Goal: Task Accomplishment & Management: Use online tool/utility

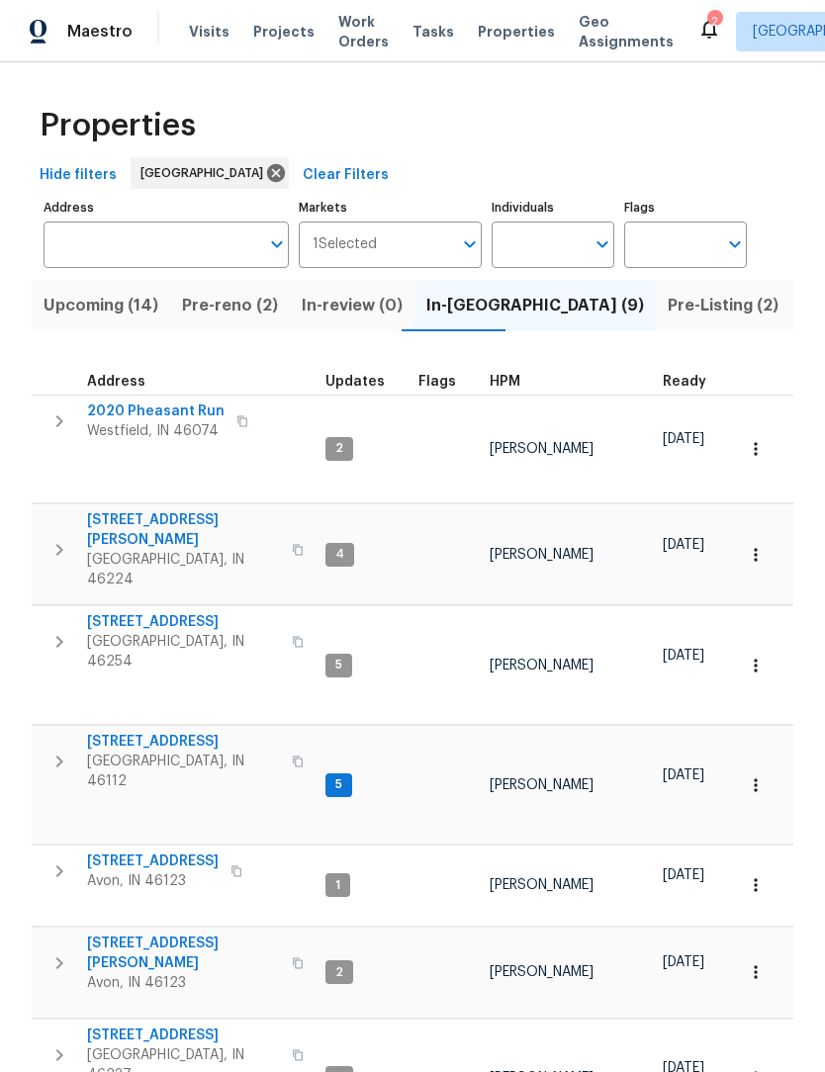
click at [668, 306] on span "Pre-Listing (2)" at bounding box center [723, 306] width 111 height 28
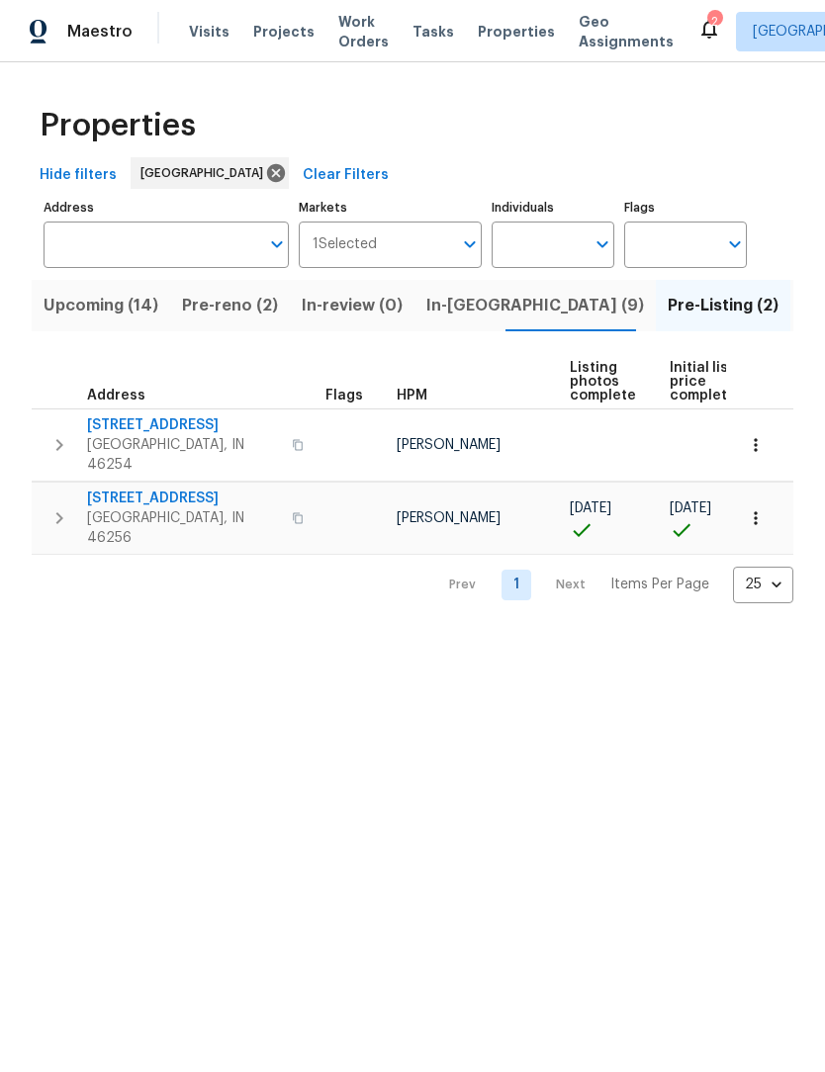
click at [462, 310] on span "In-reno (9)" at bounding box center [535, 306] width 218 height 28
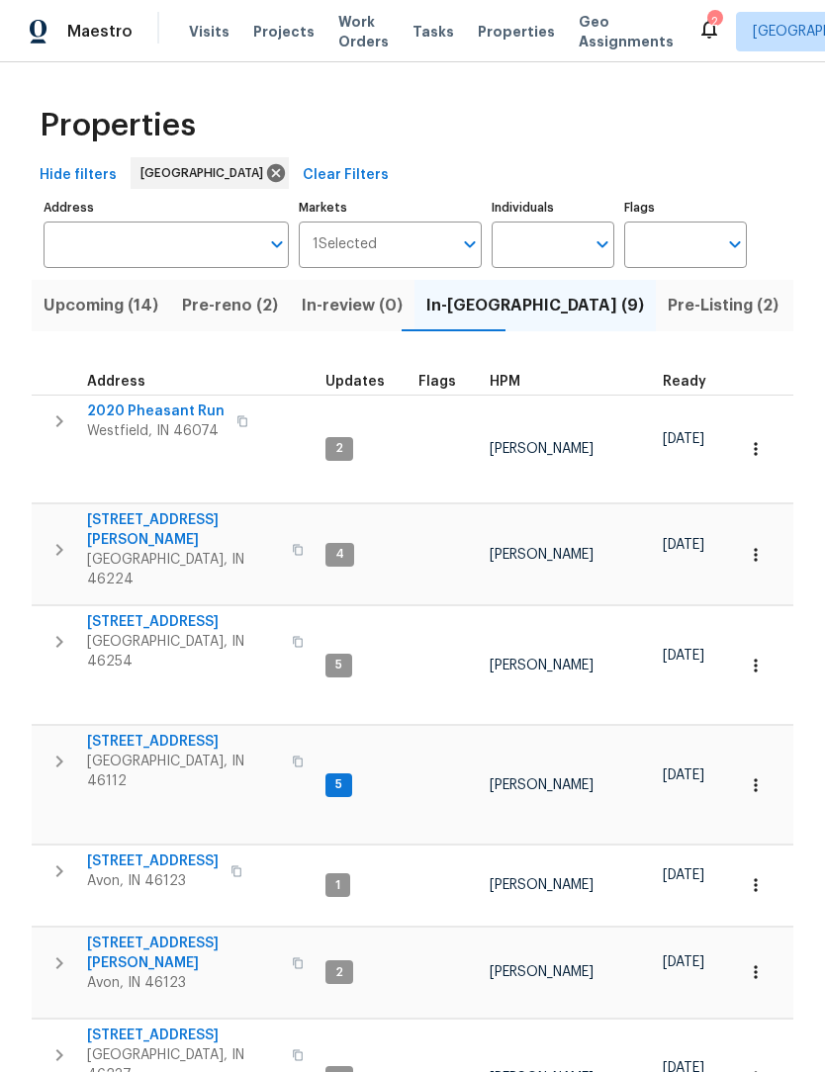
click at [206, 304] on span "Pre-reno (2)" at bounding box center [230, 306] width 96 height 28
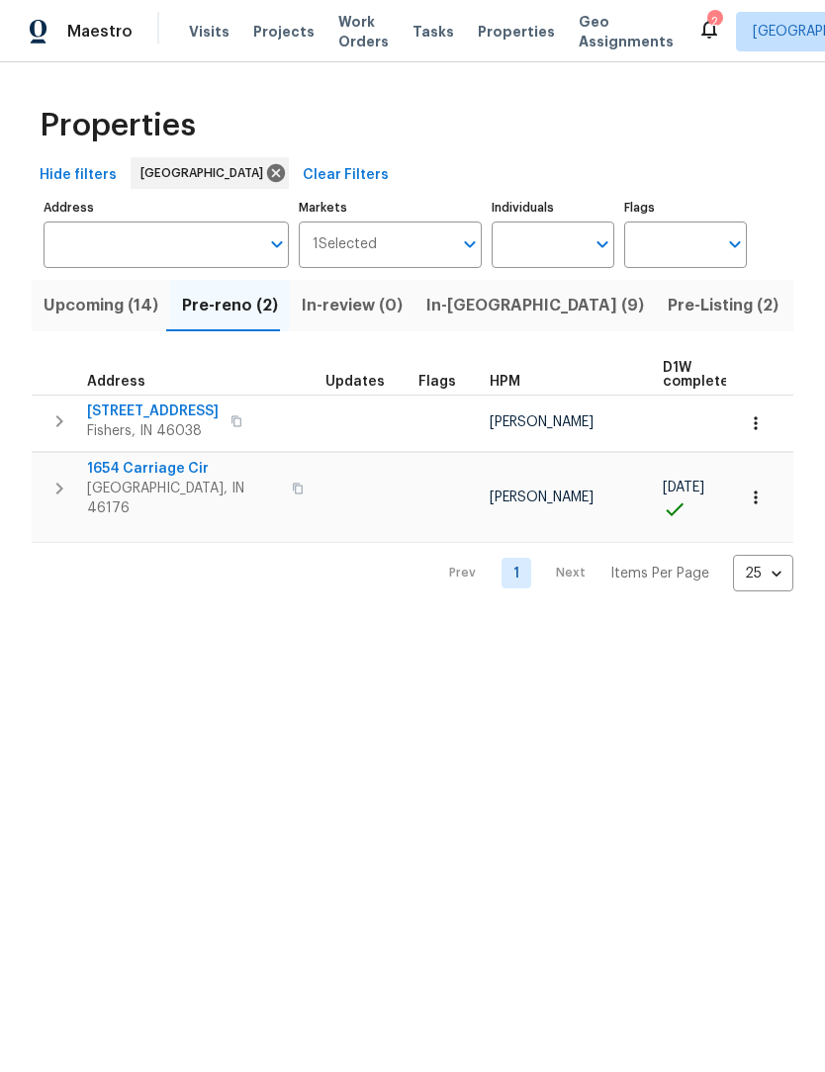
click at [77, 318] on span "Upcoming (14)" at bounding box center [101, 306] width 115 height 28
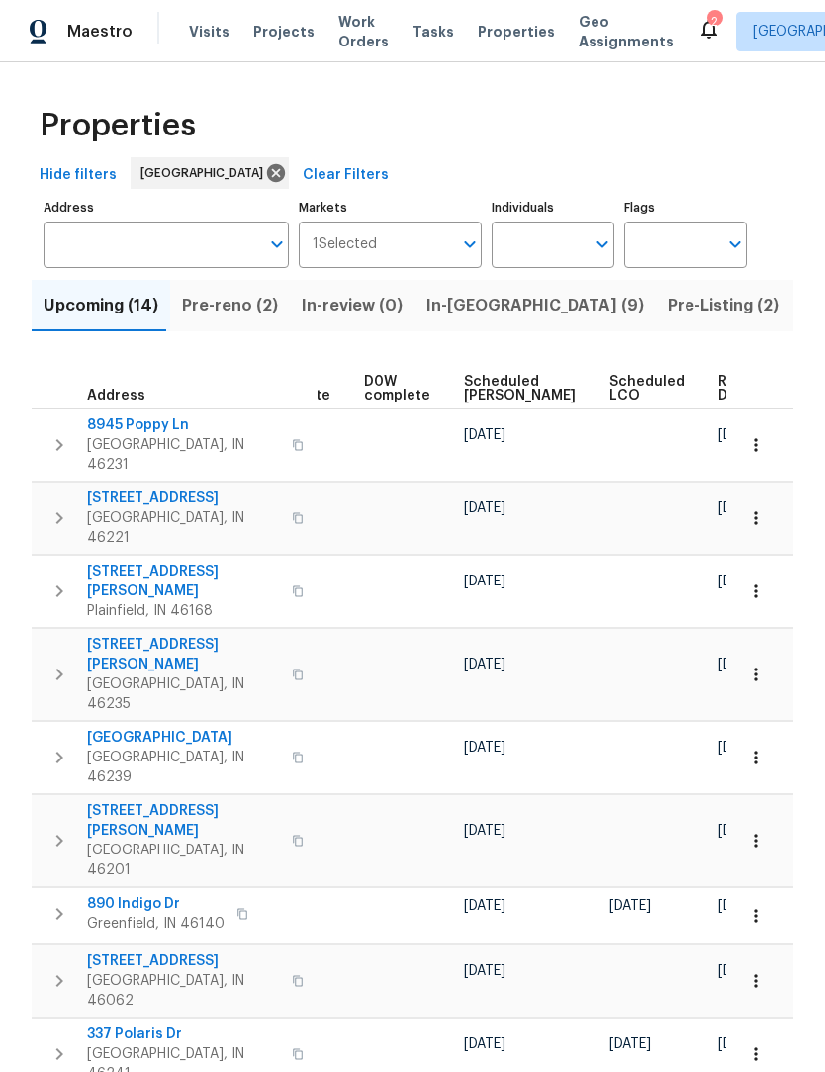
scroll to position [0, 517]
click at [719, 387] on span "Ready Date" at bounding box center [741, 389] width 44 height 28
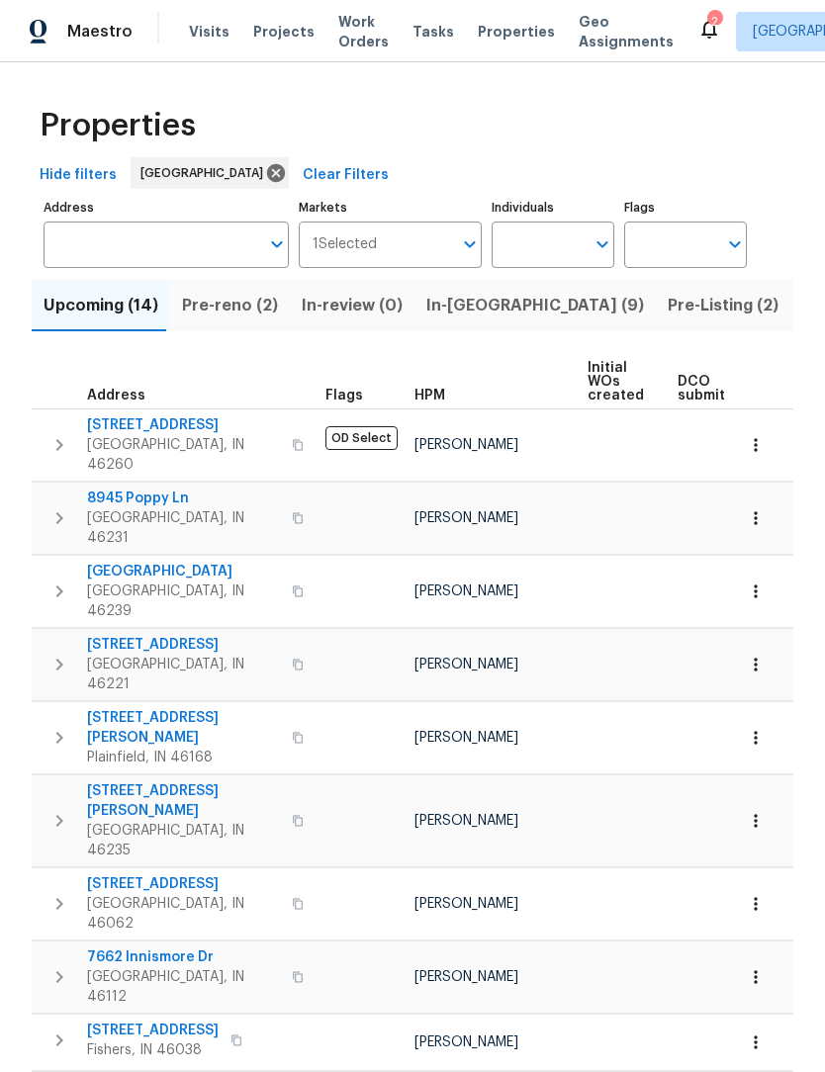
click at [349, 40] on span "Work Orders" at bounding box center [363, 32] width 50 height 40
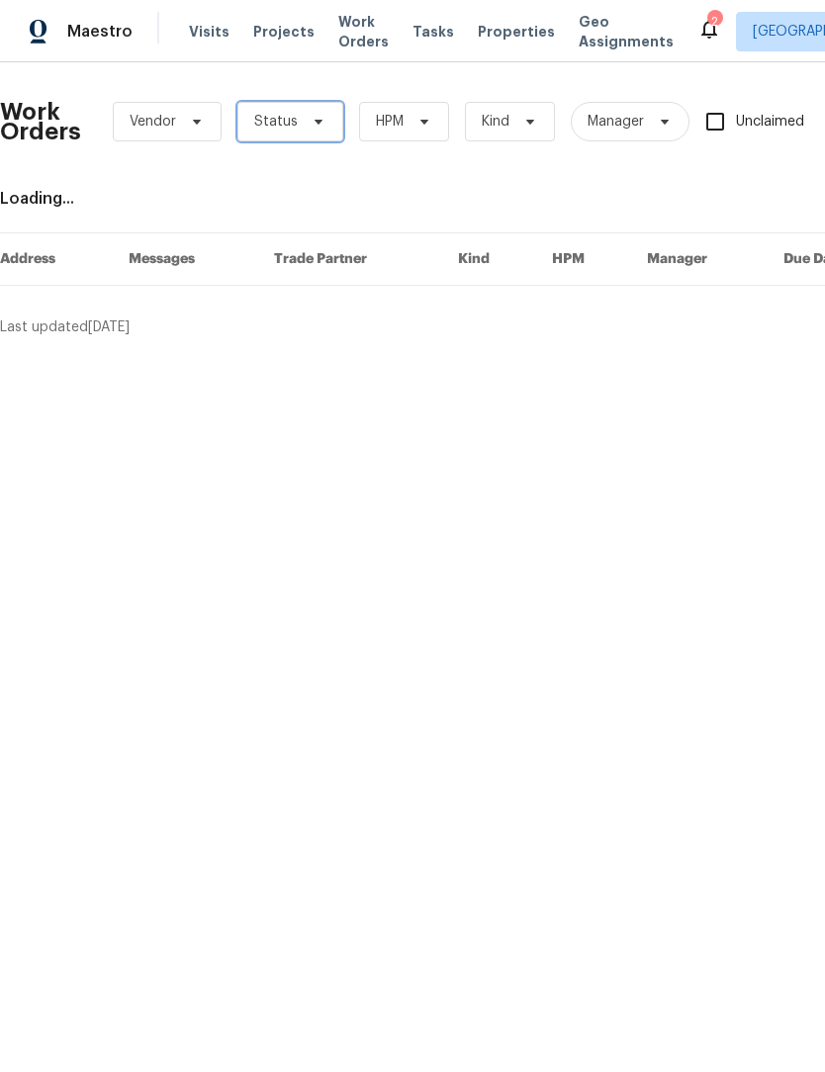
click at [288, 126] on span "Status" at bounding box center [276, 122] width 44 height 20
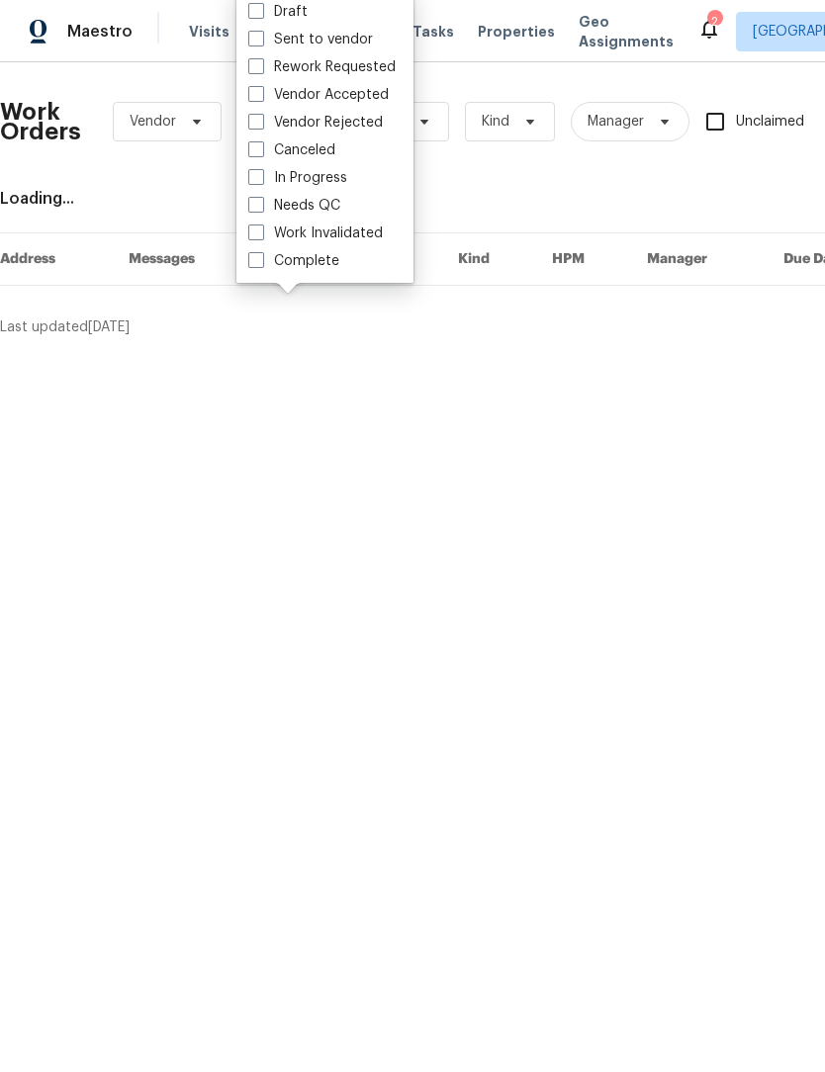
click at [310, 199] on label "Needs QC" at bounding box center [294, 206] width 92 height 20
click at [261, 199] on input "Needs QC" at bounding box center [254, 202] width 13 height 13
checkbox input "true"
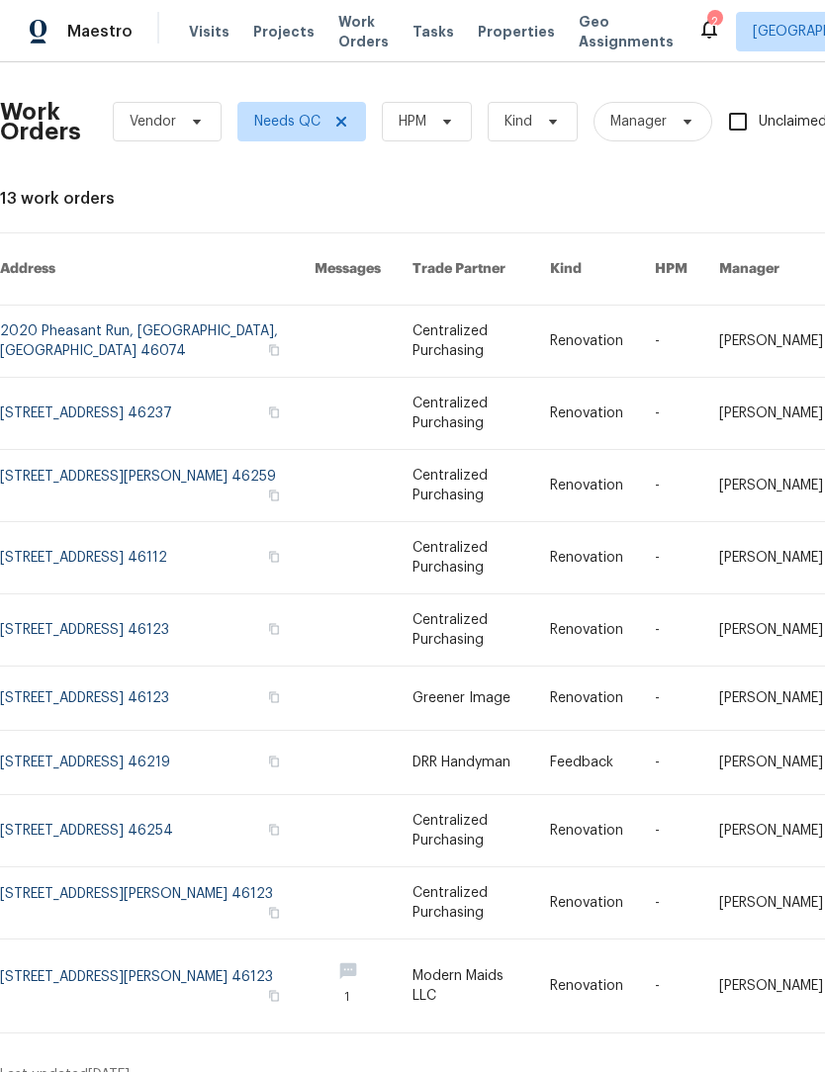
click at [140, 990] on link at bounding box center [157, 986] width 315 height 93
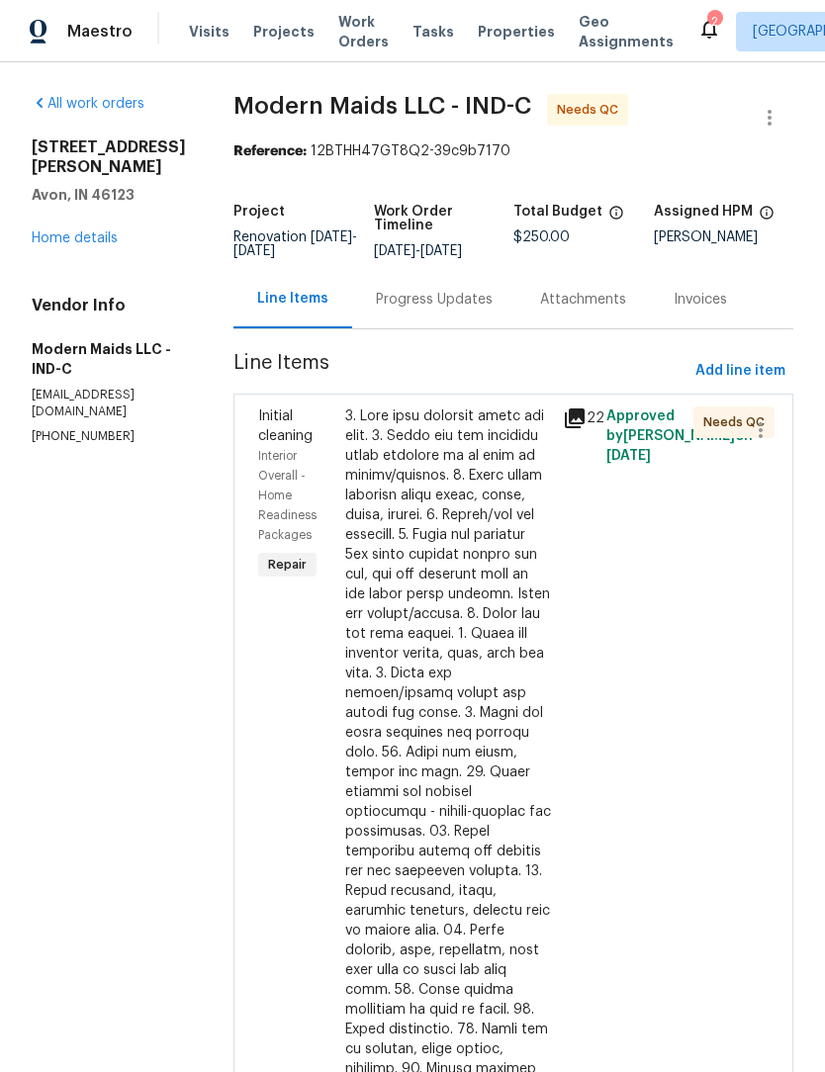
click at [443, 523] on div at bounding box center [448, 882] width 206 height 950
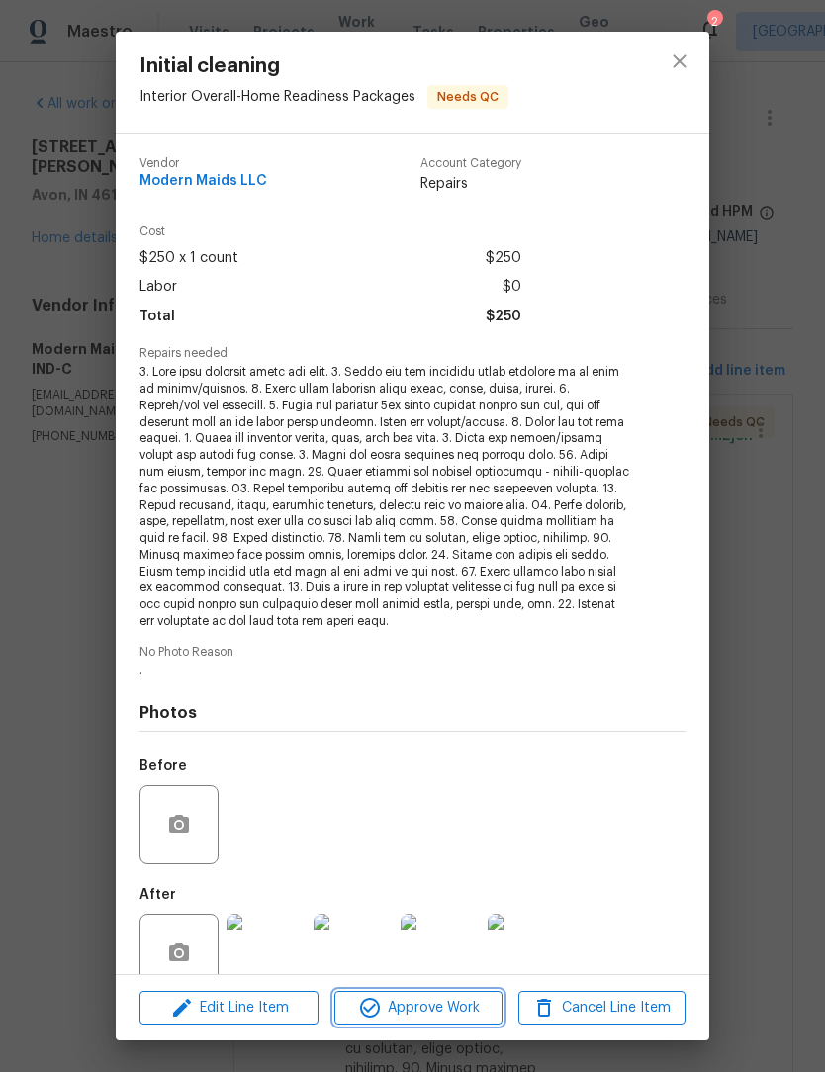
click at [433, 998] on span "Approve Work" at bounding box center [417, 1008] width 155 height 25
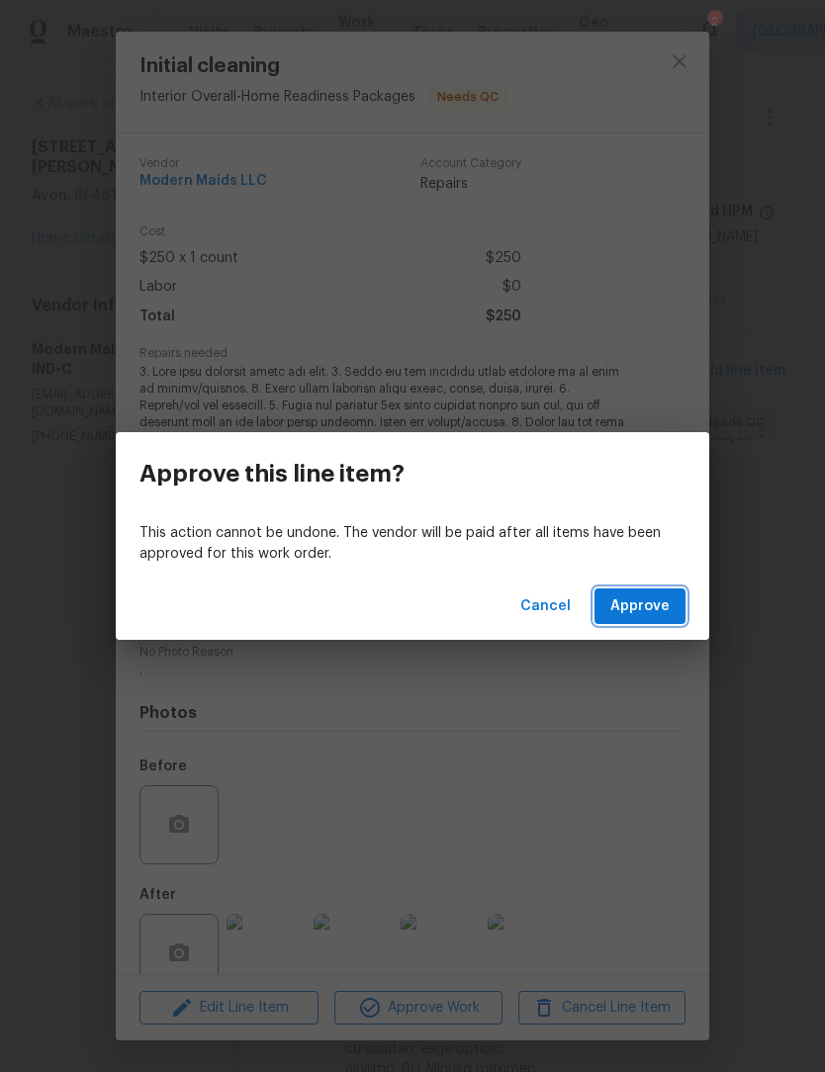
click at [645, 618] on button "Approve" at bounding box center [639, 607] width 91 height 37
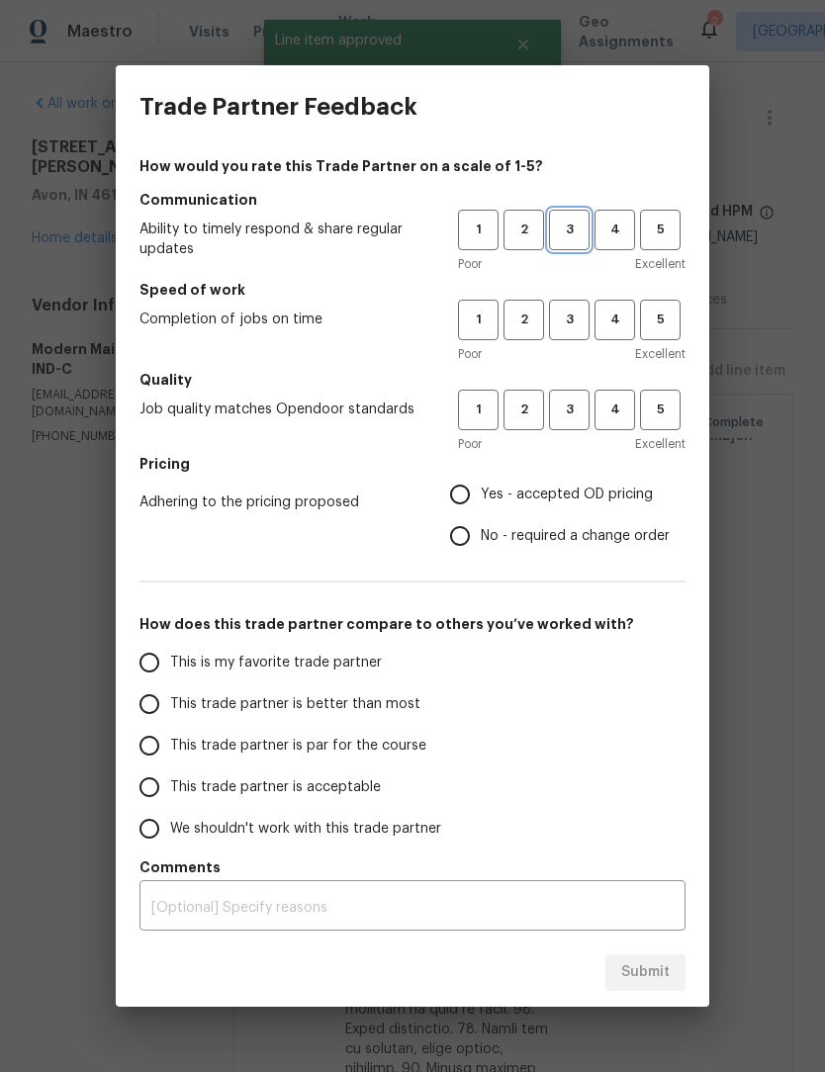
click at [572, 241] on button "3" at bounding box center [569, 230] width 41 height 41
click at [574, 329] on span "3" at bounding box center [569, 320] width 37 height 23
click at [573, 411] on span "3" at bounding box center [569, 410] width 37 height 23
click at [469, 499] on input "Yes - accepted OD pricing" at bounding box center [460, 495] width 42 height 42
radio input "true"
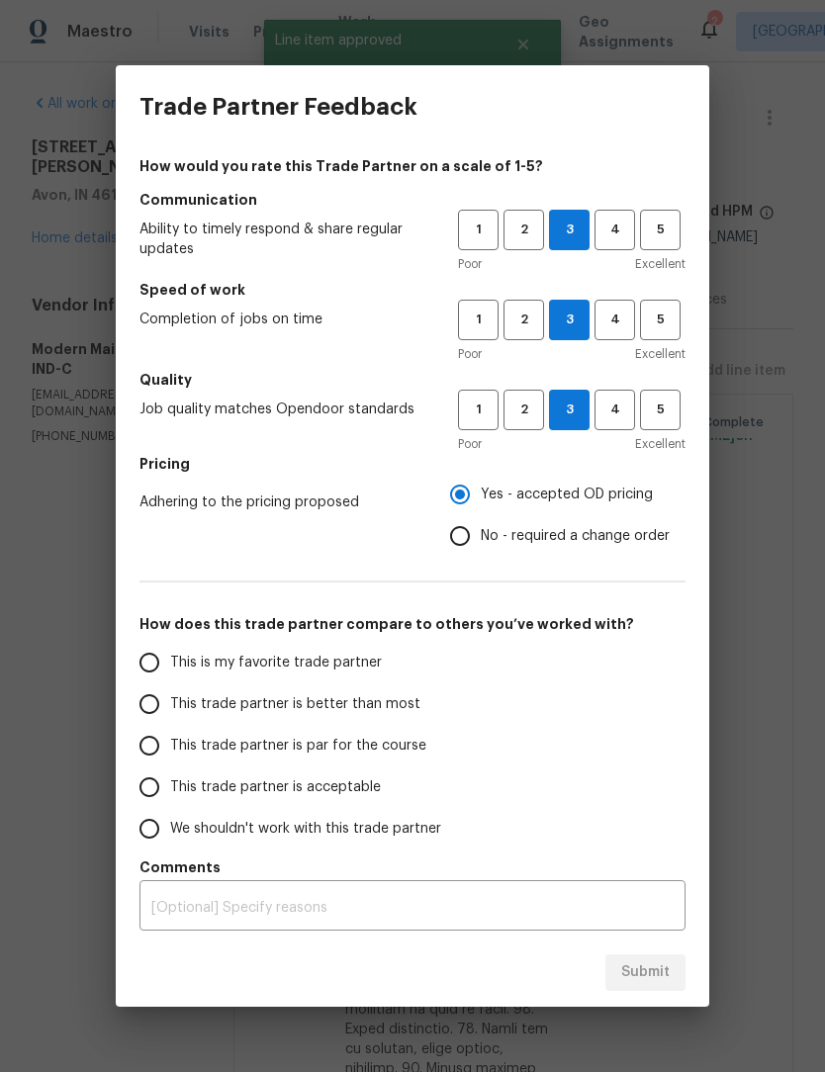
click at [168, 699] on input "This trade partner is better than most" at bounding box center [150, 704] width 42 height 42
click at [646, 965] on span "Submit" at bounding box center [645, 972] width 48 height 25
radio input "true"
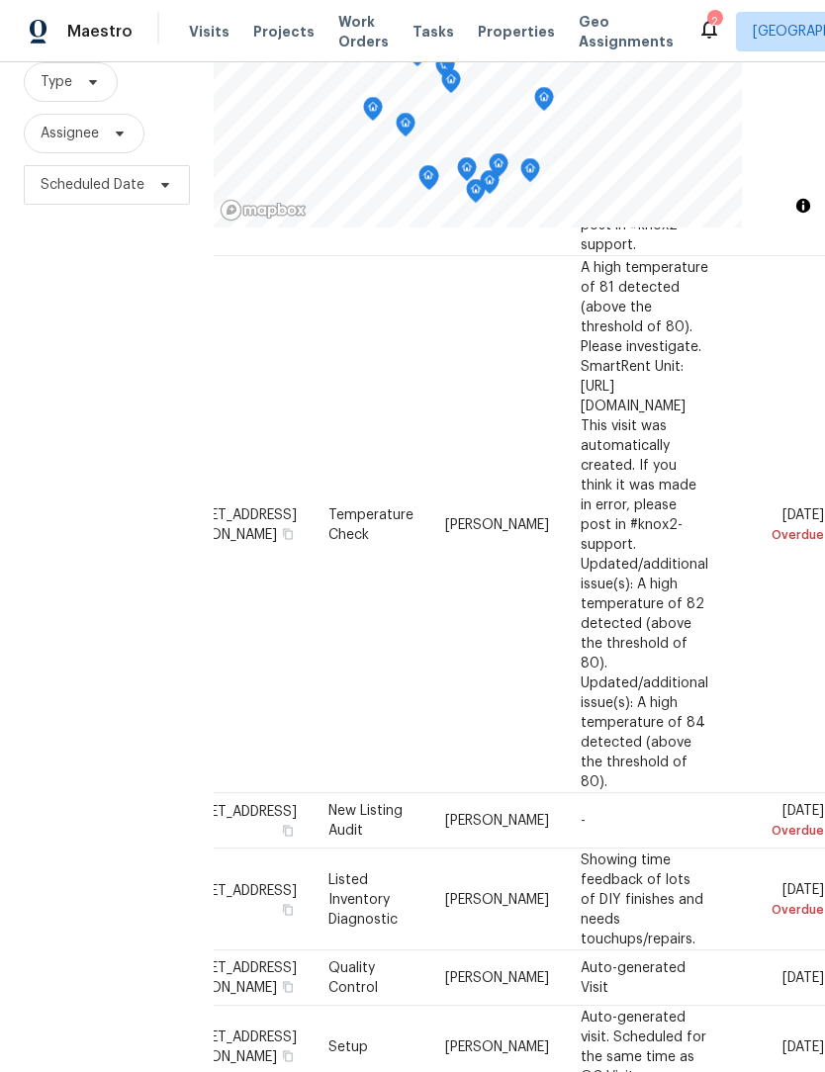
scroll to position [339, 172]
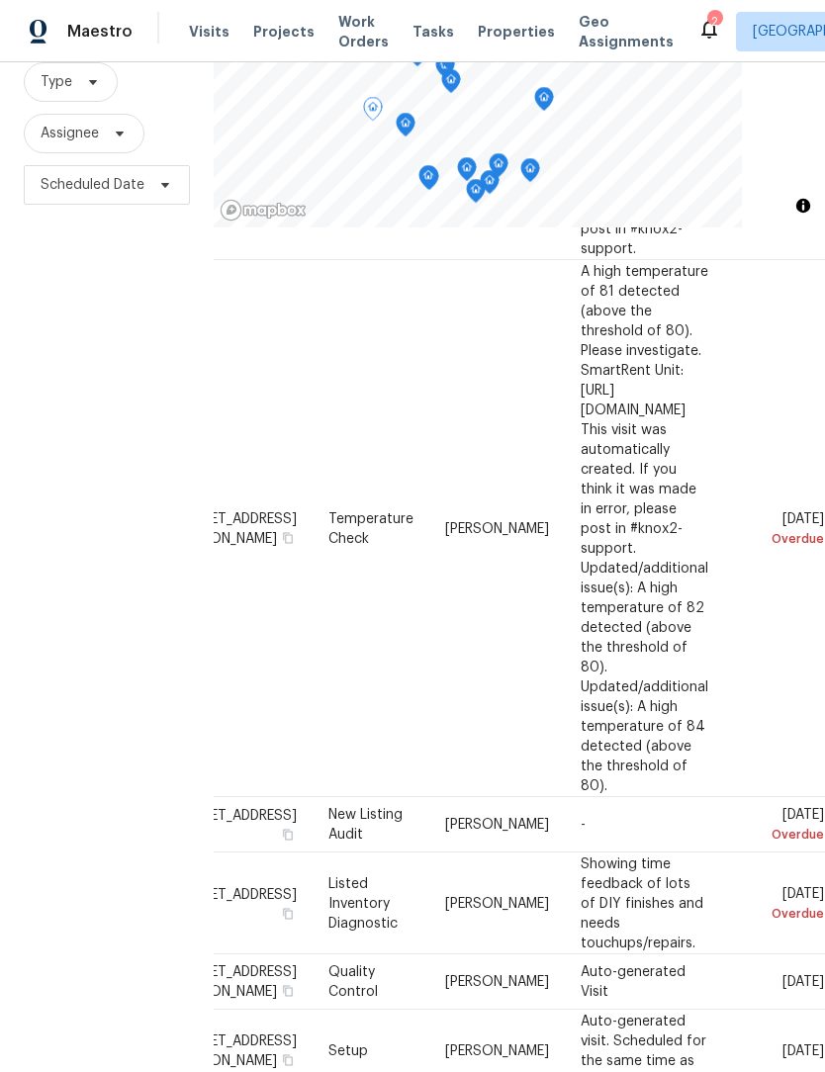
click at [0, 0] on icon at bounding box center [0, 0] width 0 height 0
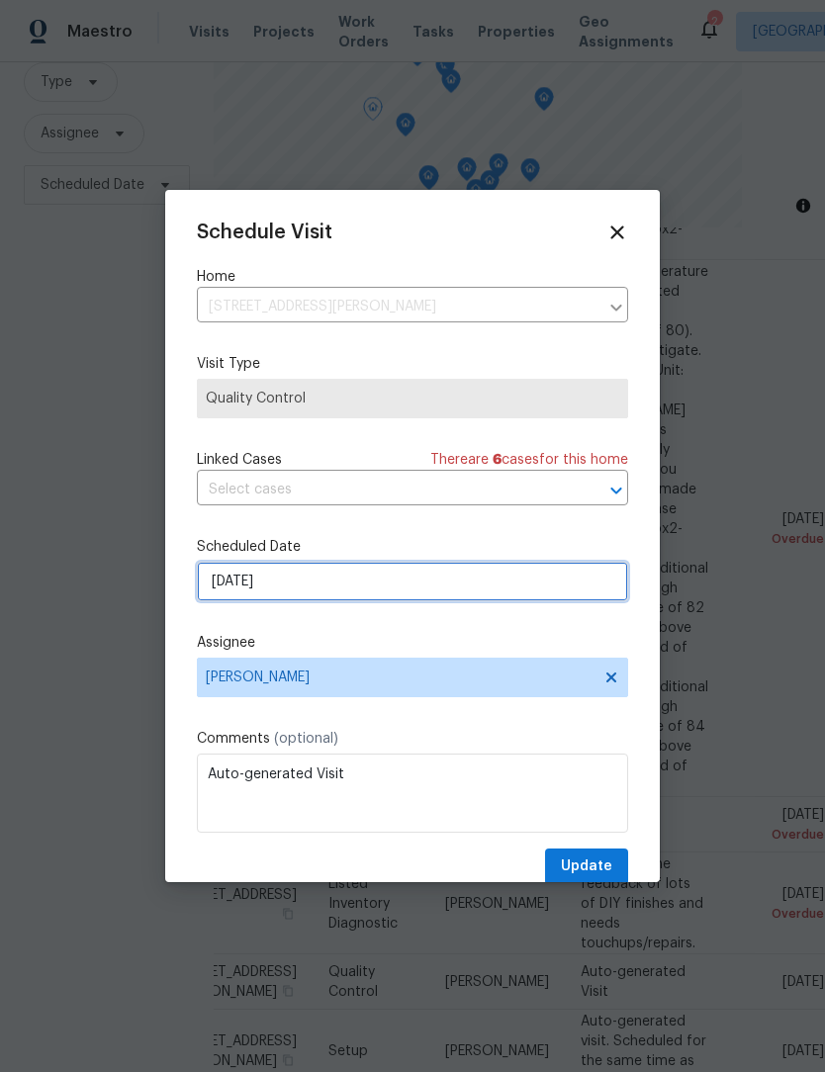
click at [369, 577] on input "[DATE]" at bounding box center [412, 582] width 431 height 40
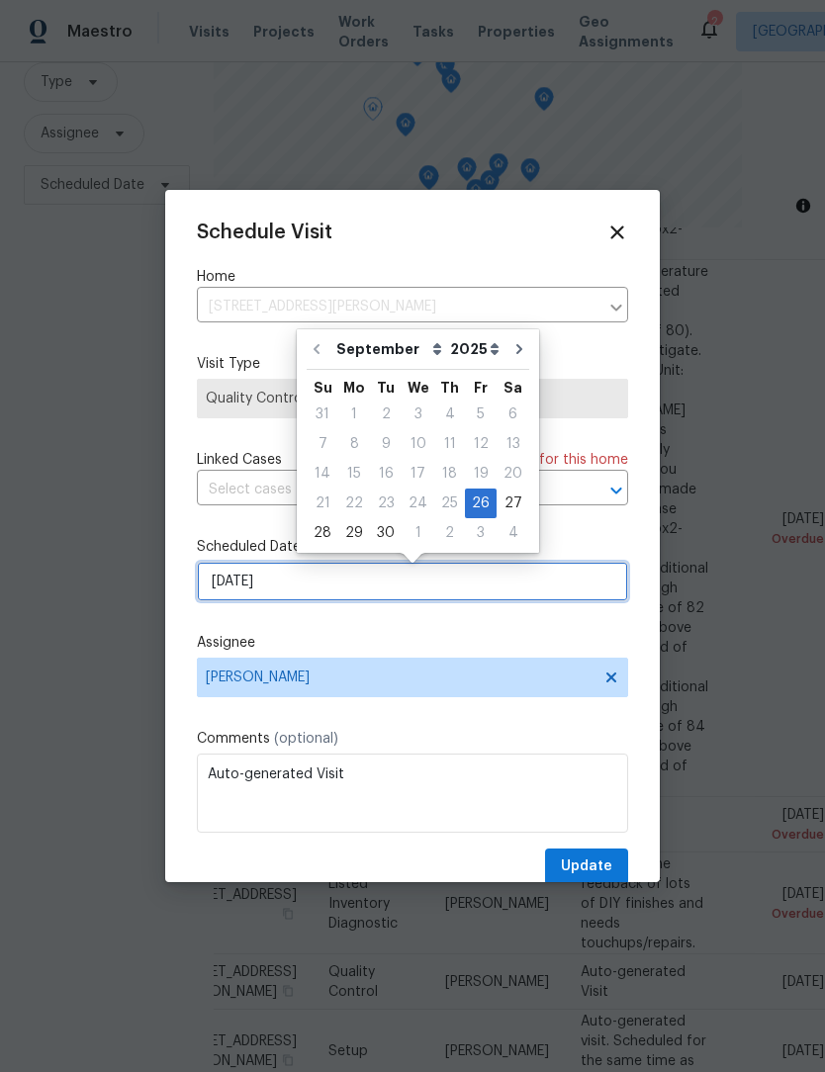
scroll to position [0, 0]
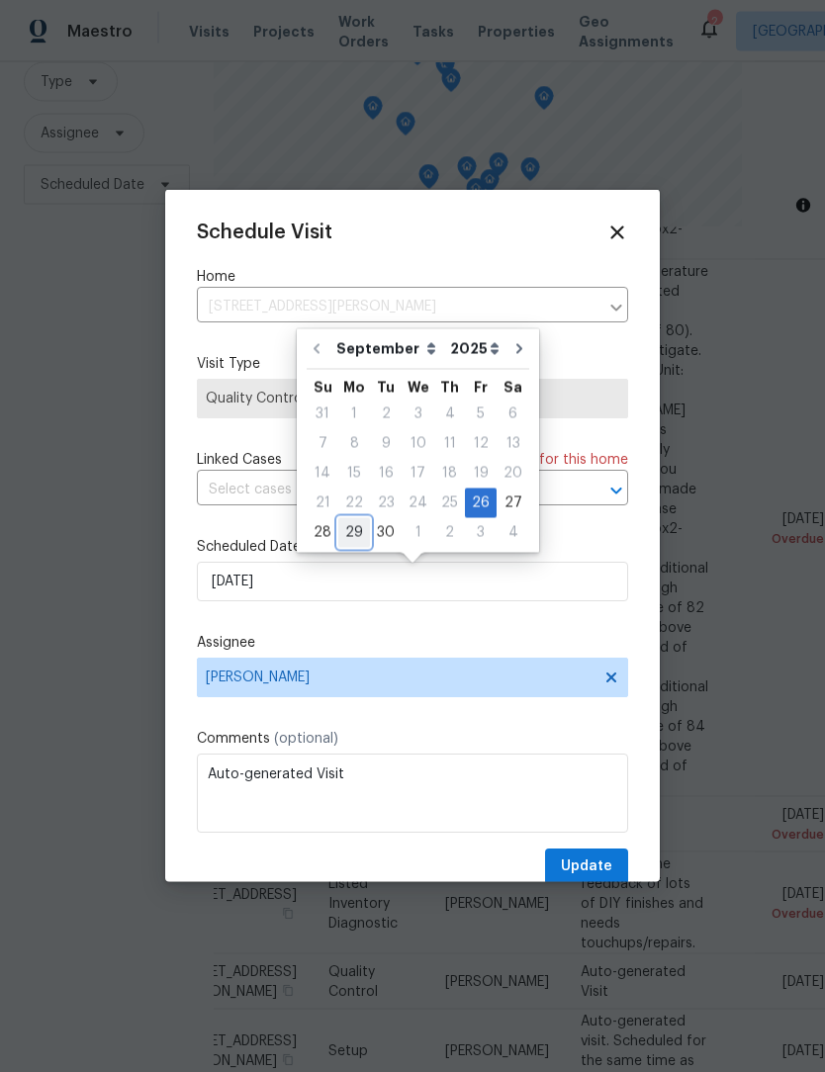
click at [352, 537] on div "29" at bounding box center [354, 533] width 32 height 28
type input "9/29/2025"
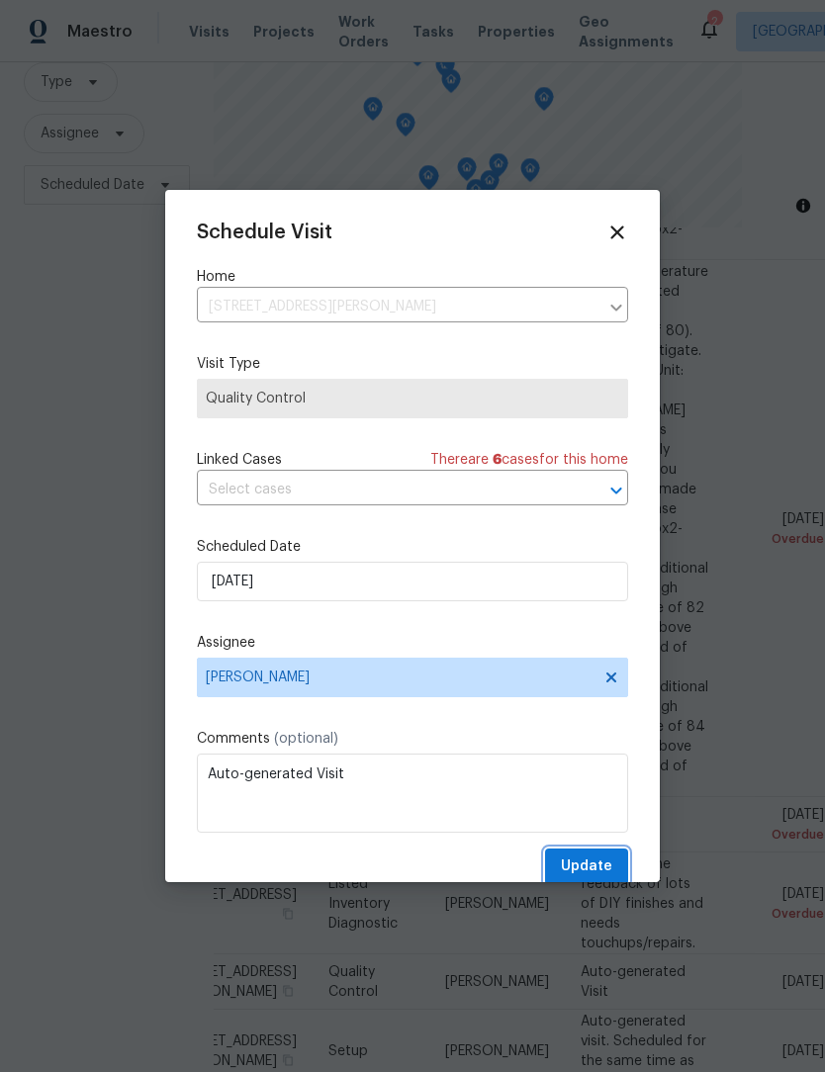
click at [596, 869] on span "Update" at bounding box center [586, 867] width 51 height 25
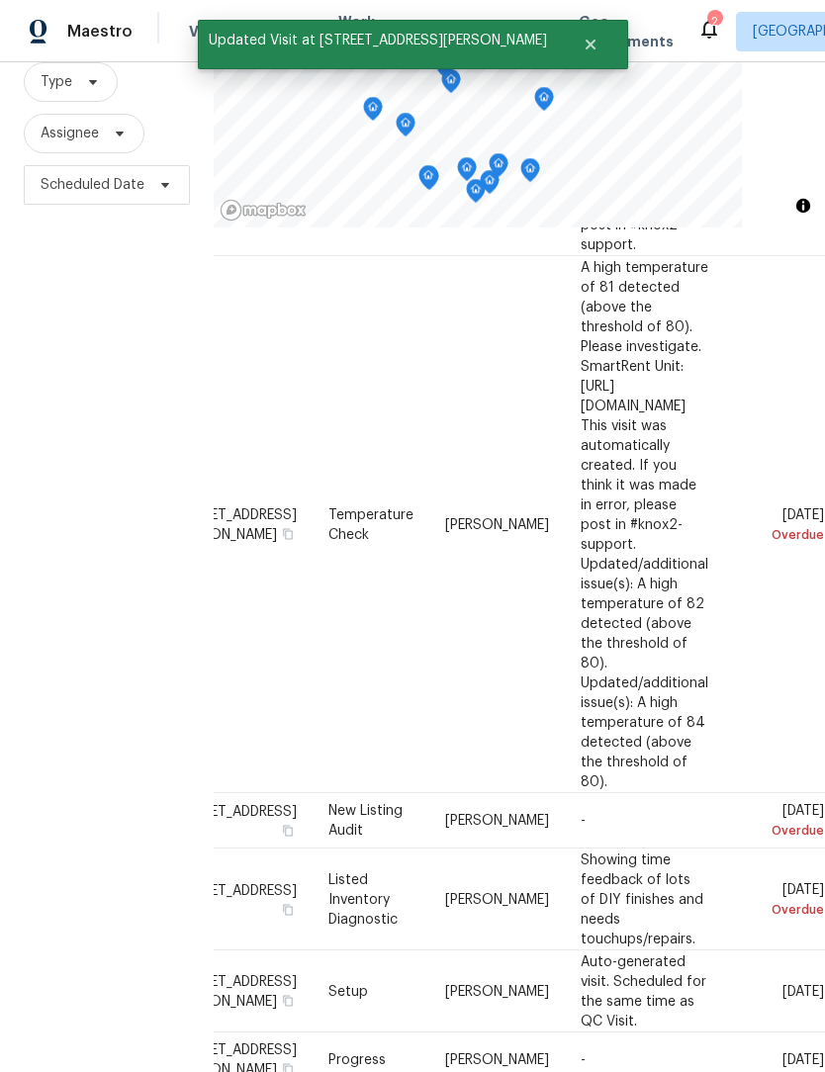
scroll to position [343, 172]
click at [0, 0] on icon at bounding box center [0, 0] width 0 height 0
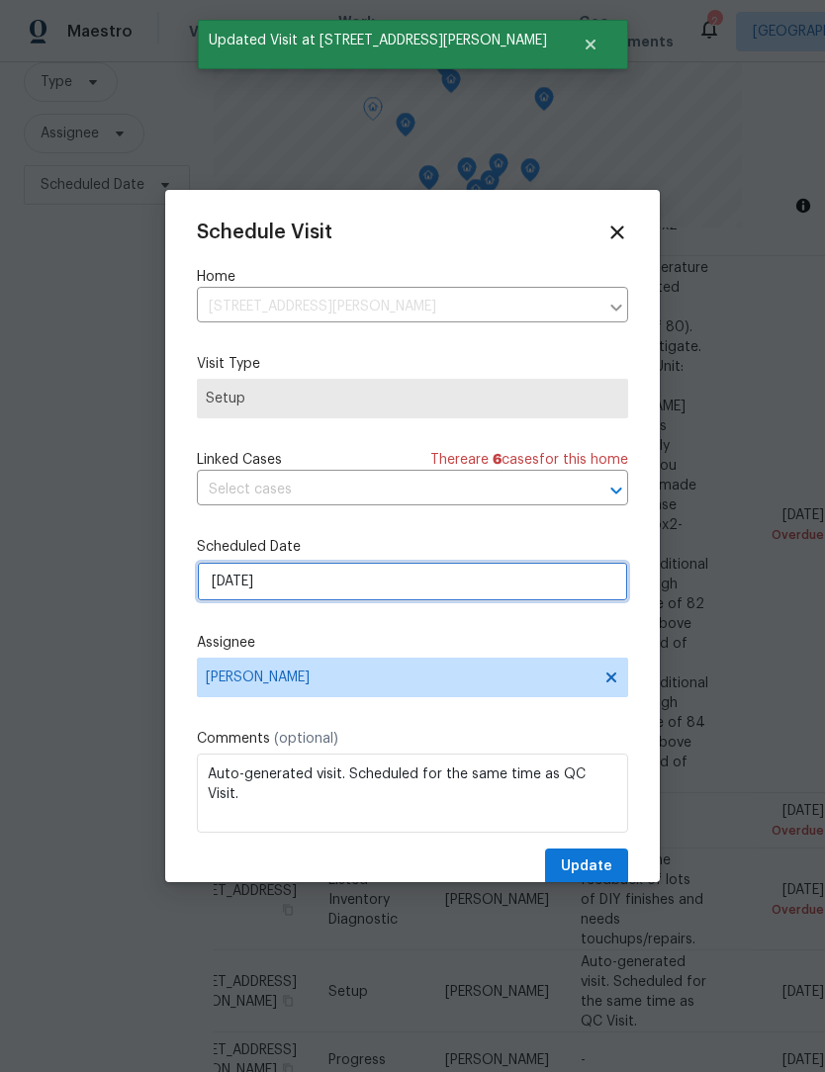
click at [335, 598] on input "[DATE]" at bounding box center [412, 582] width 431 height 40
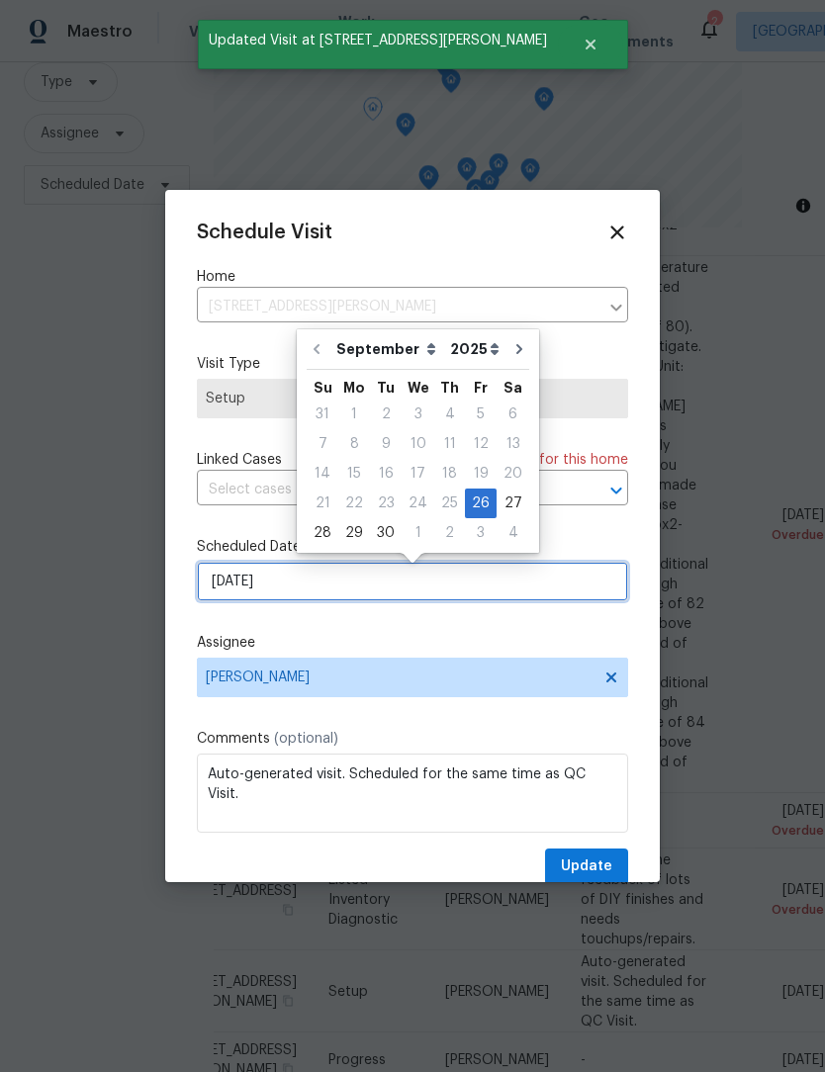
scroll to position [0, 0]
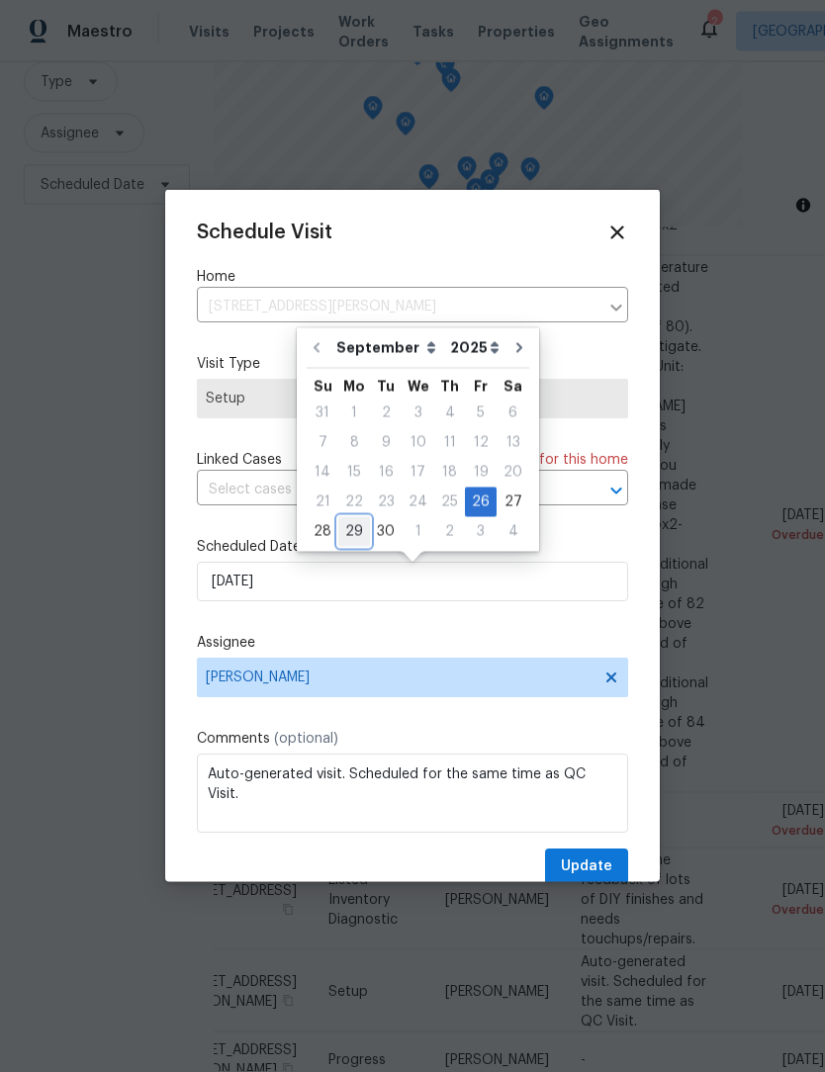
click at [355, 532] on div "29" at bounding box center [354, 532] width 32 height 28
type input "9/29/2025"
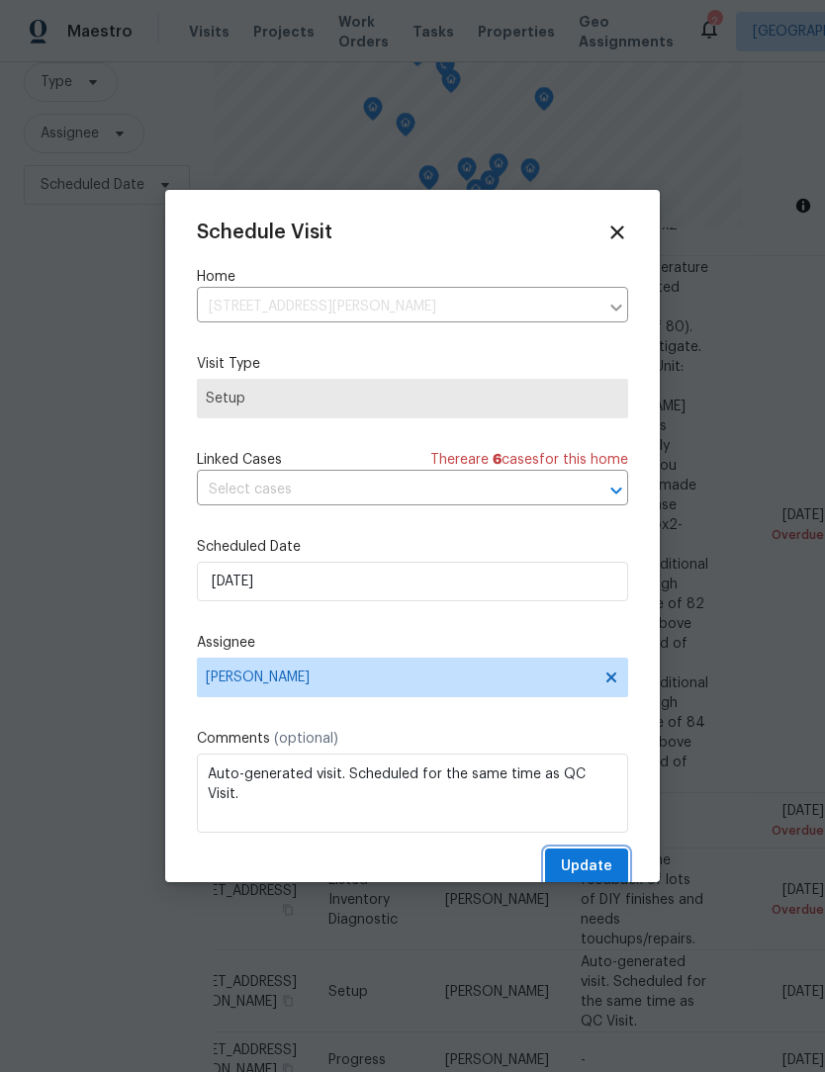
click at [596, 878] on span "Update" at bounding box center [586, 867] width 51 height 25
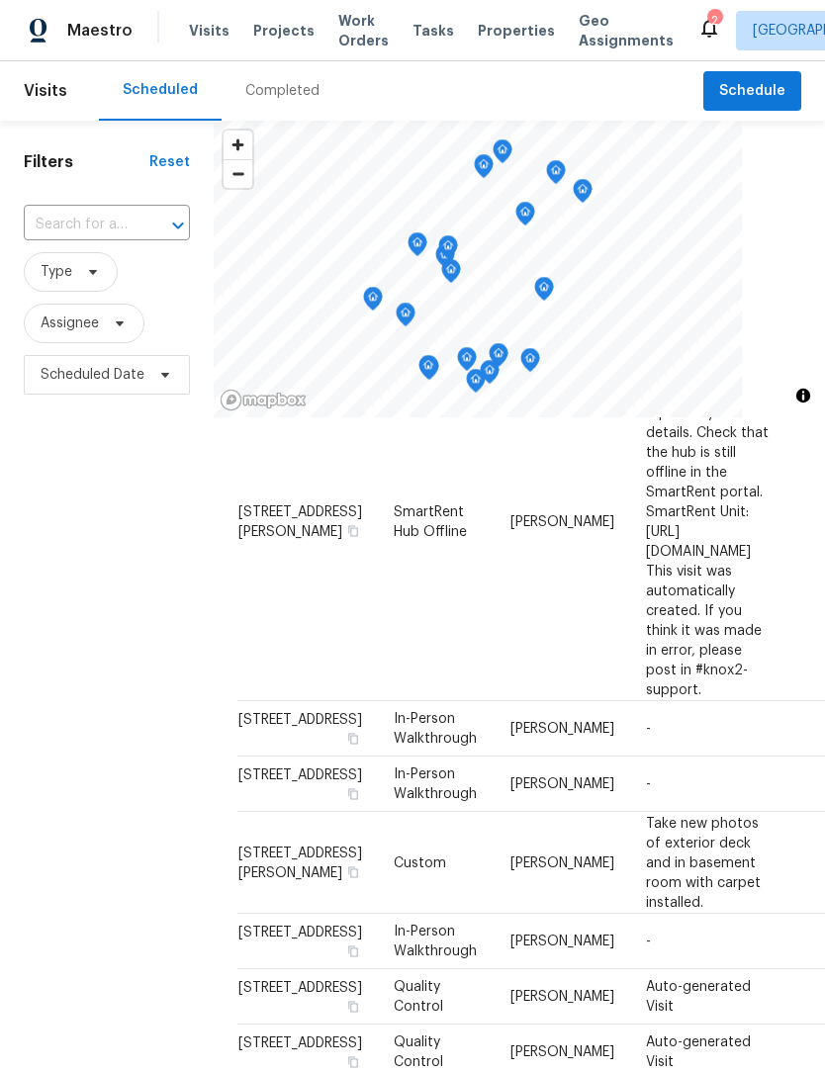
scroll to position [0, 0]
click at [94, 253] on span "Type" at bounding box center [71, 273] width 94 height 40
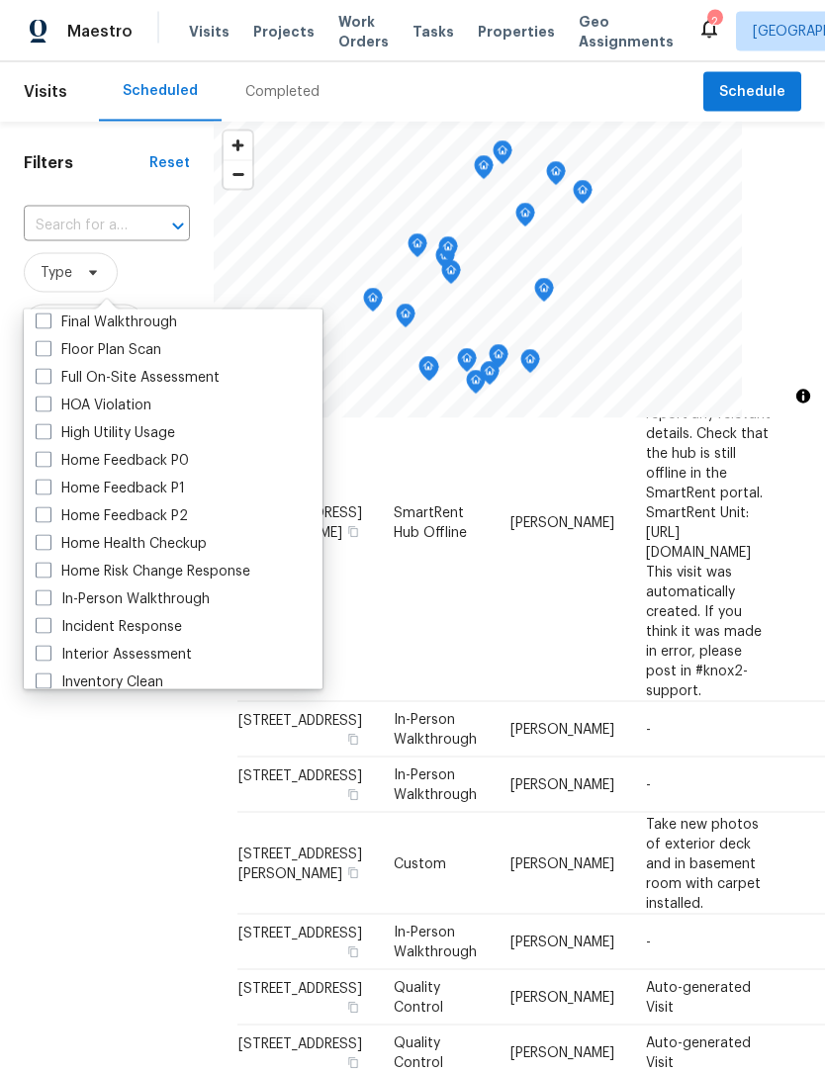
scroll to position [520, 0]
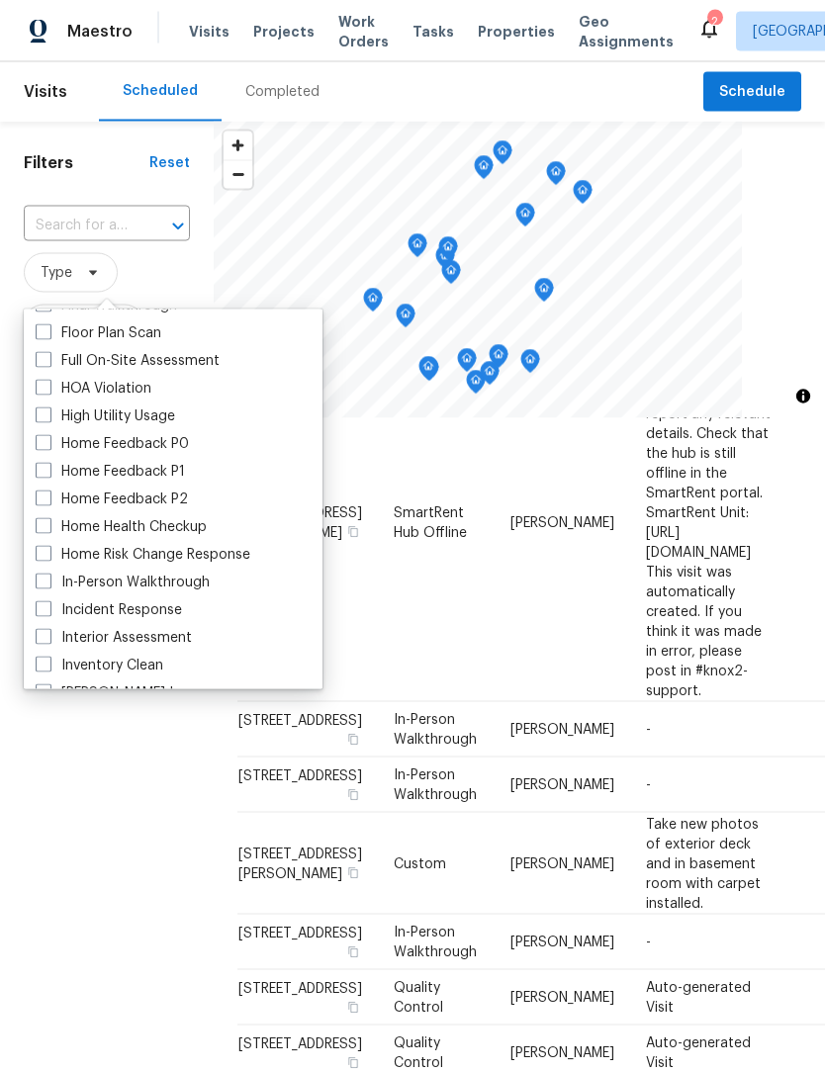
click at [171, 517] on label "Home Health Checkup" at bounding box center [121, 527] width 171 height 20
click at [48, 517] on input "Home Health Checkup" at bounding box center [42, 523] width 13 height 13
checkbox input "true"
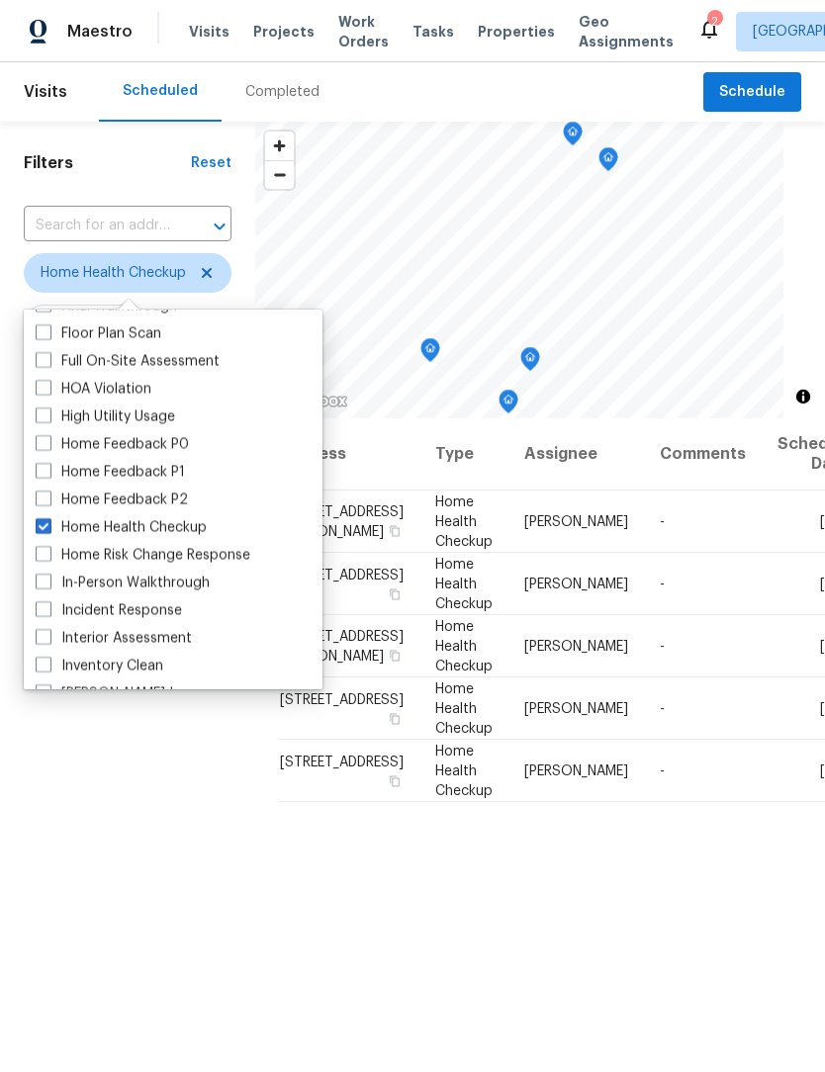
click at [150, 815] on div "Filters Reset ​ Home Health Checkup Assignee Scheduled Date" at bounding box center [127, 699] width 255 height 1154
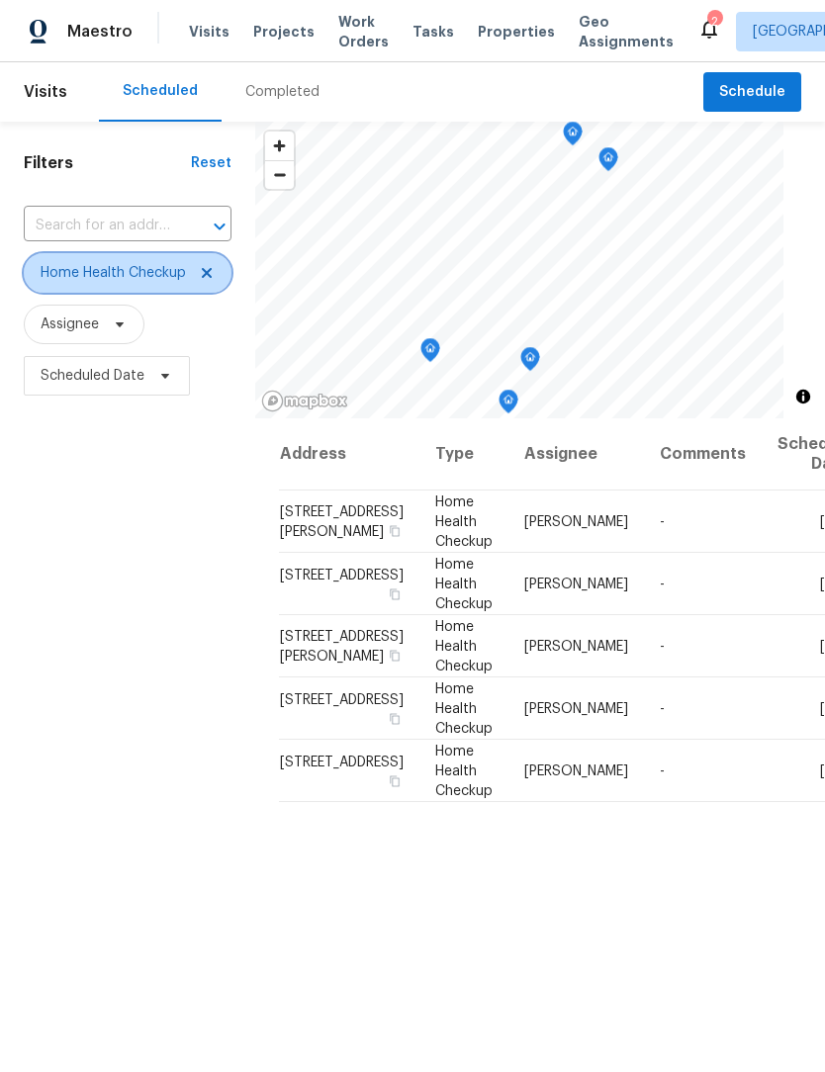
click at [206, 280] on icon at bounding box center [207, 273] width 16 height 16
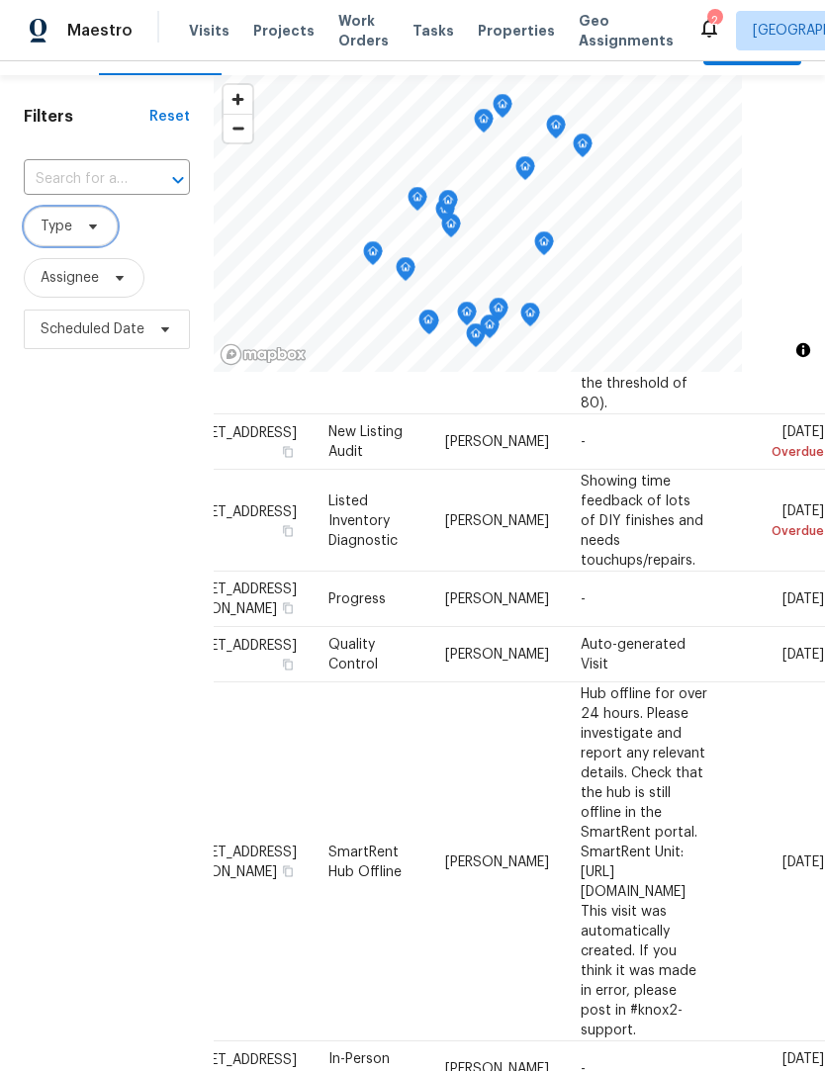
scroll to position [867, 172]
click at [0, 0] on icon at bounding box center [0, 0] width 0 height 0
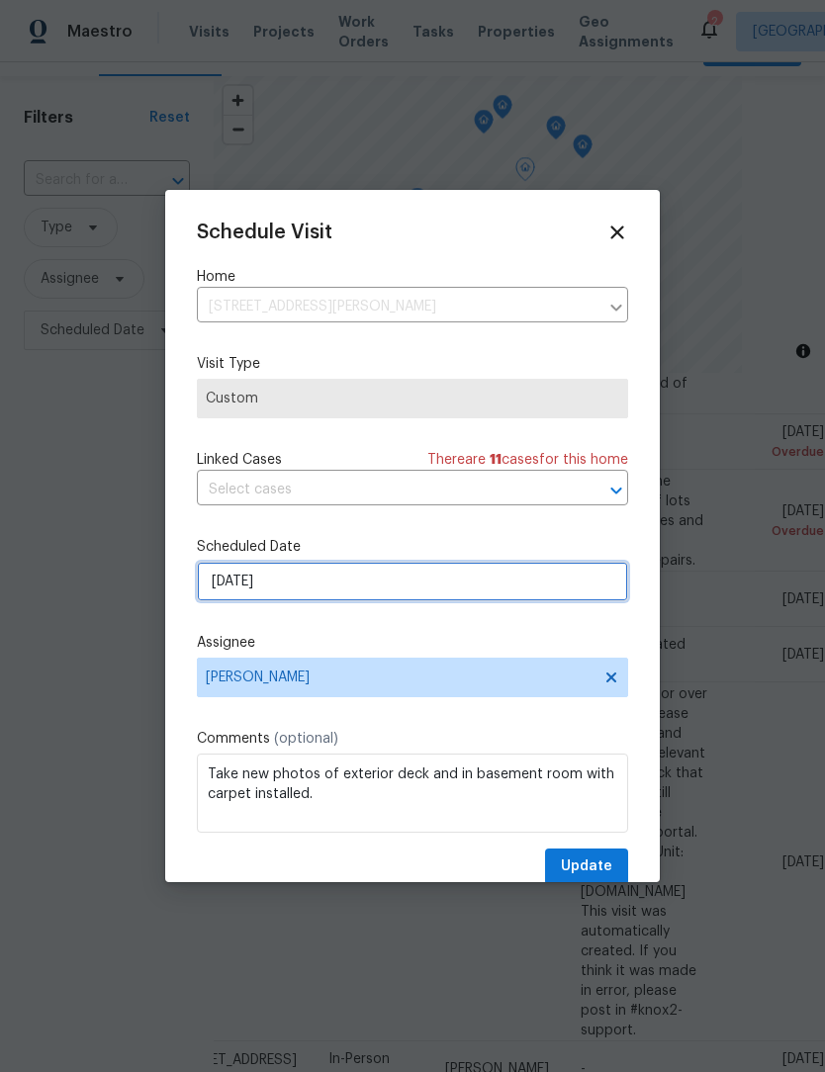
click at [319, 588] on input "9/29/2025" at bounding box center [412, 582] width 431 height 40
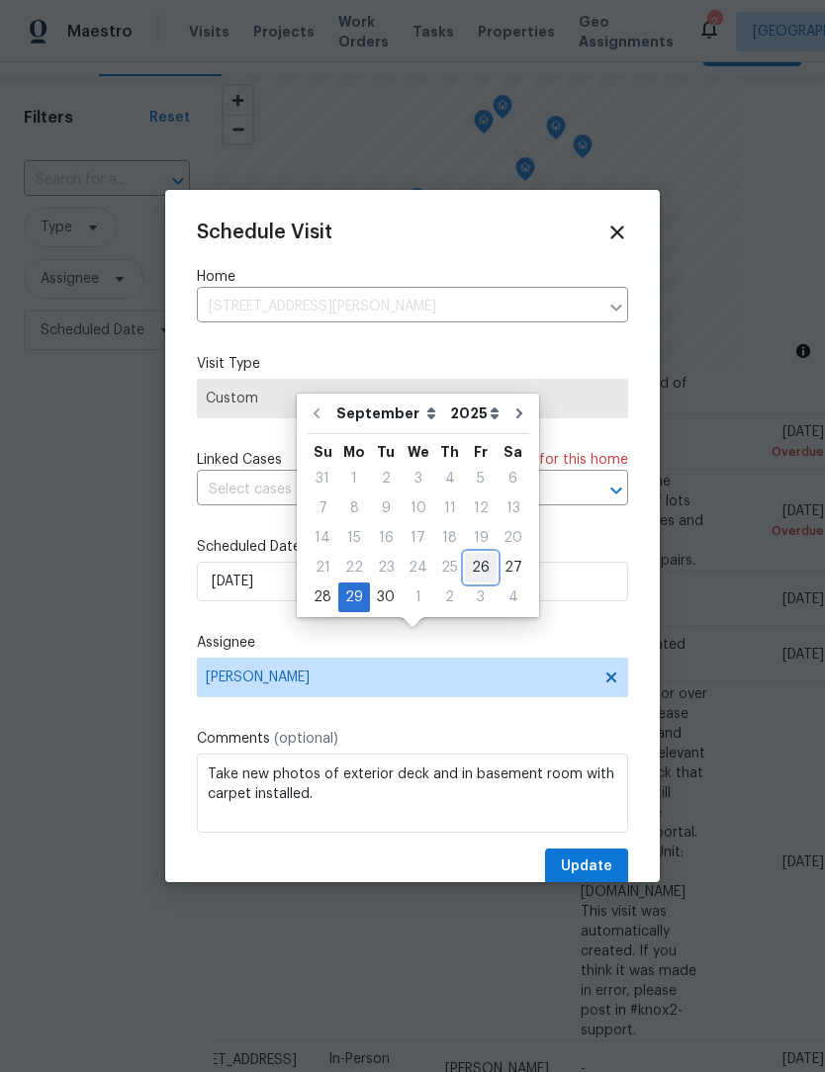
click at [476, 554] on div "26" at bounding box center [481, 568] width 32 height 28
type input "9/26/2025"
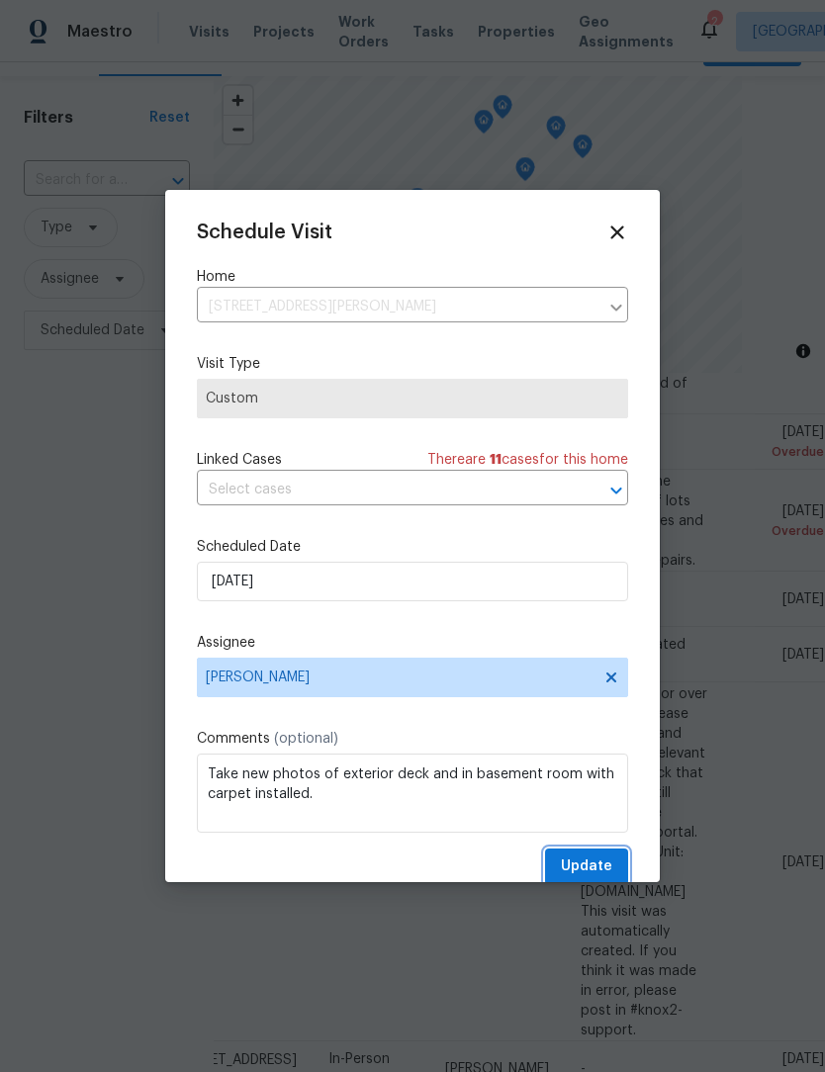
click at [597, 863] on span "Update" at bounding box center [586, 867] width 51 height 25
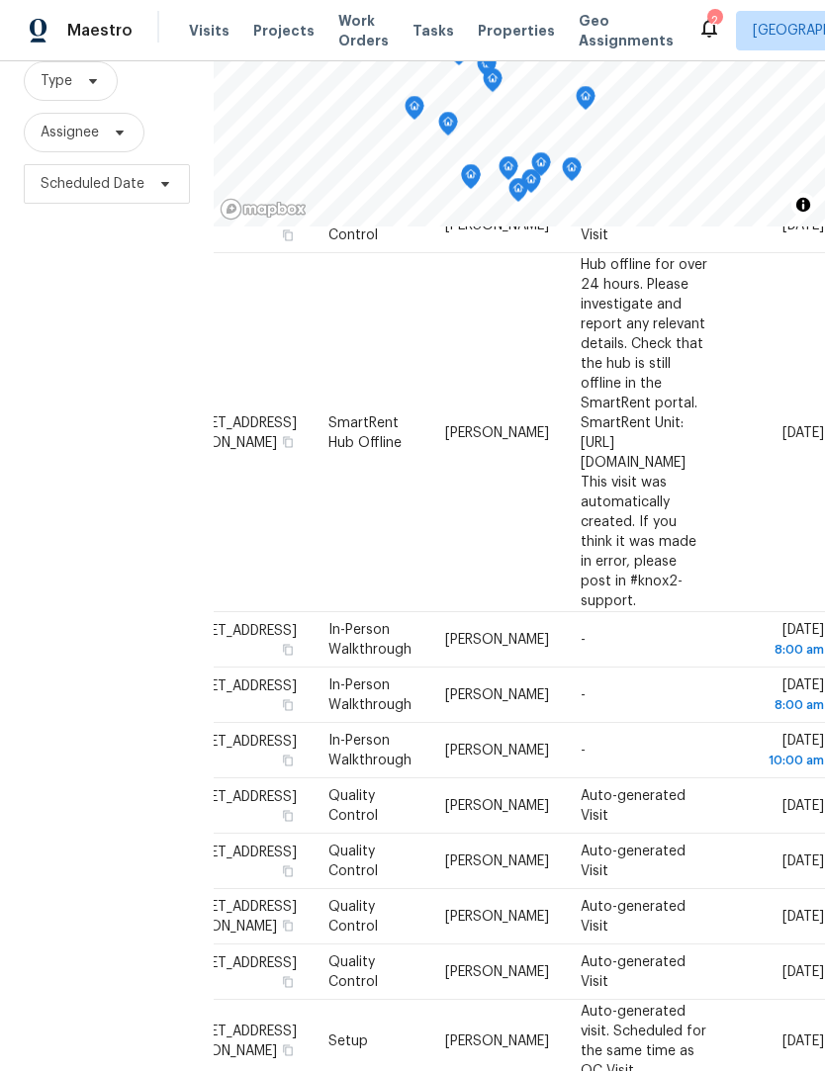
scroll to position [1252, 172]
click at [0, 0] on icon at bounding box center [0, 0] width 0 height 0
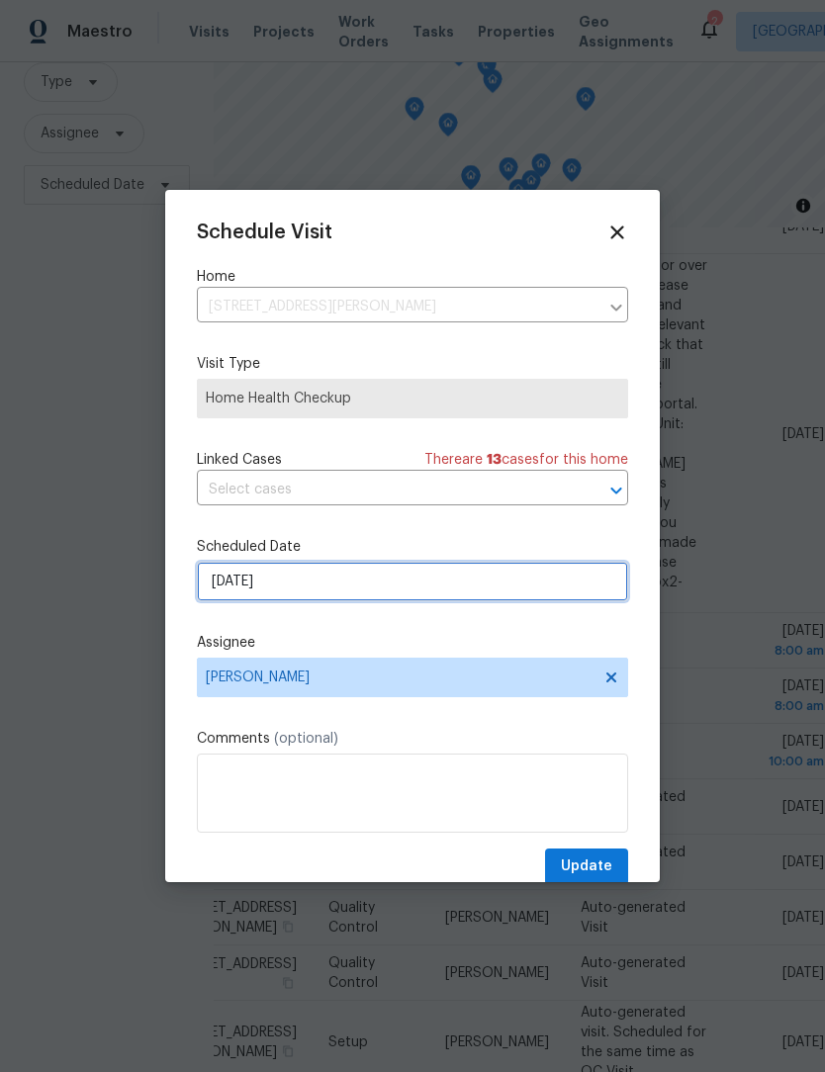
click at [336, 594] on input "9/29/2025" at bounding box center [412, 582] width 431 height 40
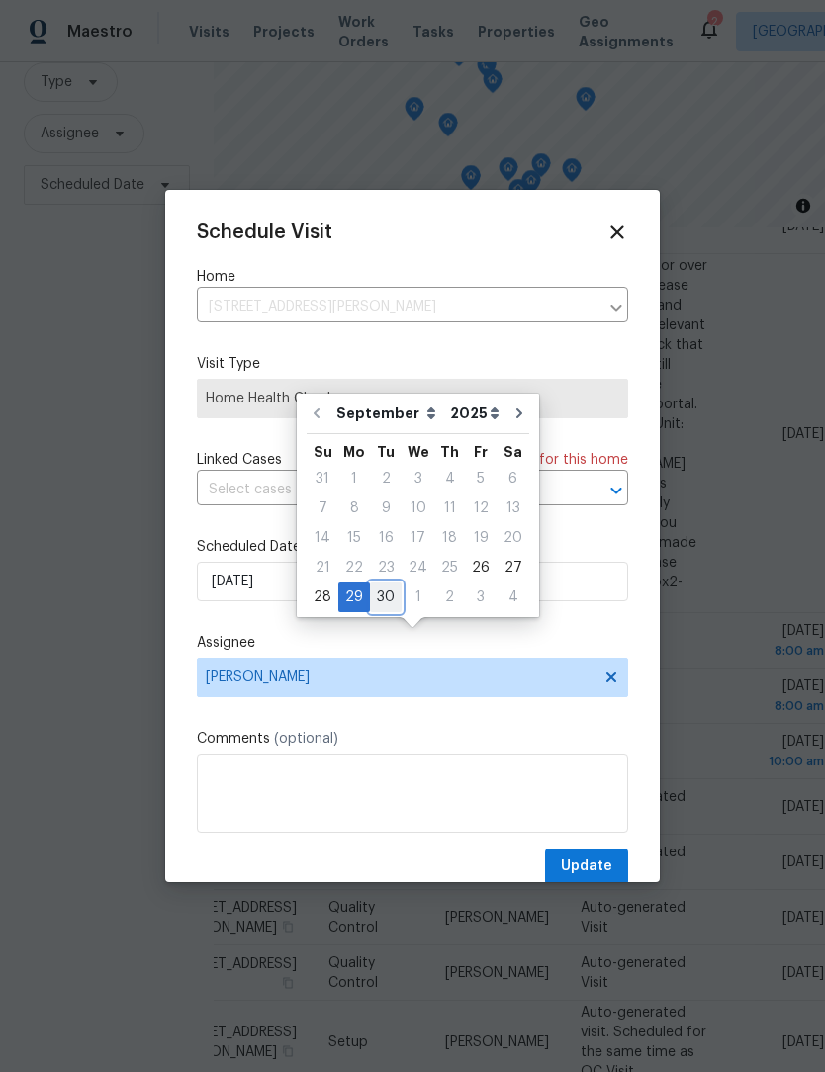
click at [389, 584] on div "30" at bounding box center [386, 598] width 32 height 28
type input "9/30/2025"
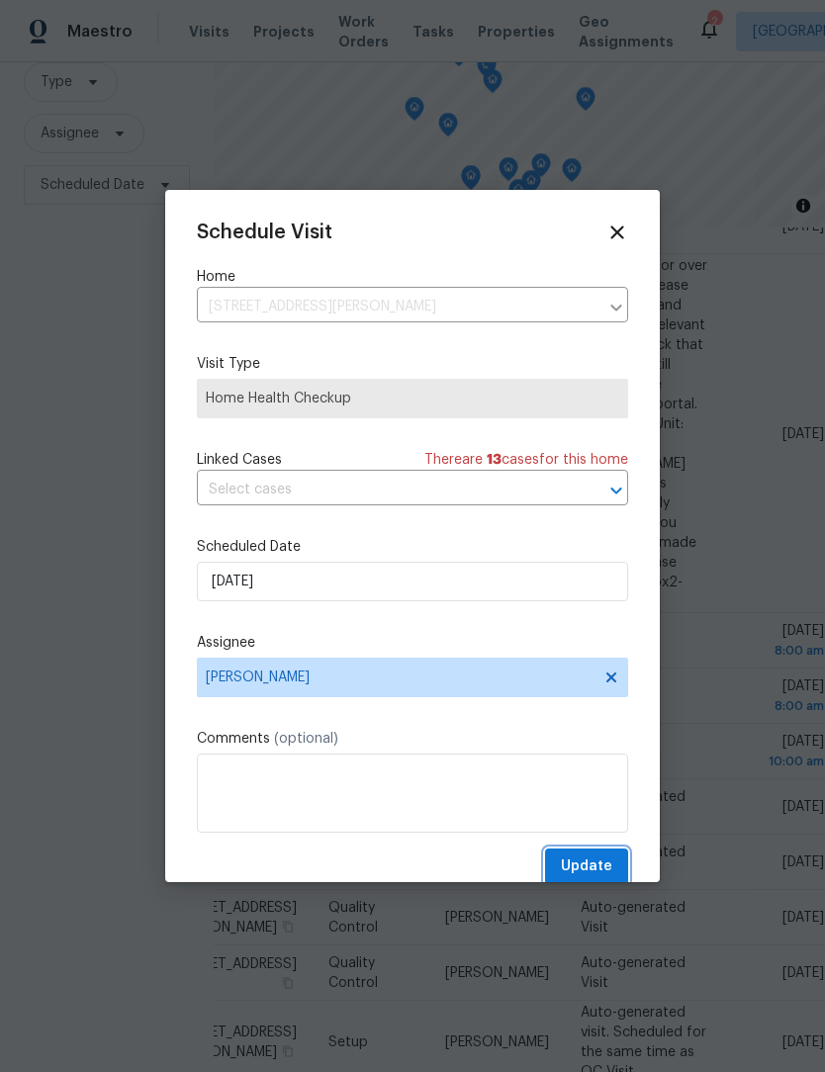
click at [611, 870] on span "Update" at bounding box center [586, 867] width 51 height 25
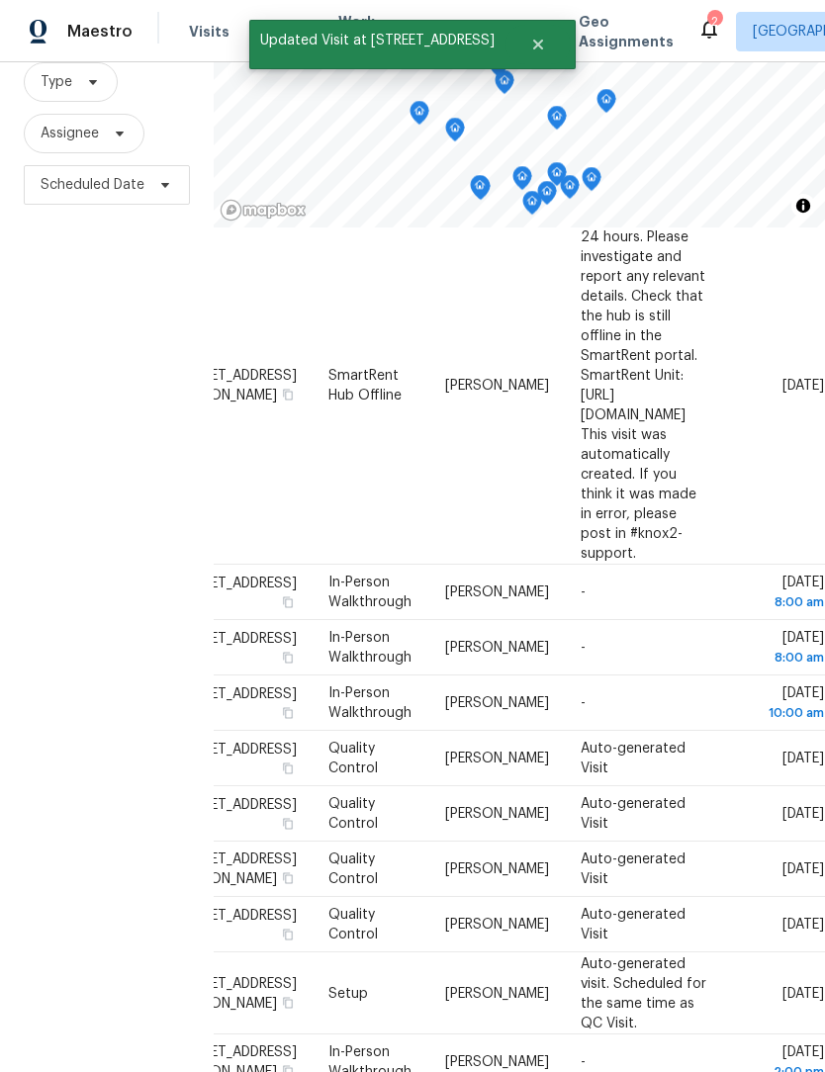
scroll to position [1199, 172]
click at [0, 0] on icon at bounding box center [0, 0] width 0 height 0
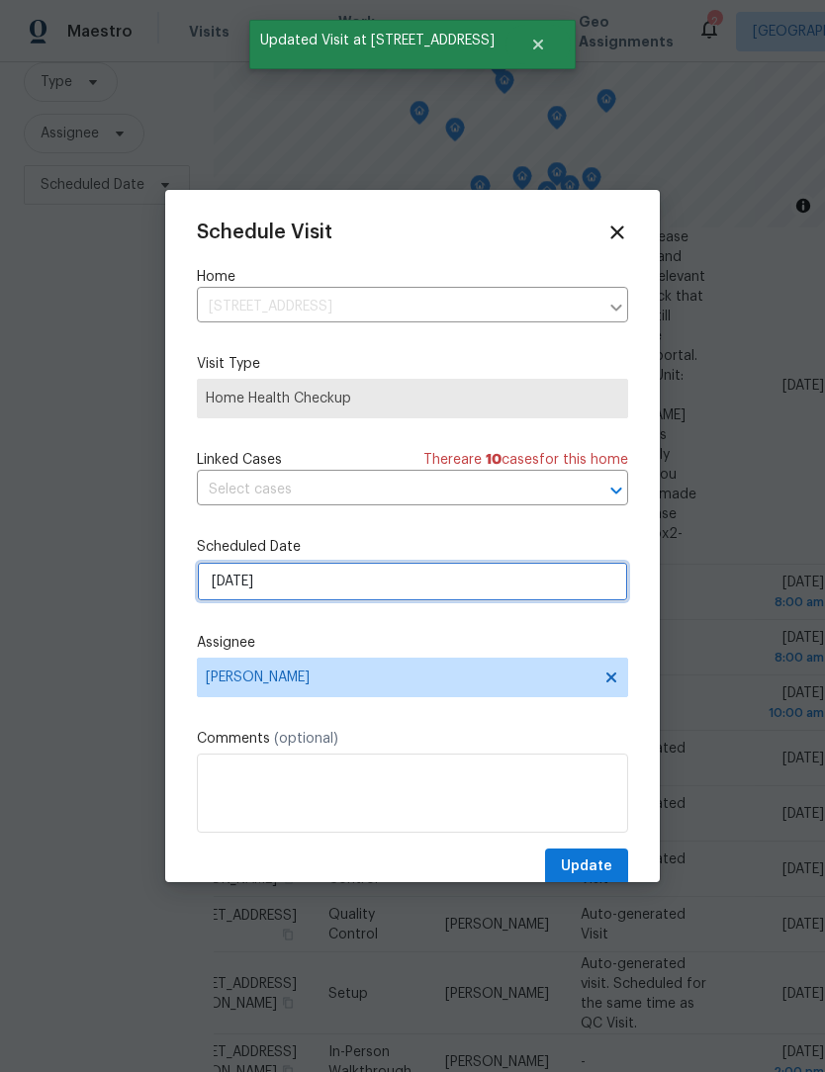
click at [355, 590] on input "9/29/2025" at bounding box center [412, 582] width 431 height 40
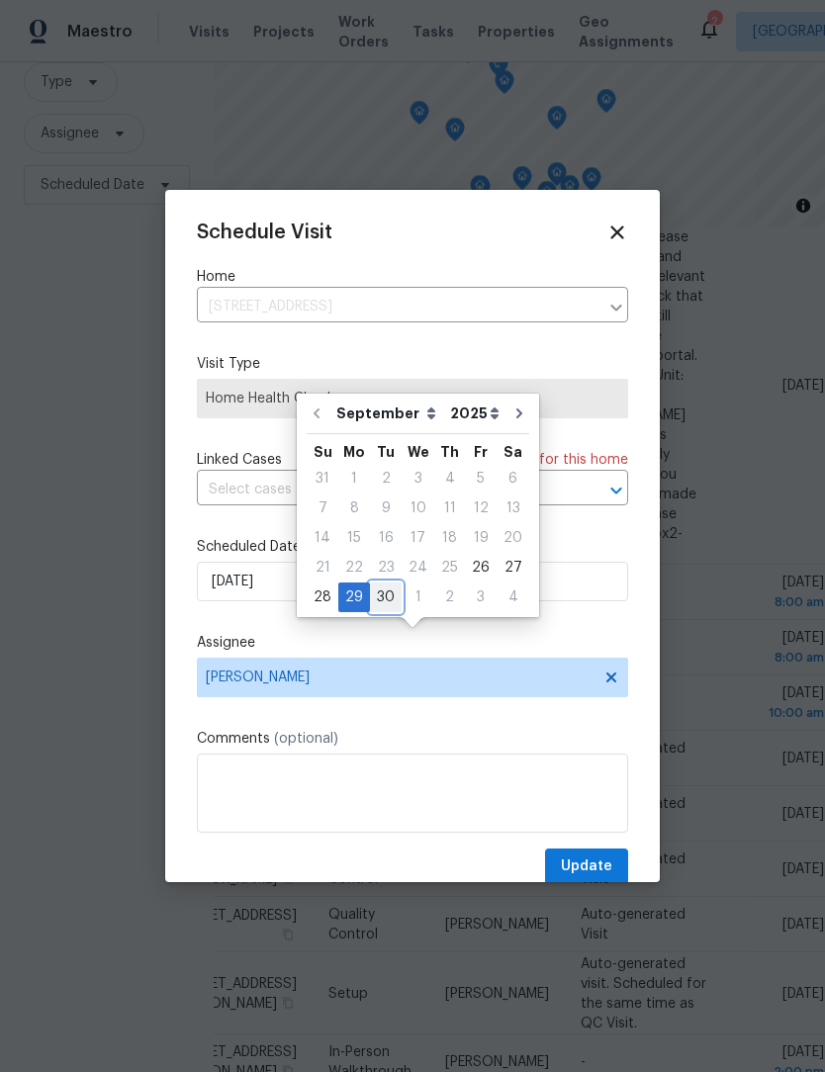
click at [390, 584] on div "30" at bounding box center [386, 598] width 32 height 28
type input "9/30/2025"
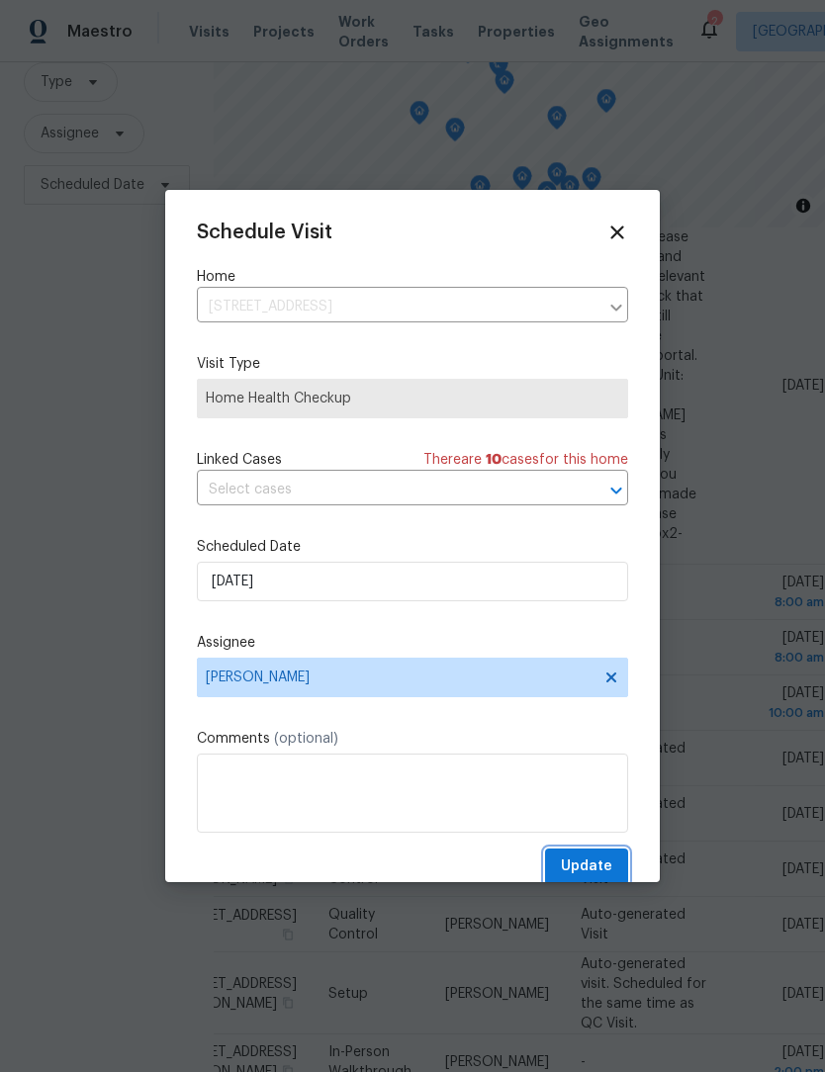
click at [604, 859] on button "Update" at bounding box center [586, 867] width 83 height 37
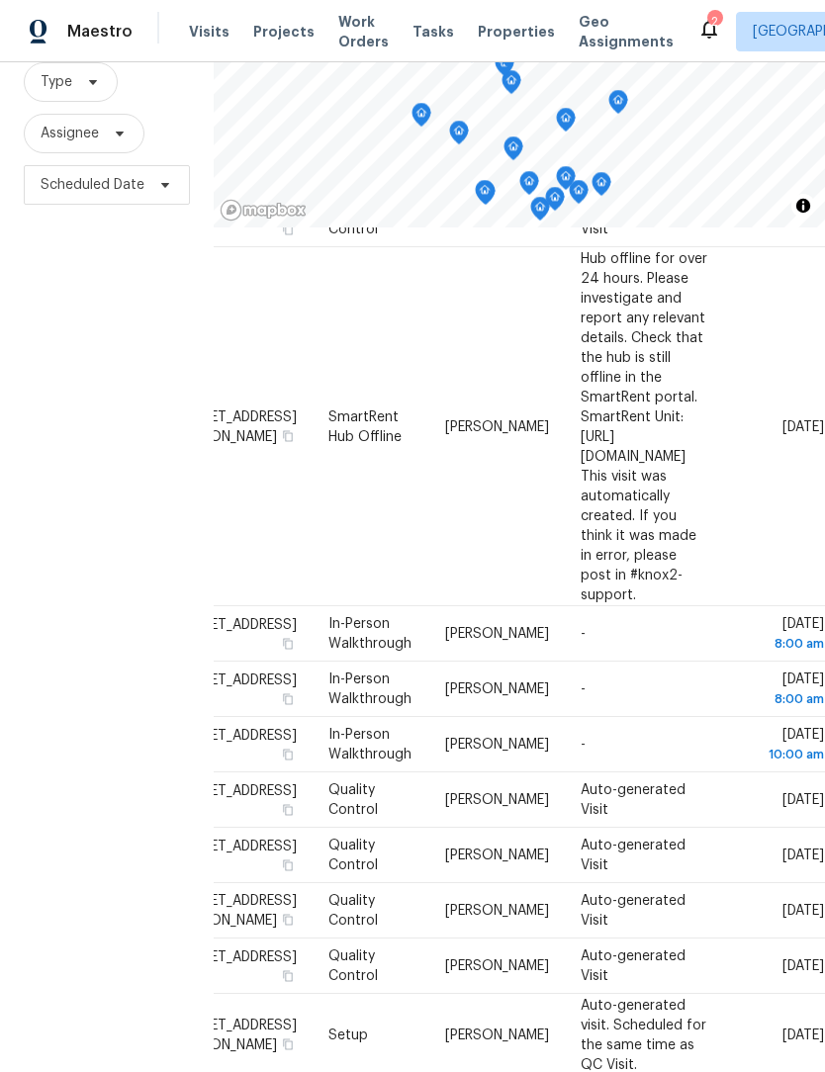
scroll to position [1157, 172]
click at [135, 844] on div "Filters Reset ​ Type Assignee Scheduled Date" at bounding box center [107, 508] width 214 height 1154
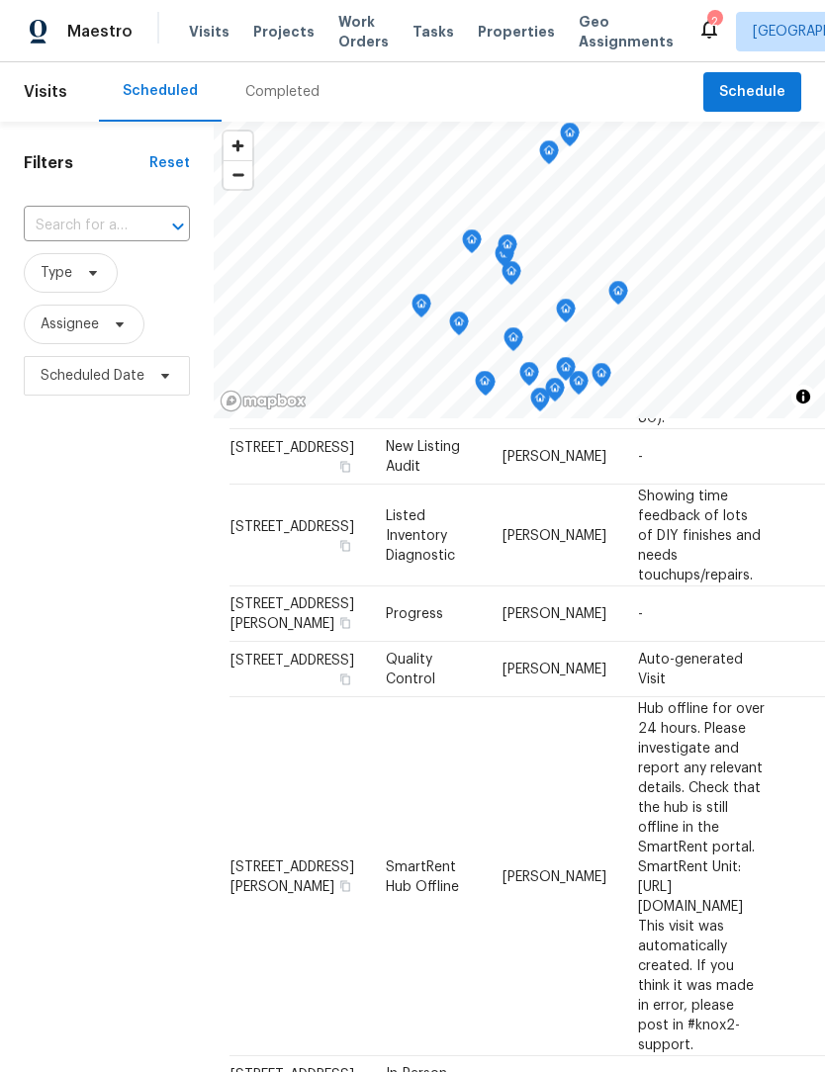
scroll to position [0, 0]
click at [95, 278] on icon at bounding box center [93, 273] width 16 height 16
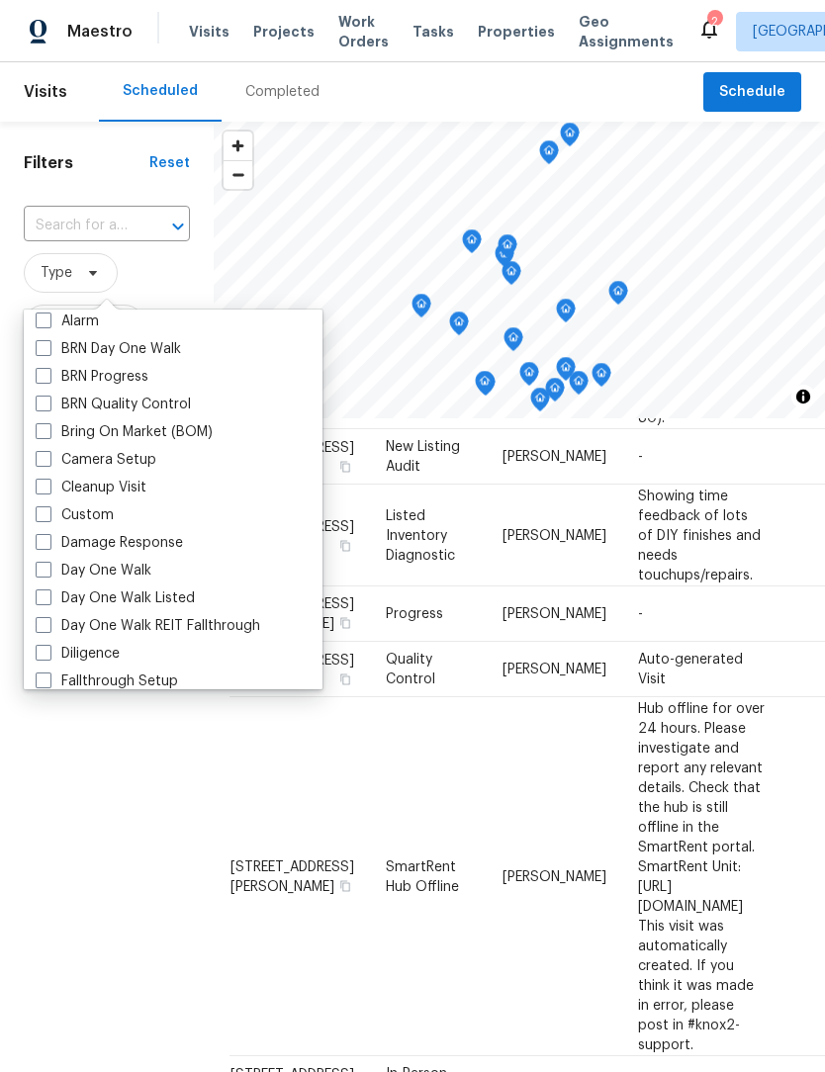
scroll to position [120, 0]
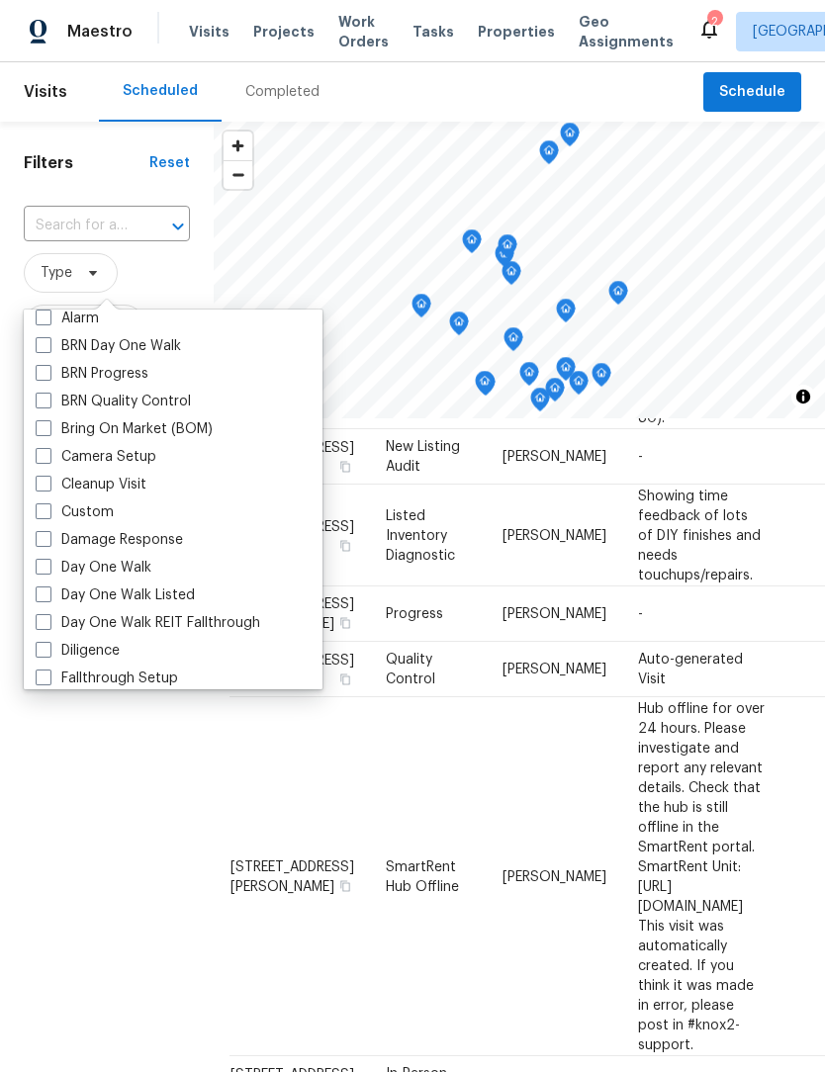
click at [141, 548] on label "Damage Response" at bounding box center [109, 540] width 147 height 20
click at [48, 543] on input "Damage Response" at bounding box center [42, 536] width 13 height 13
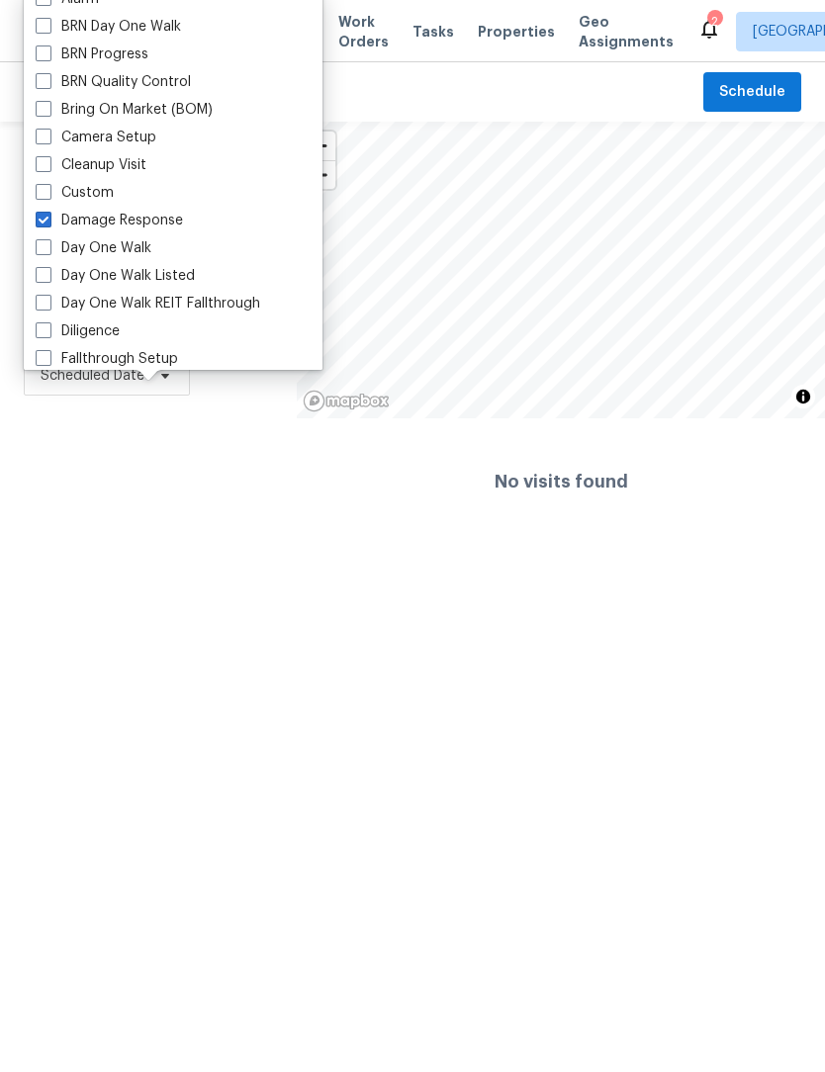
click at [49, 224] on span at bounding box center [44, 220] width 16 height 16
click at [48, 224] on input "Damage Response" at bounding box center [42, 217] width 13 height 13
checkbox input "false"
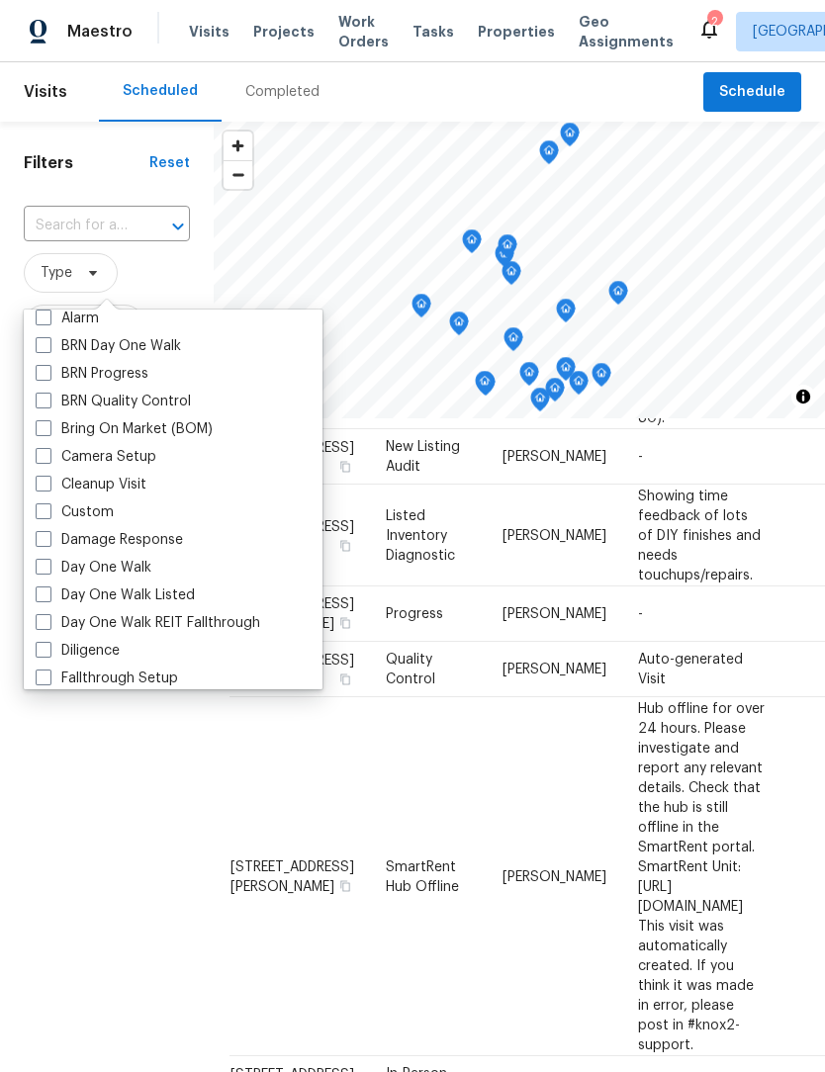
click at [50, 563] on span at bounding box center [44, 567] width 16 height 16
click at [48, 563] on input "Day One Walk" at bounding box center [42, 564] width 13 height 13
checkbox input "true"
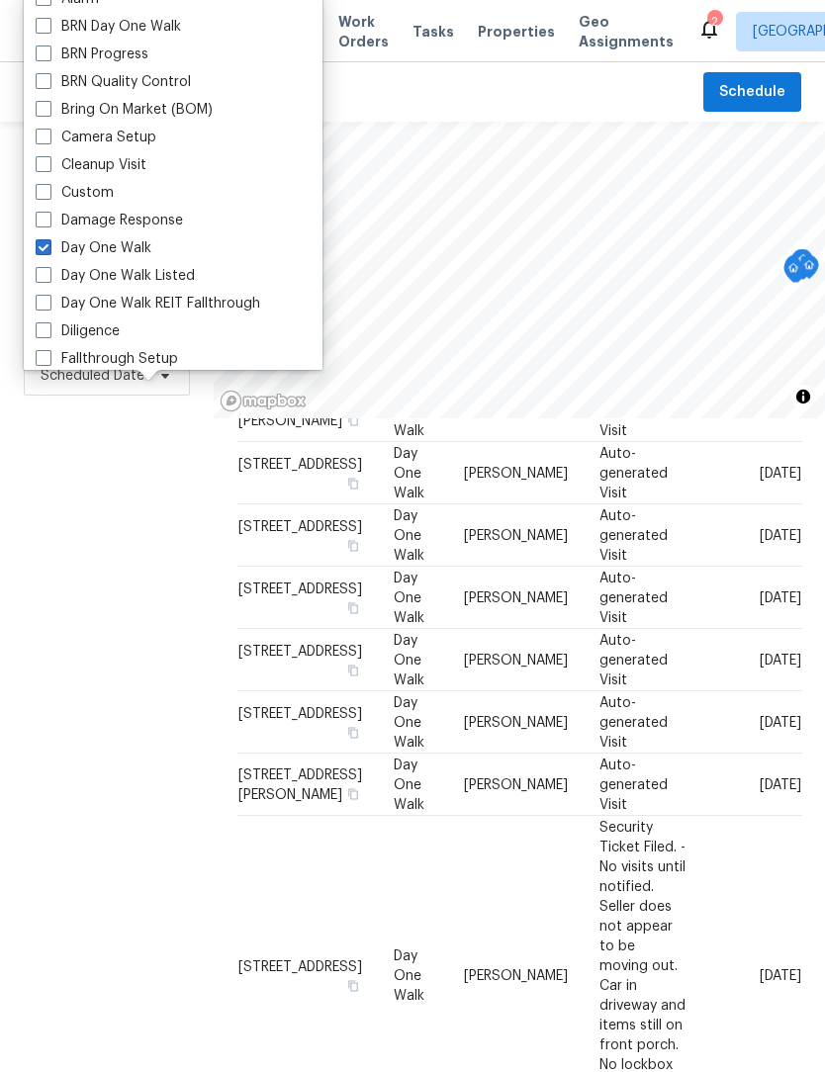
scroll to position [409, 0]
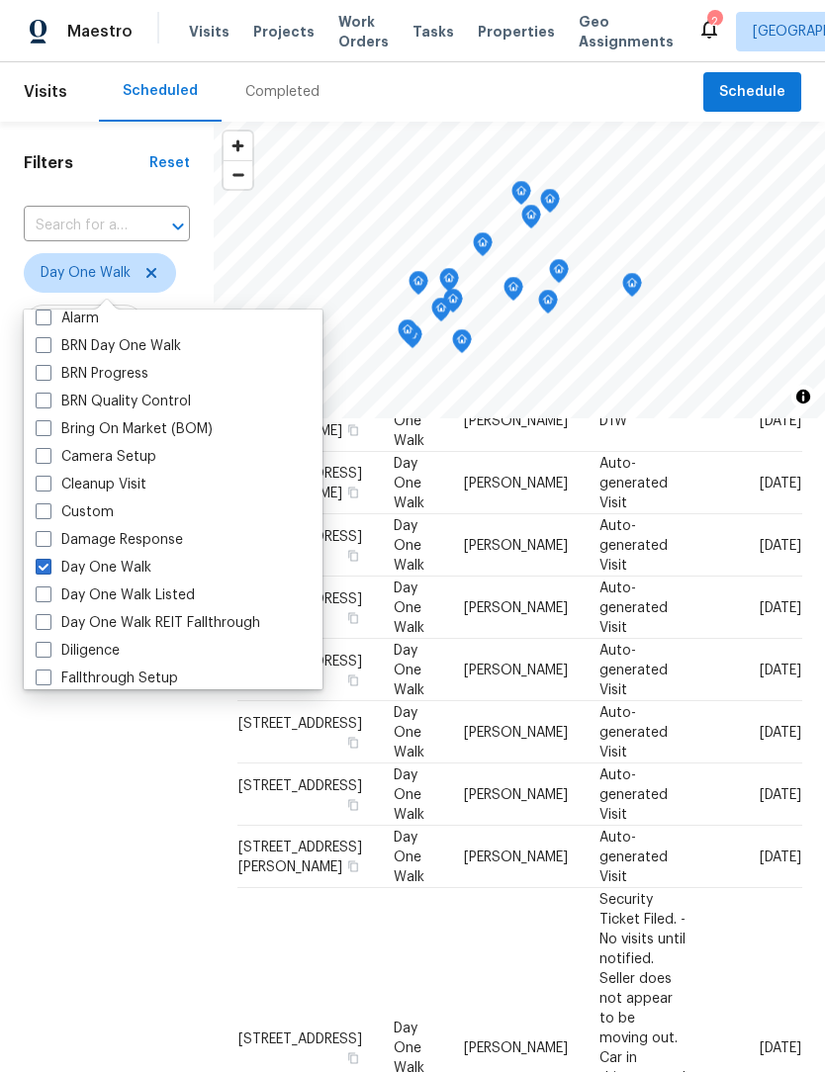
click at [147, 843] on div "Filters Reset ​ Day One Walk Assignee Scheduled Date" at bounding box center [107, 699] width 214 height 1154
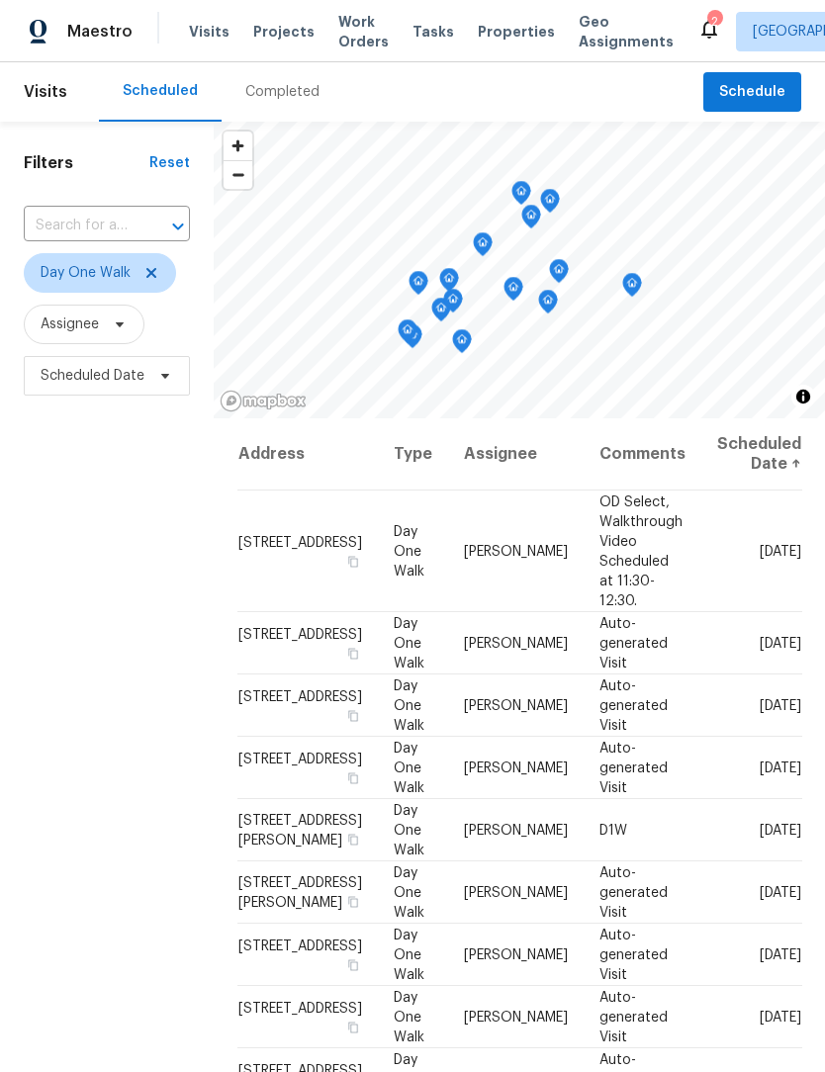
scroll to position [0, 0]
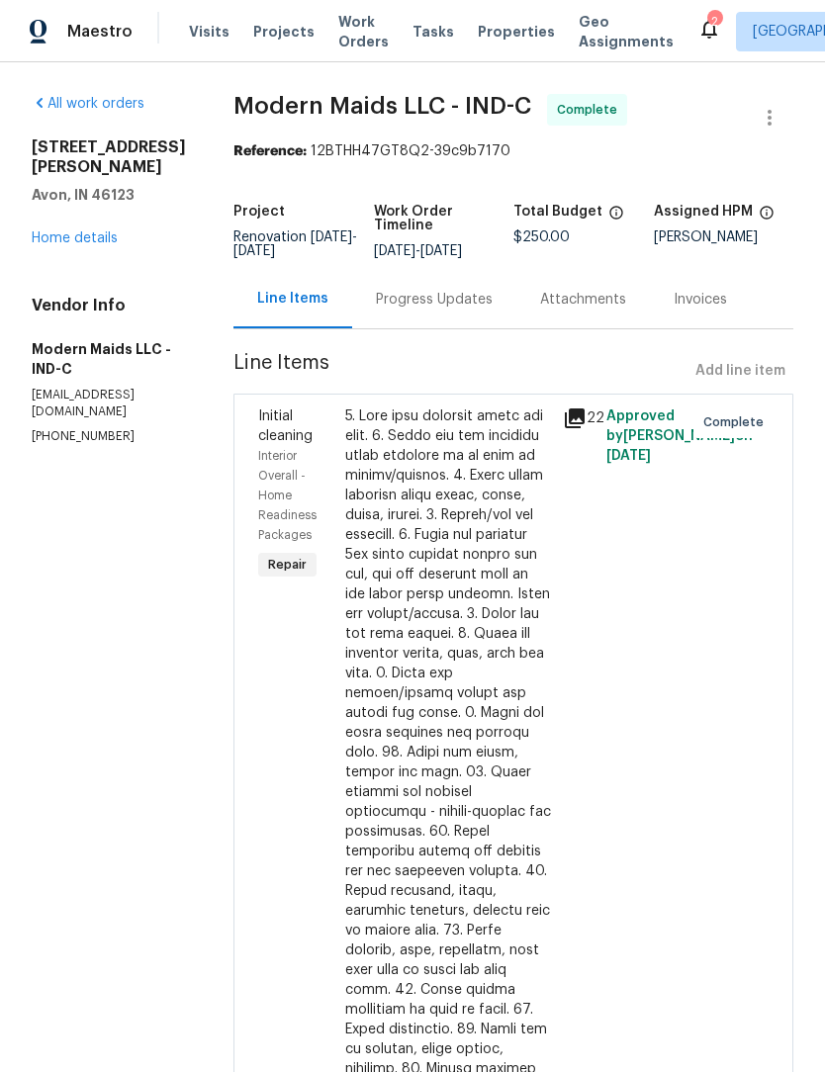
click at [360, 29] on span "Work Orders" at bounding box center [363, 32] width 50 height 40
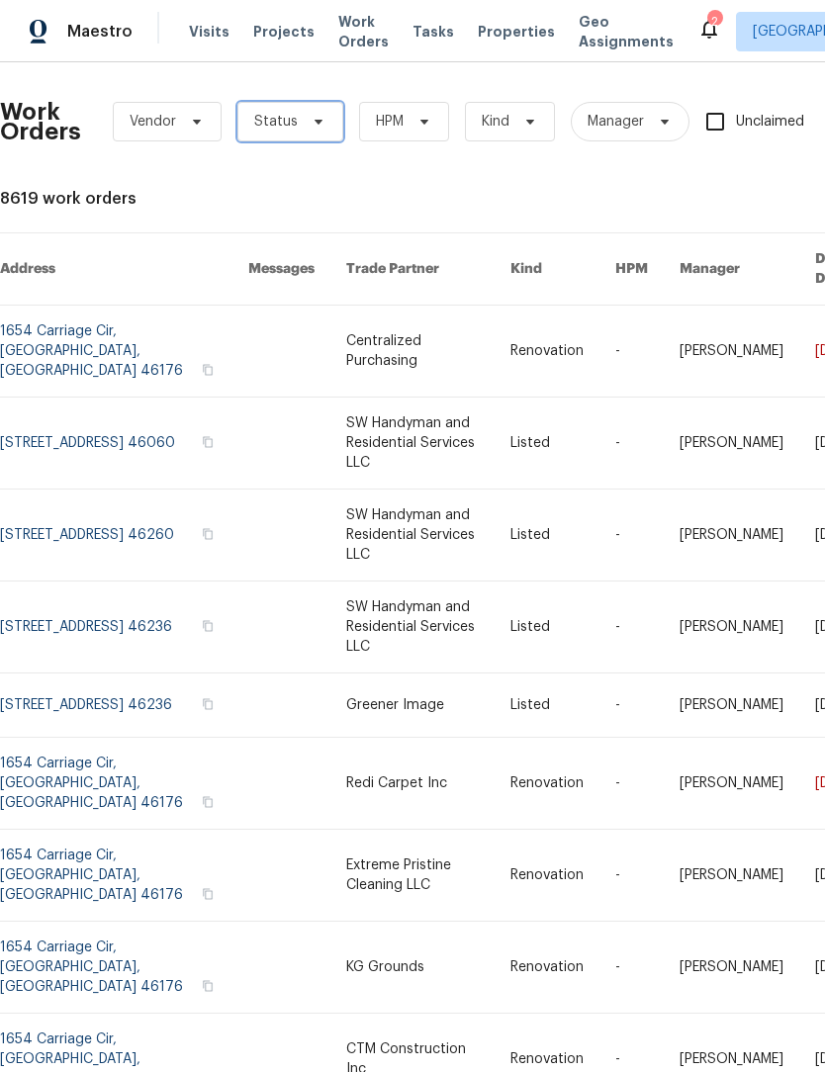
click at [293, 118] on span "Status" at bounding box center [276, 122] width 44 height 20
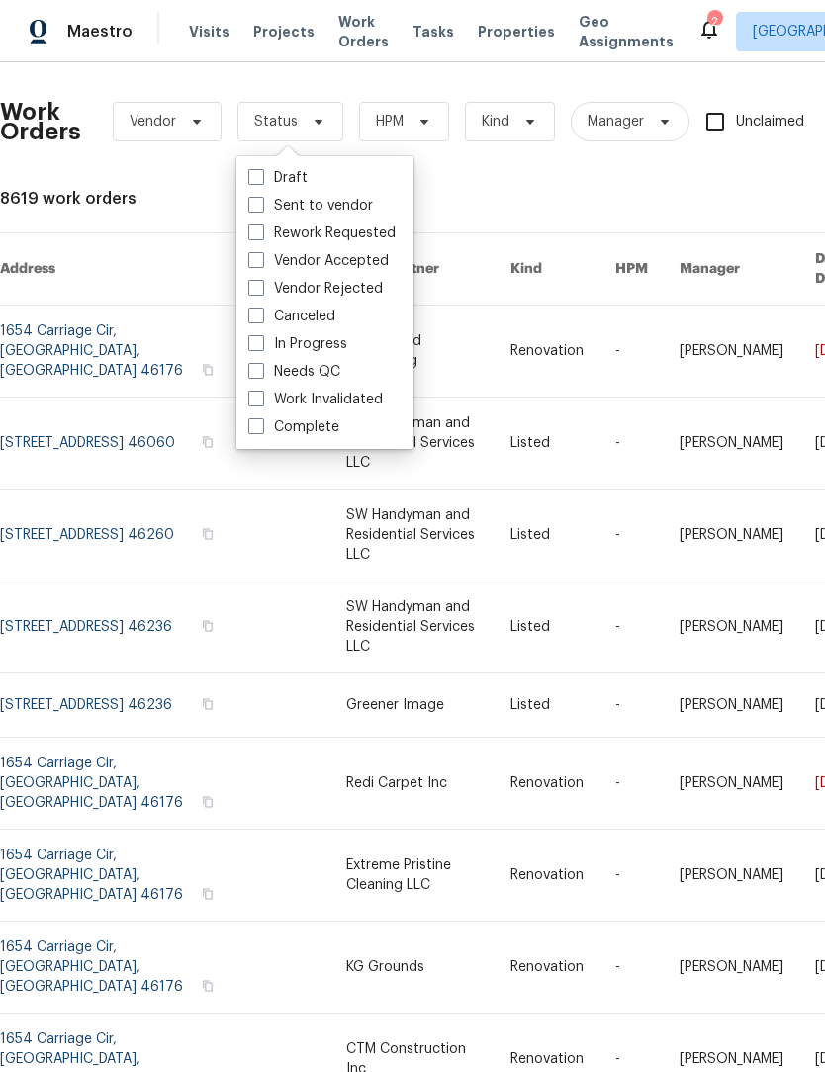
click at [315, 377] on label "Needs QC" at bounding box center [294, 372] width 92 height 20
click at [261, 375] on input "Needs QC" at bounding box center [254, 368] width 13 height 13
checkbox input "true"
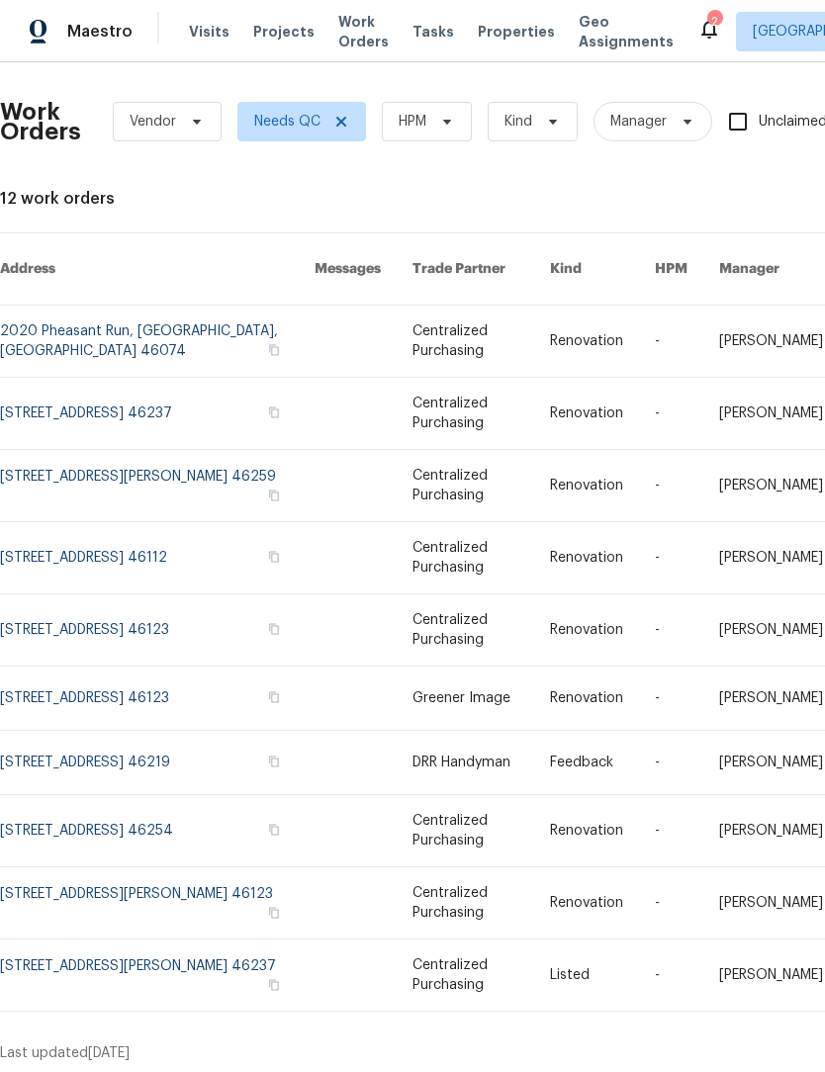
click at [112, 682] on link at bounding box center [157, 698] width 315 height 63
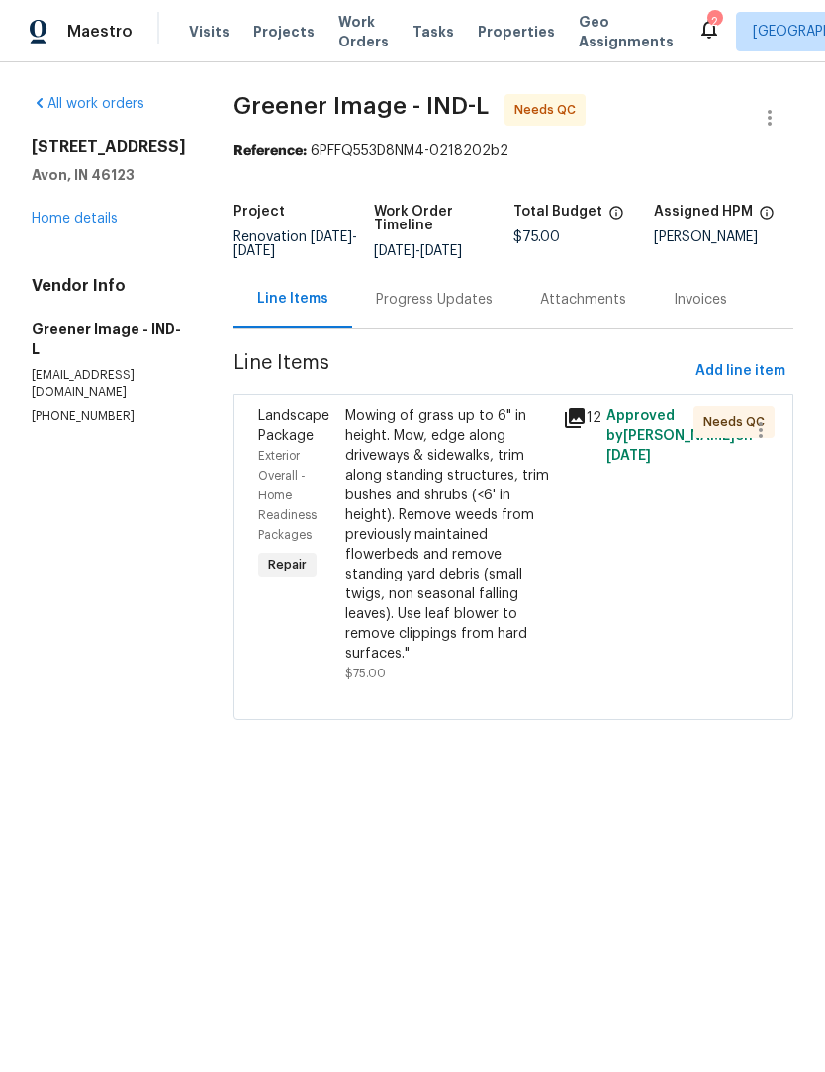
click at [409, 537] on div "Mowing of grass up to 6" in height. Mow, edge along driveways & sidewalks, trim…" at bounding box center [448, 535] width 206 height 257
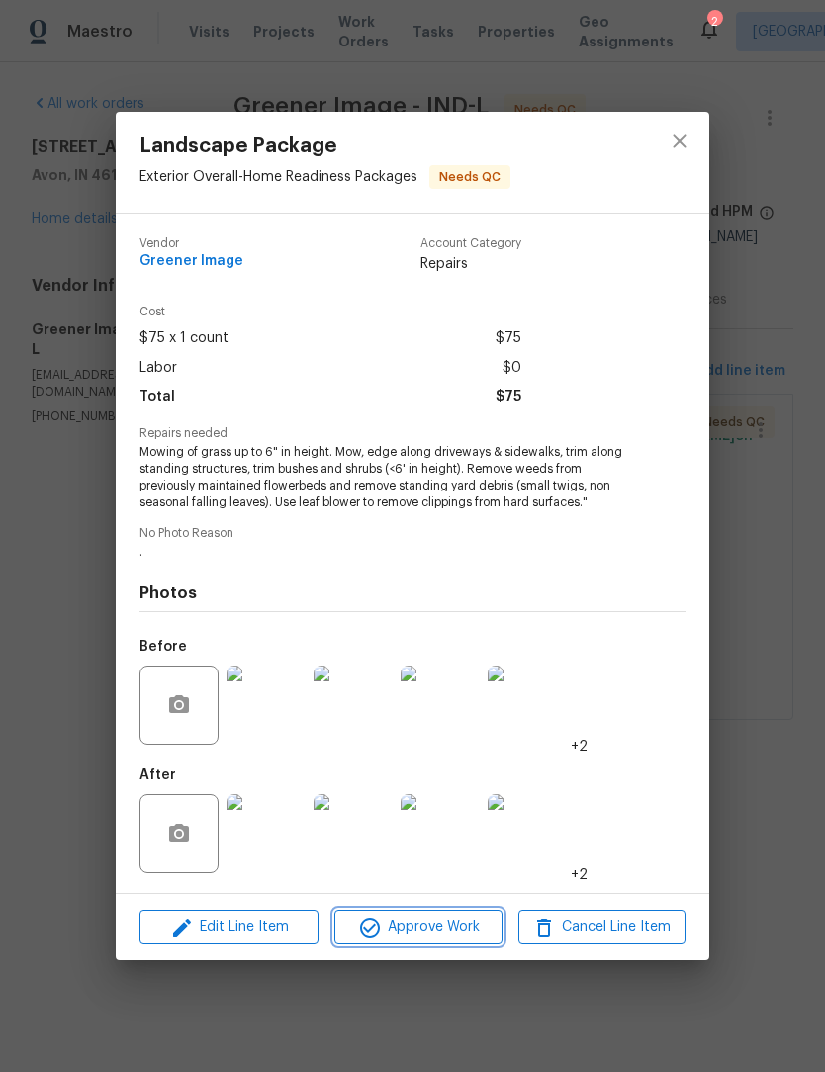
click at [442, 932] on span "Approve Work" at bounding box center [417, 927] width 155 height 25
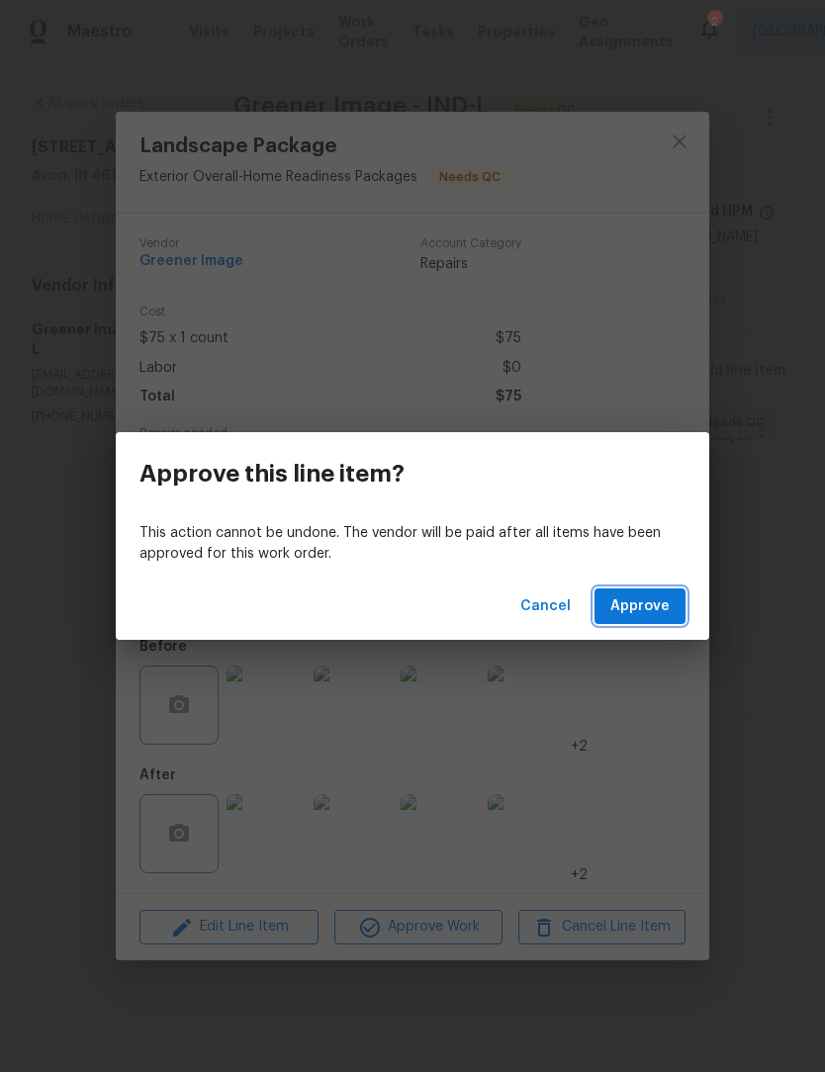
click at [651, 610] on span "Approve" at bounding box center [639, 606] width 59 height 25
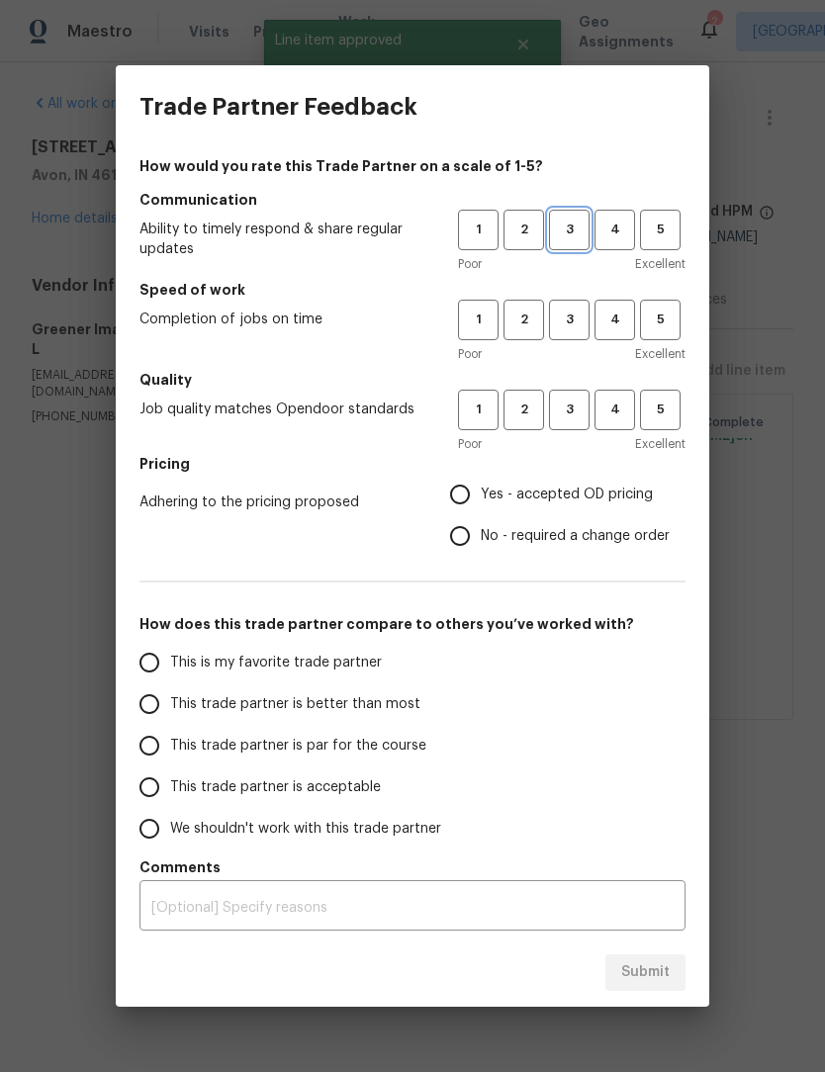
click at [568, 248] on button "3" at bounding box center [569, 230] width 41 height 41
click at [580, 330] on span "3" at bounding box center [569, 320] width 37 height 23
click at [569, 419] on span "3" at bounding box center [569, 410] width 37 height 23
click at [464, 496] on input "Yes - accepted OD pricing" at bounding box center [460, 495] width 42 height 42
radio input "true"
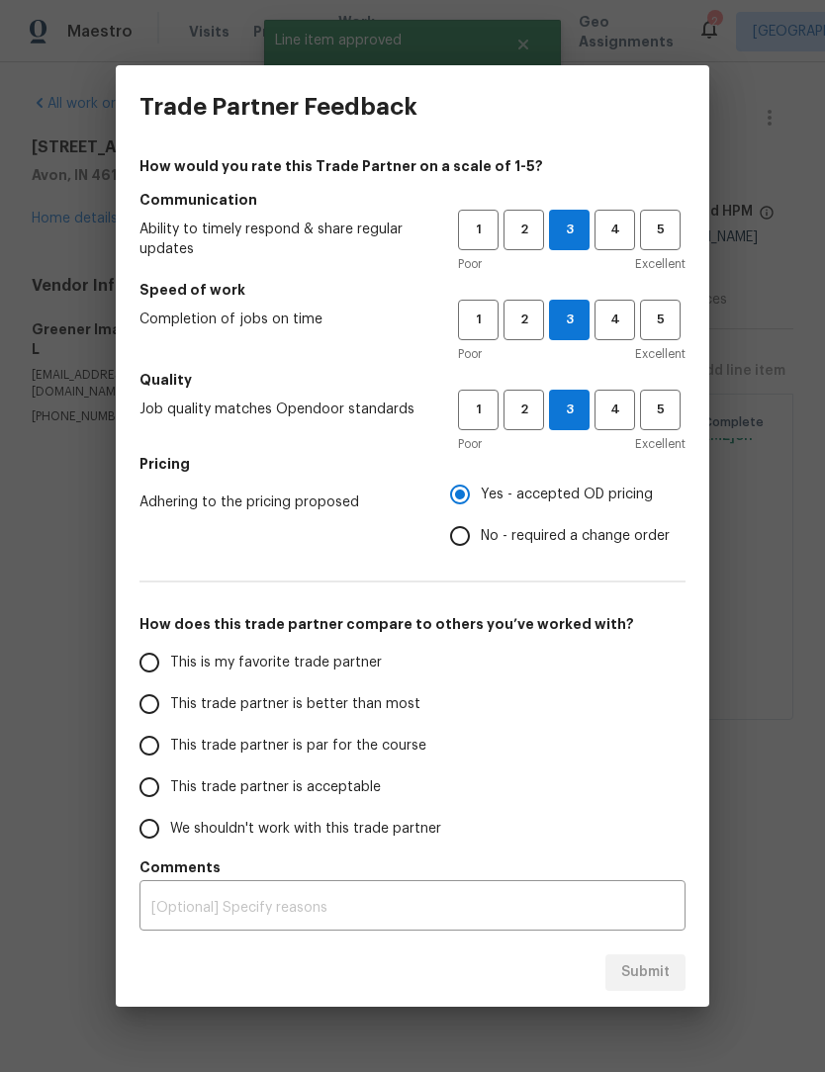
click at [180, 708] on span "This trade partner is better than most" at bounding box center [295, 704] width 250 height 21
click at [170, 708] on input "This trade partner is better than most" at bounding box center [150, 704] width 42 height 42
click at [658, 970] on span "Submit" at bounding box center [645, 972] width 48 height 25
radio input "true"
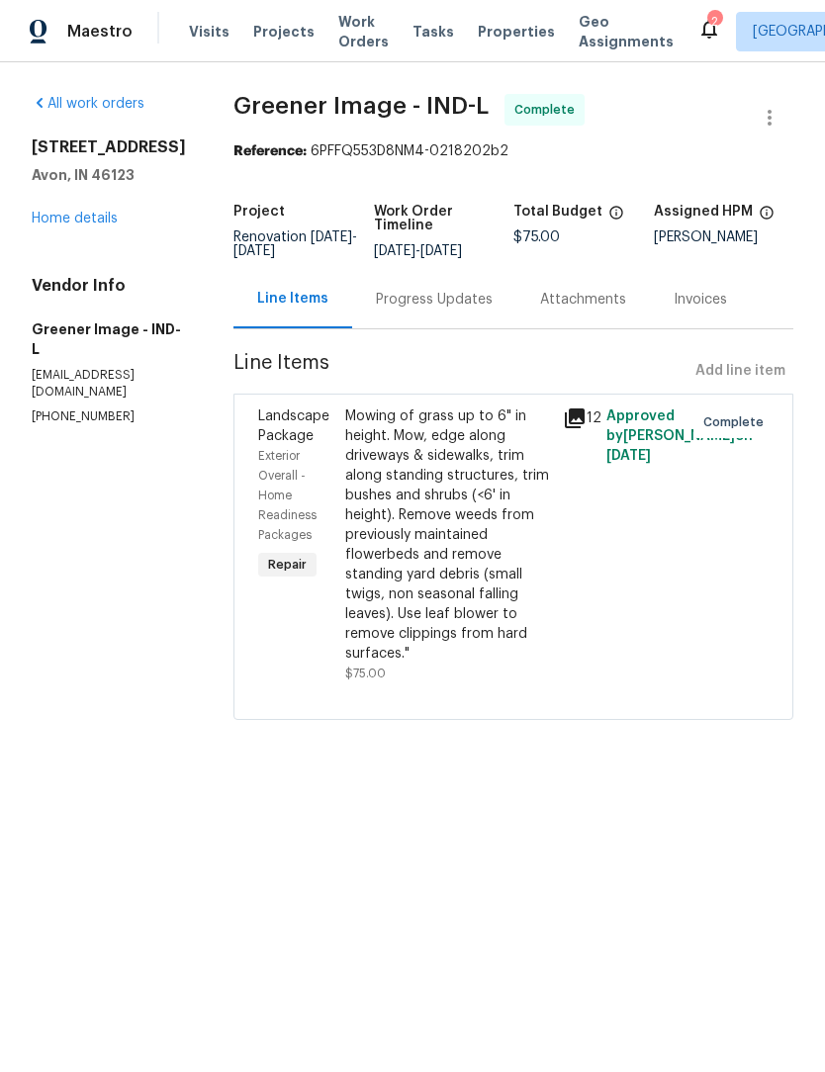
click at [355, 38] on span "Work Orders" at bounding box center [363, 32] width 50 height 40
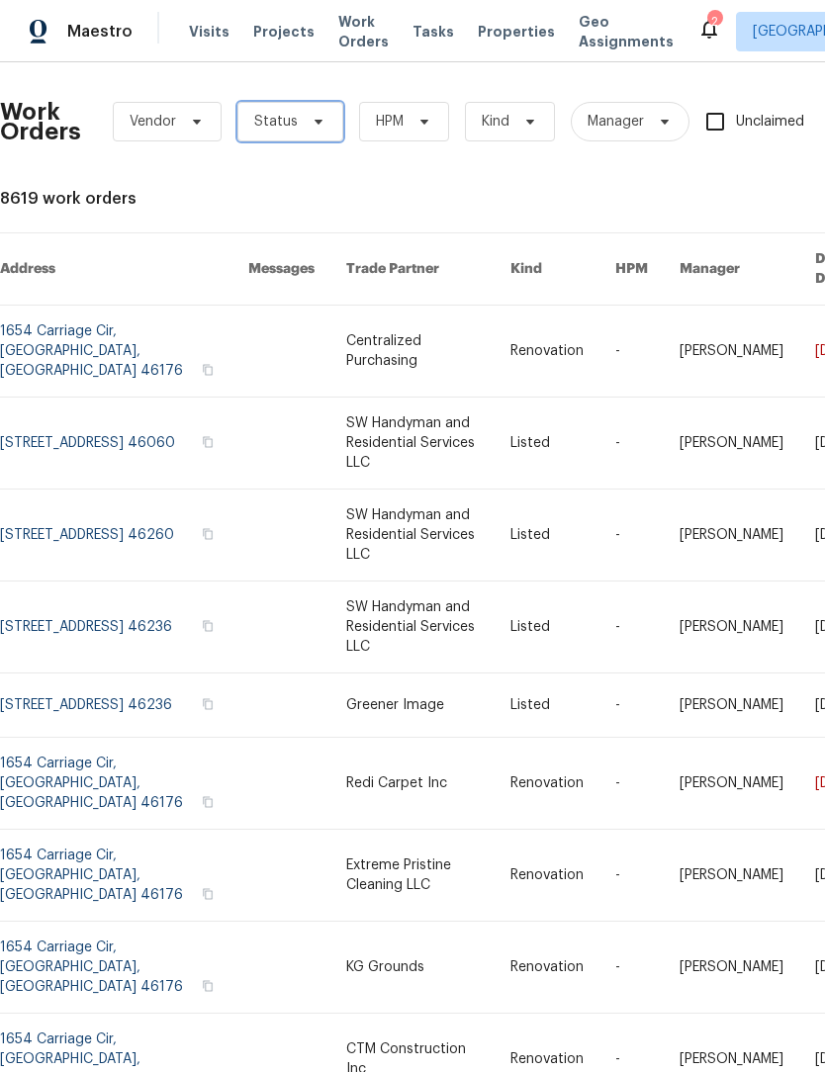
click at [284, 130] on span "Status" at bounding box center [276, 122] width 44 height 20
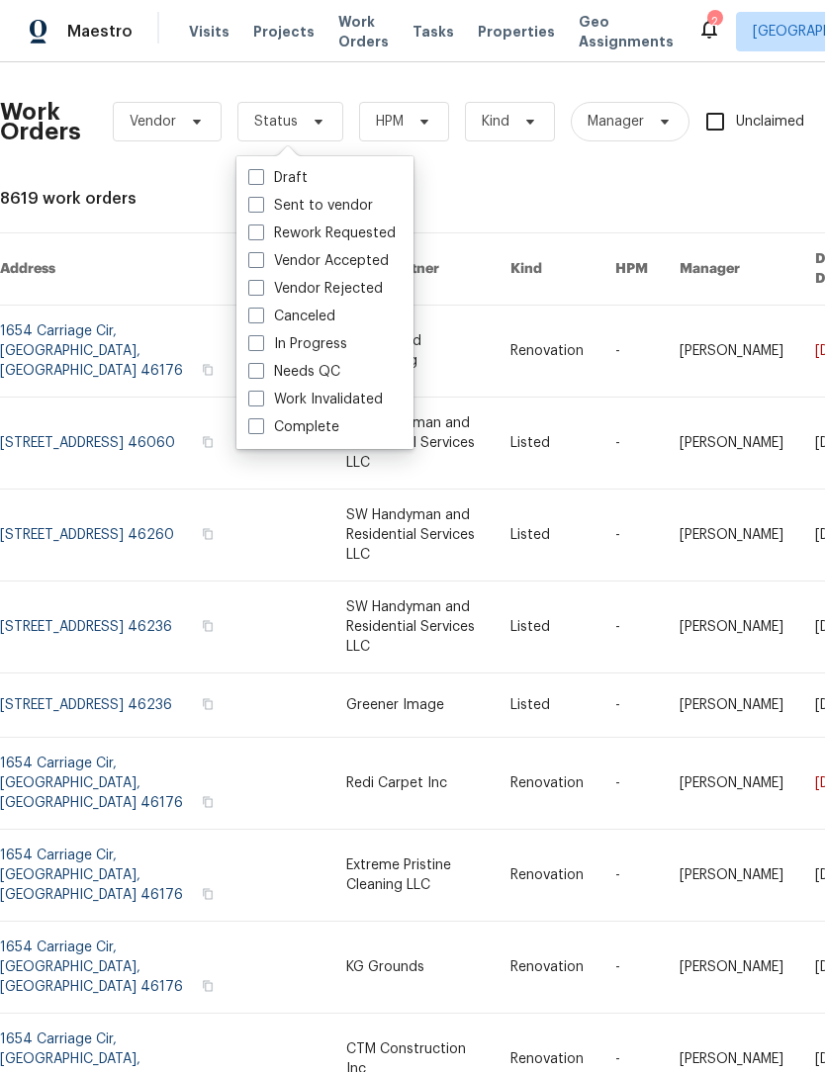
click at [313, 380] on label "Needs QC" at bounding box center [294, 372] width 92 height 20
click at [261, 375] on input "Needs QC" at bounding box center [254, 368] width 13 height 13
checkbox input "true"
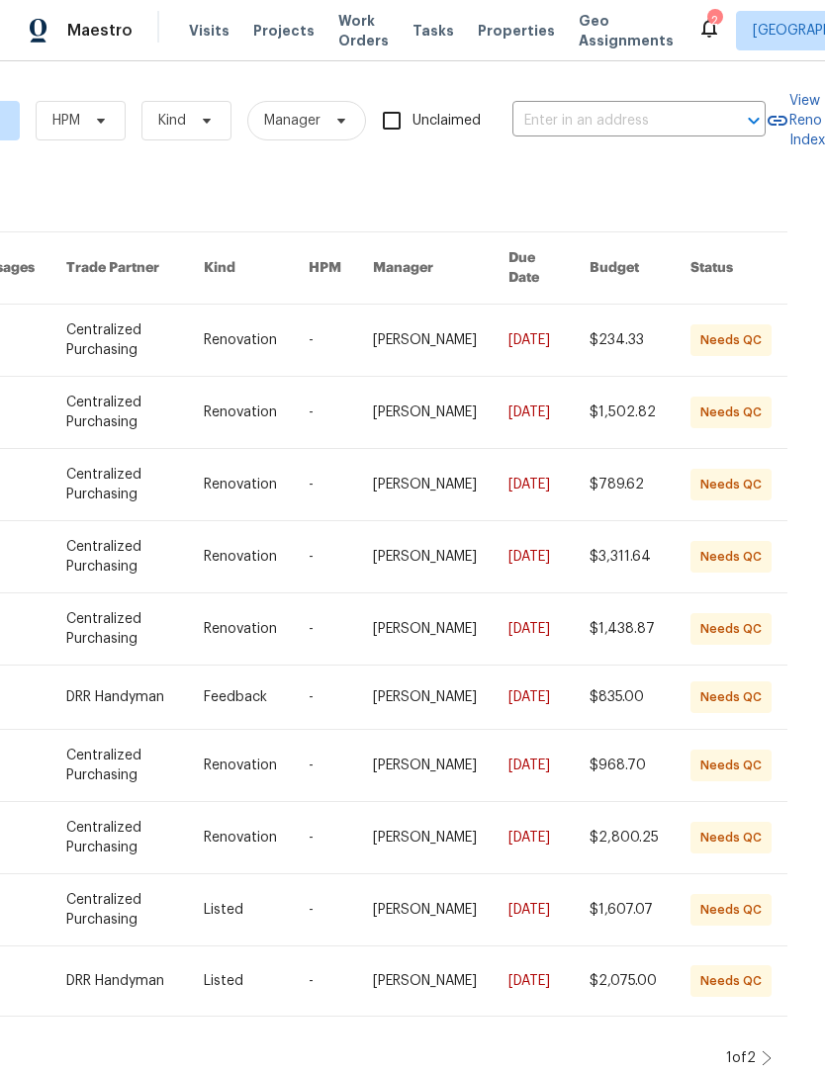
scroll to position [0, 350]
click at [762, 1051] on icon at bounding box center [767, 1059] width 10 height 16
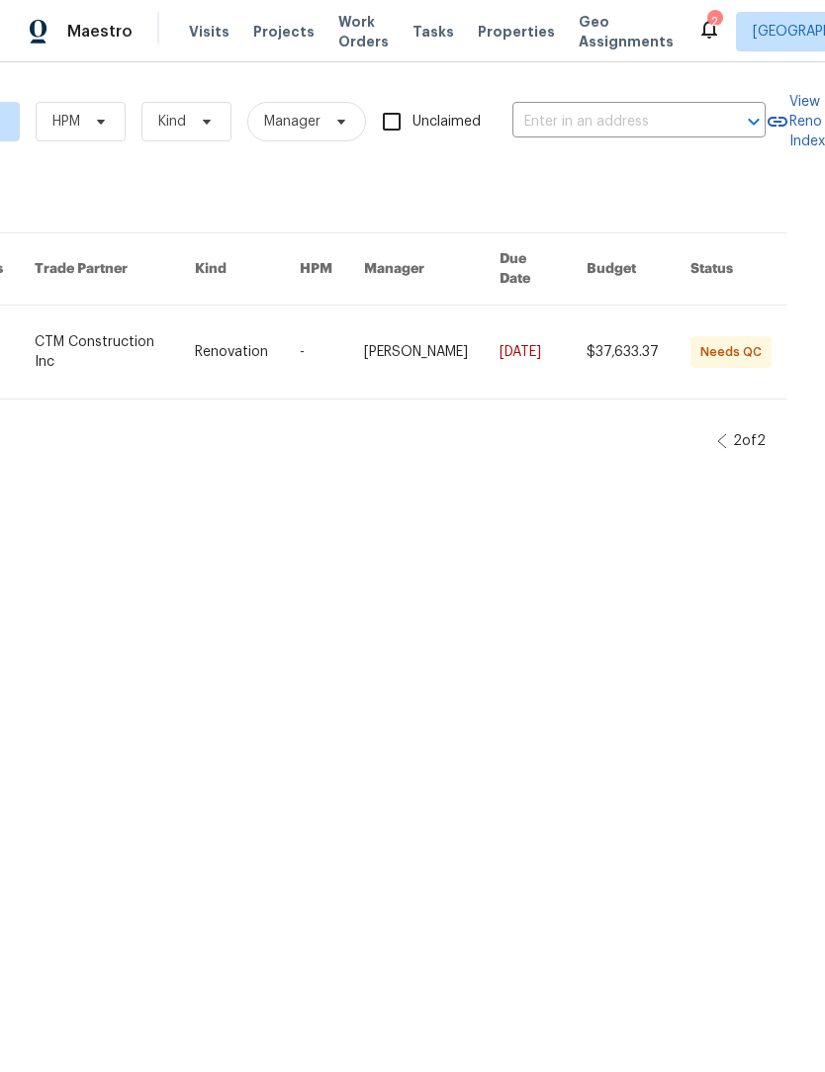
click at [349, 27] on span "Work Orders" at bounding box center [363, 32] width 50 height 40
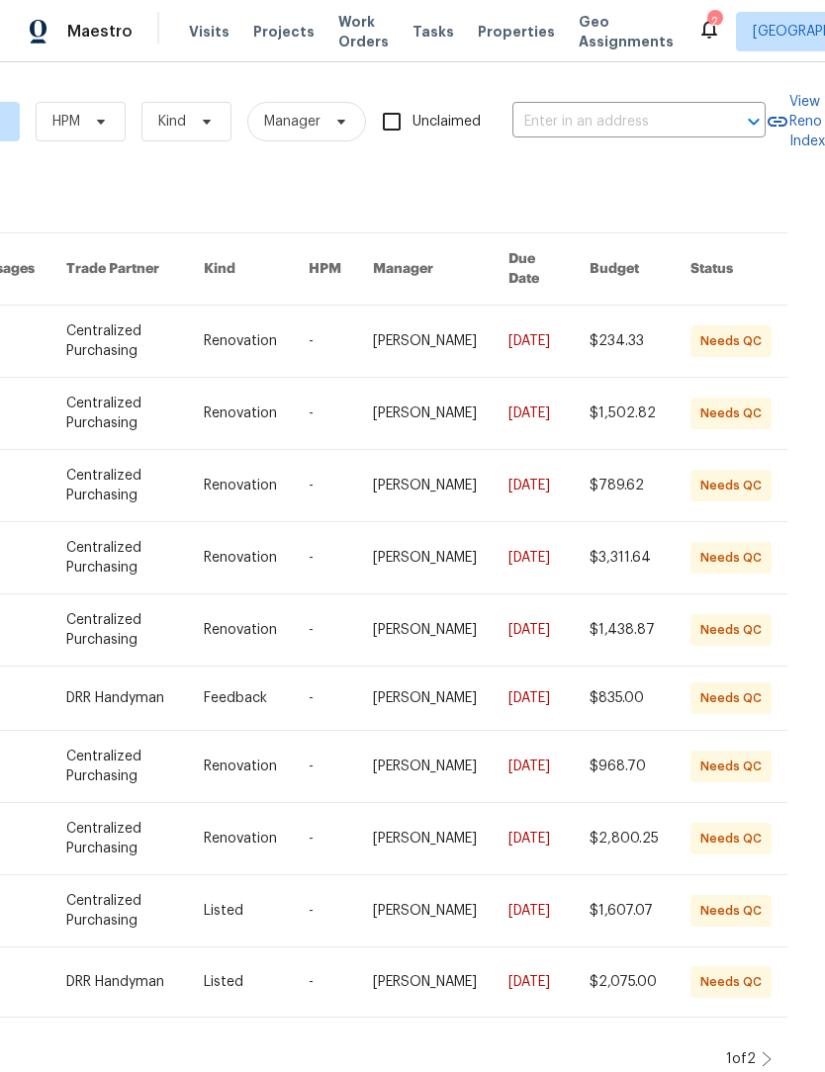
click at [697, 40] on icon at bounding box center [709, 29] width 24 height 24
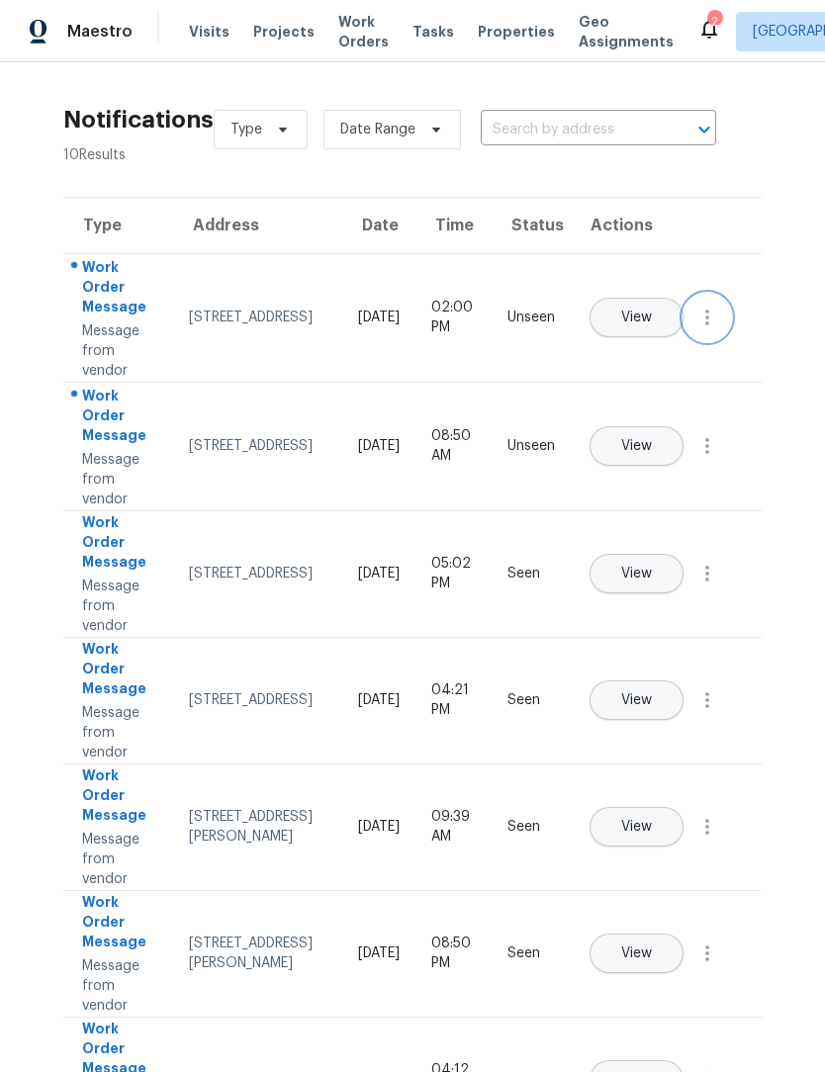
click at [710, 329] on icon "button" at bounding box center [707, 318] width 24 height 24
click at [641, 355] on link "Mark Seen" at bounding box center [594, 341] width 168 height 30
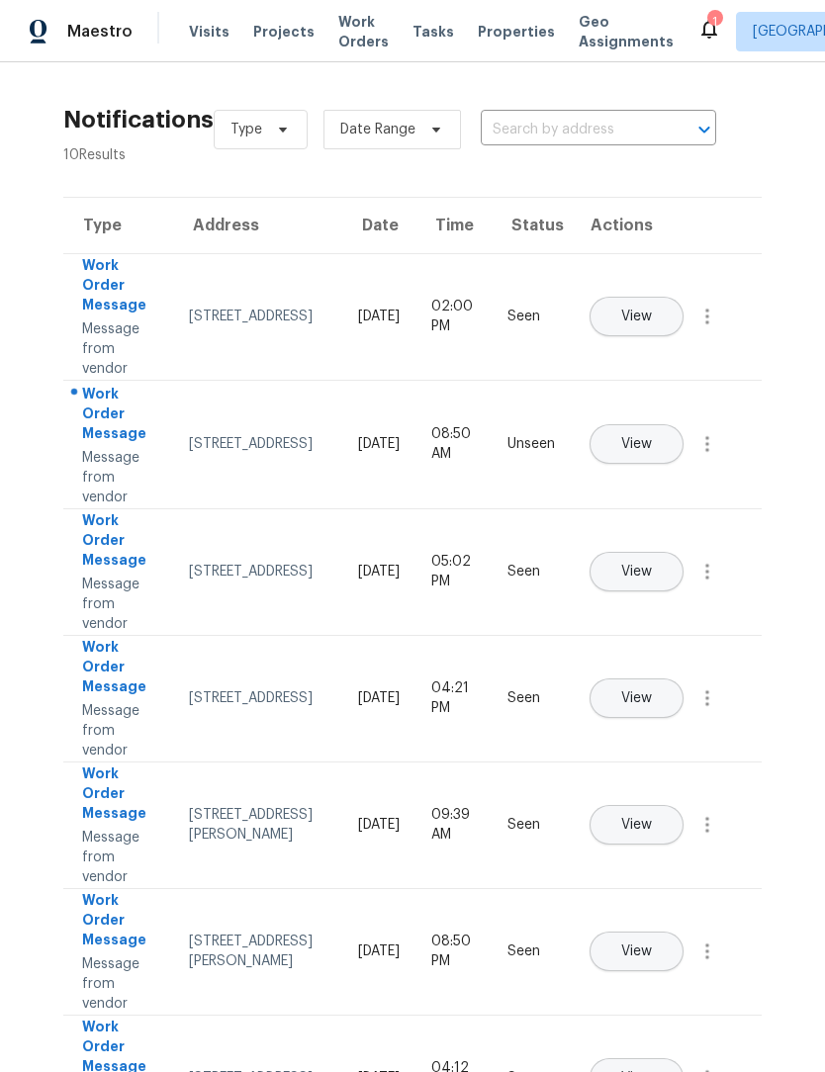
click at [652, 437] on span "View" at bounding box center [636, 444] width 31 height 15
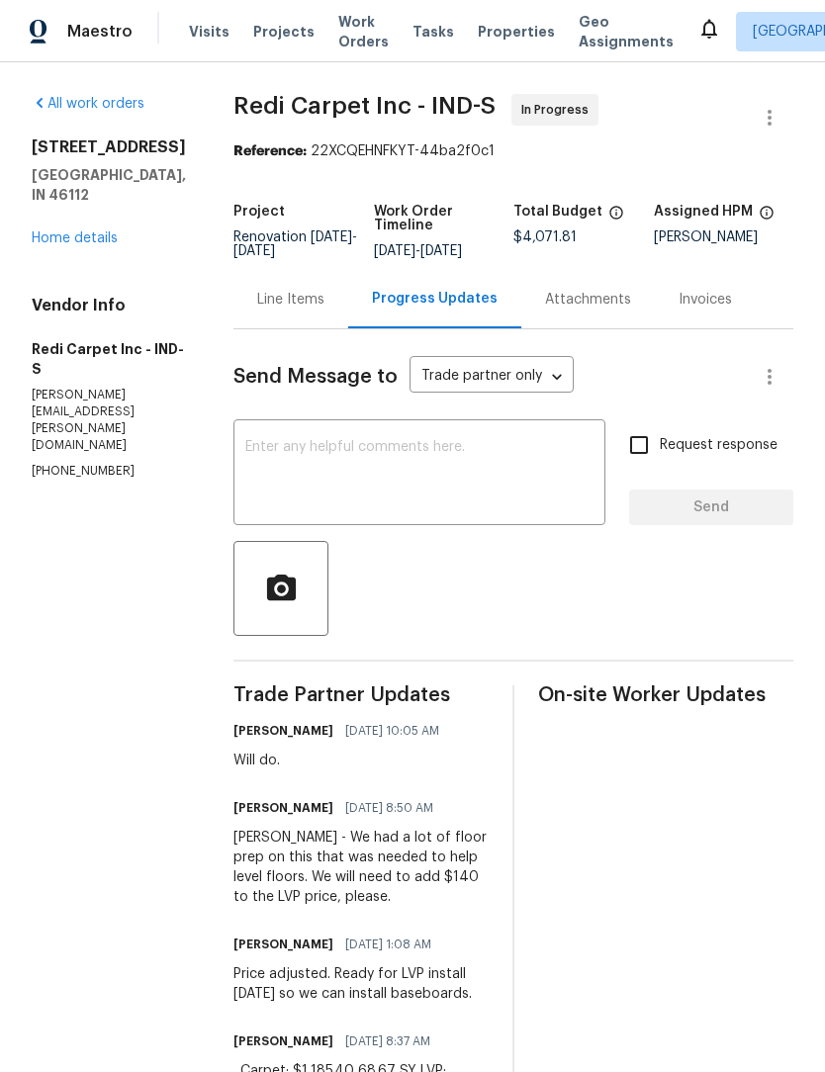
click at [86, 231] on link "Home details" at bounding box center [75, 238] width 86 height 14
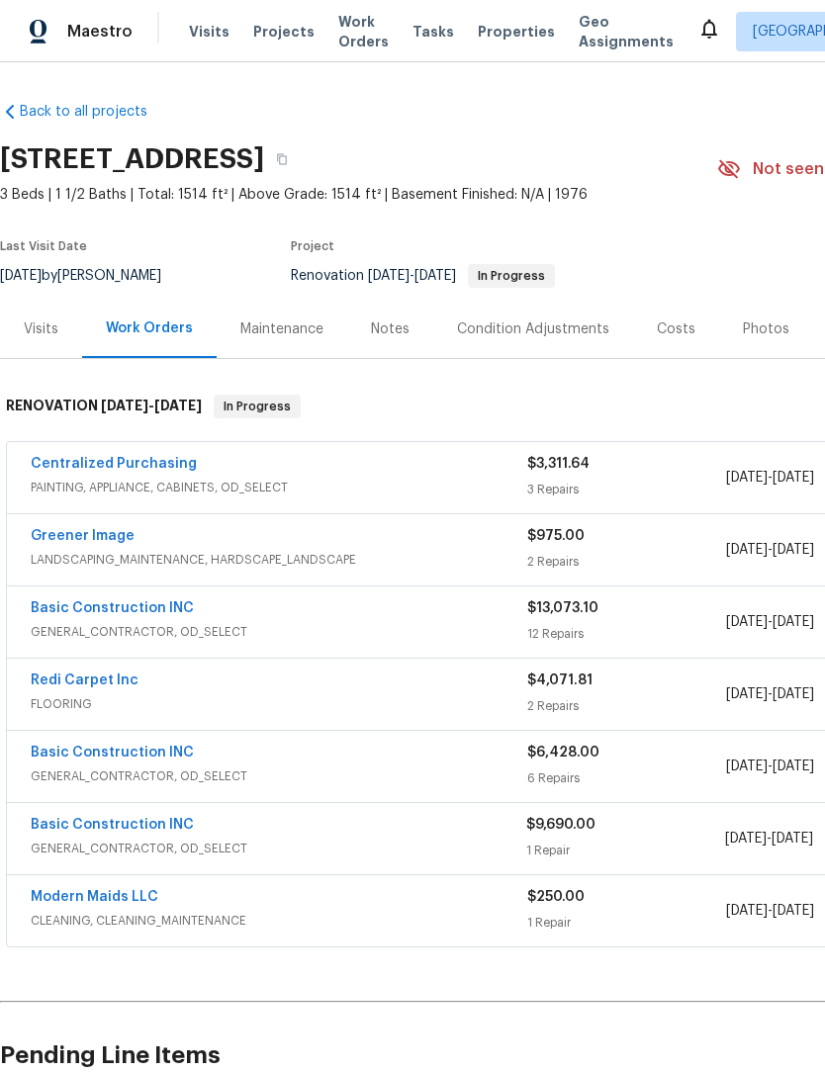
click at [96, 685] on link "Redi Carpet Inc" at bounding box center [85, 681] width 108 height 14
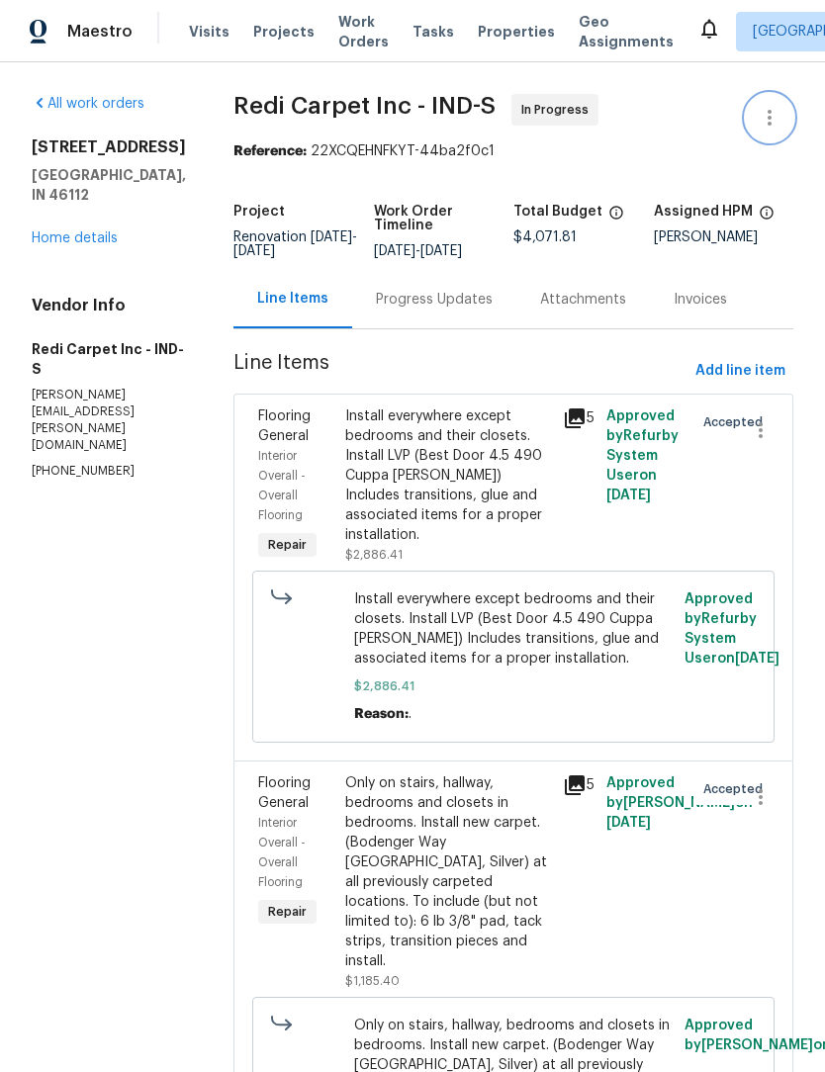
click at [770, 126] on icon "button" at bounding box center [770, 118] width 4 height 16
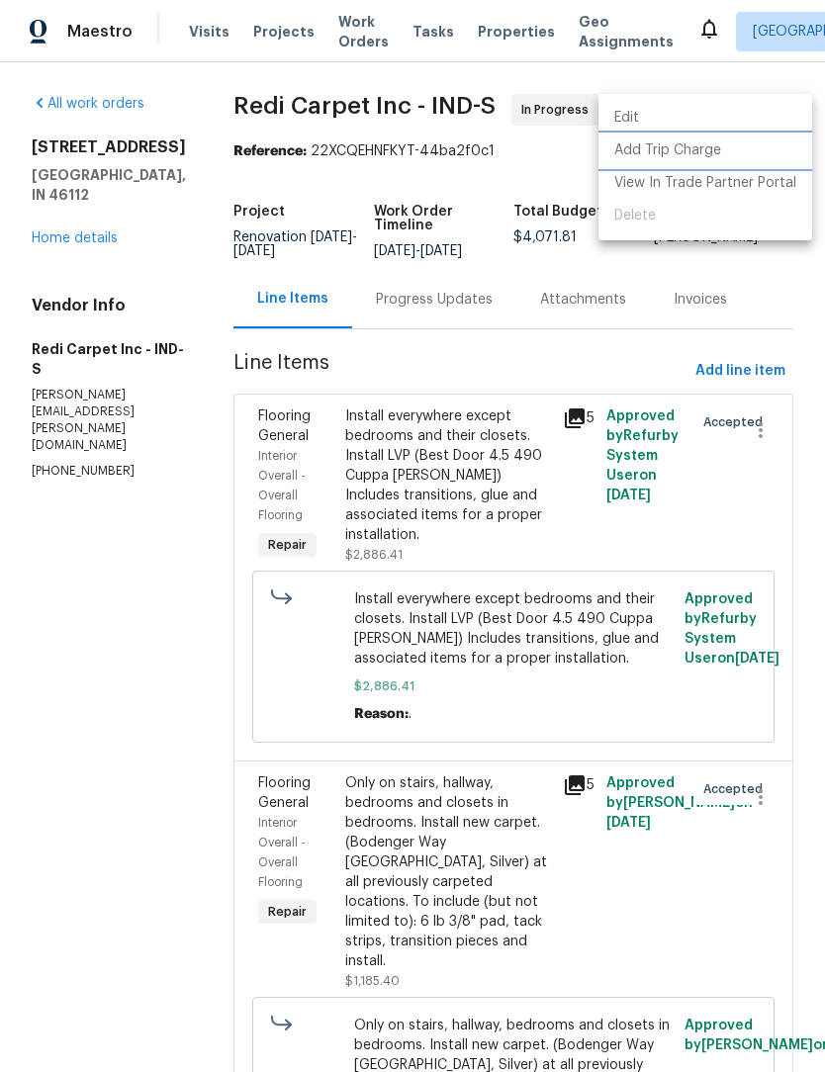
click at [684, 159] on li "Add Trip Charge" at bounding box center [705, 151] width 214 height 33
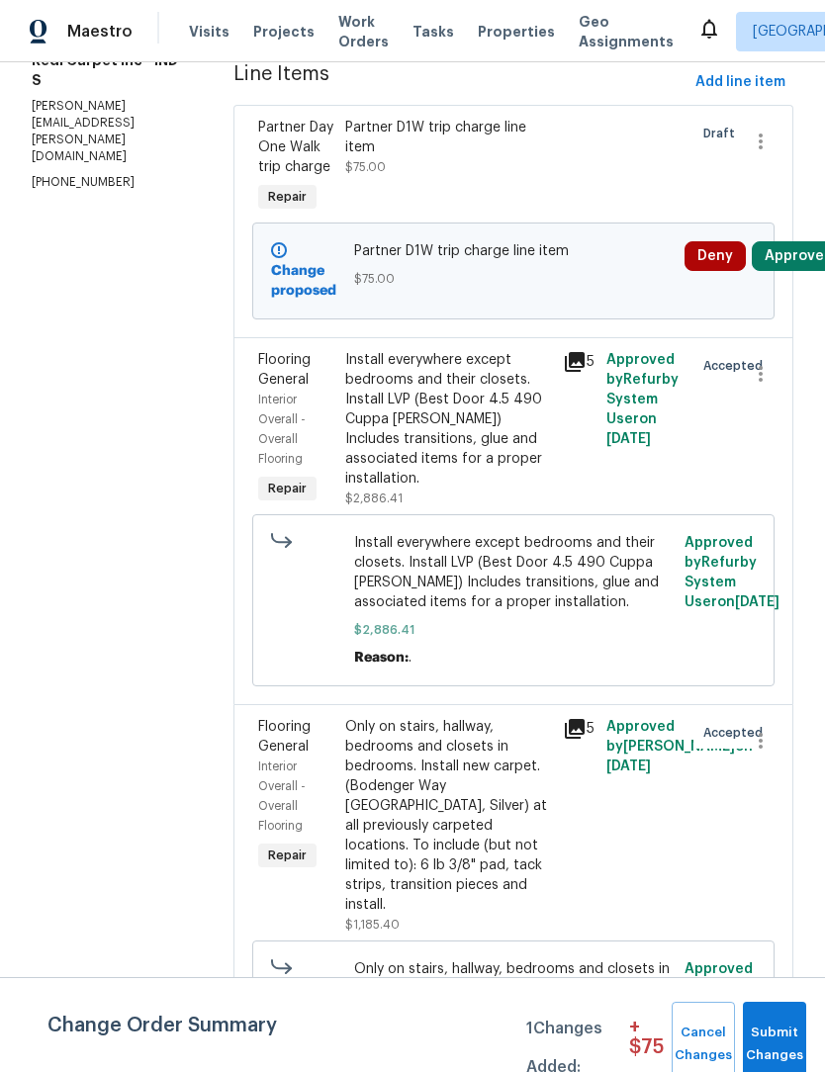
scroll to position [290, 0]
click at [448, 460] on div "Install everywhere except bedrooms and their closets. Install LVP (Best Door 4.…" at bounding box center [448, 418] width 206 height 138
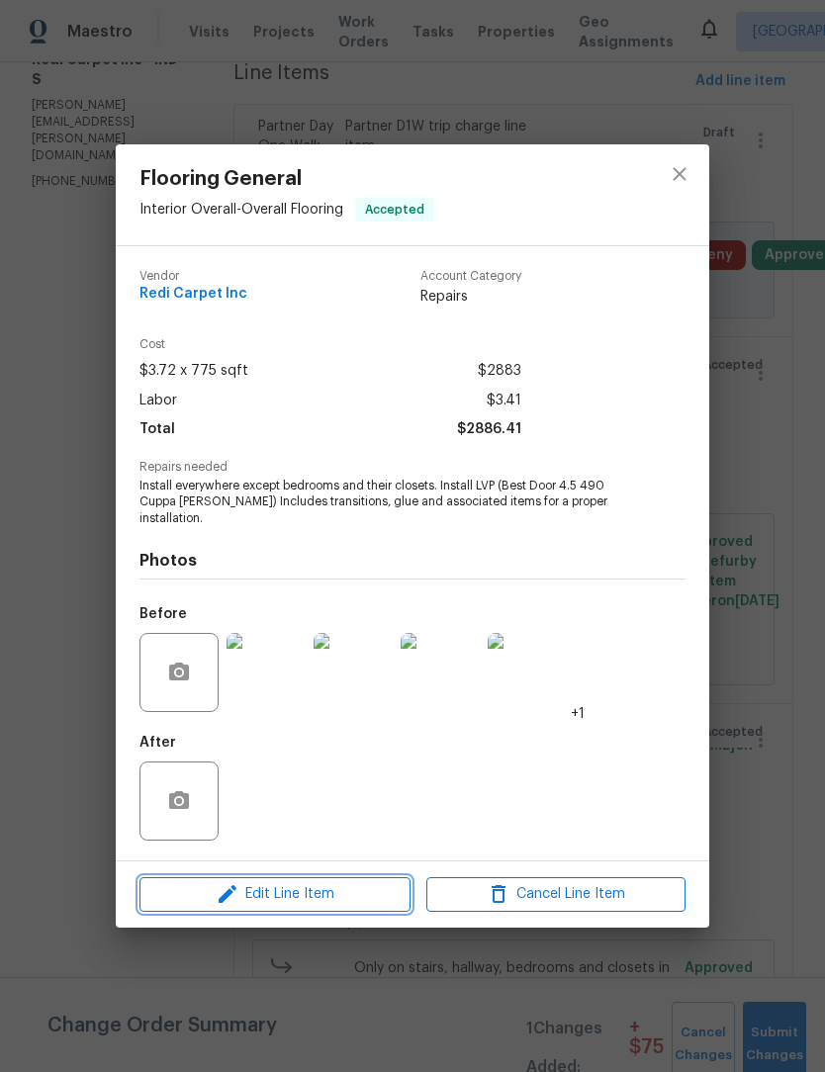
click at [337, 893] on span "Edit Line Item" at bounding box center [274, 894] width 259 height 25
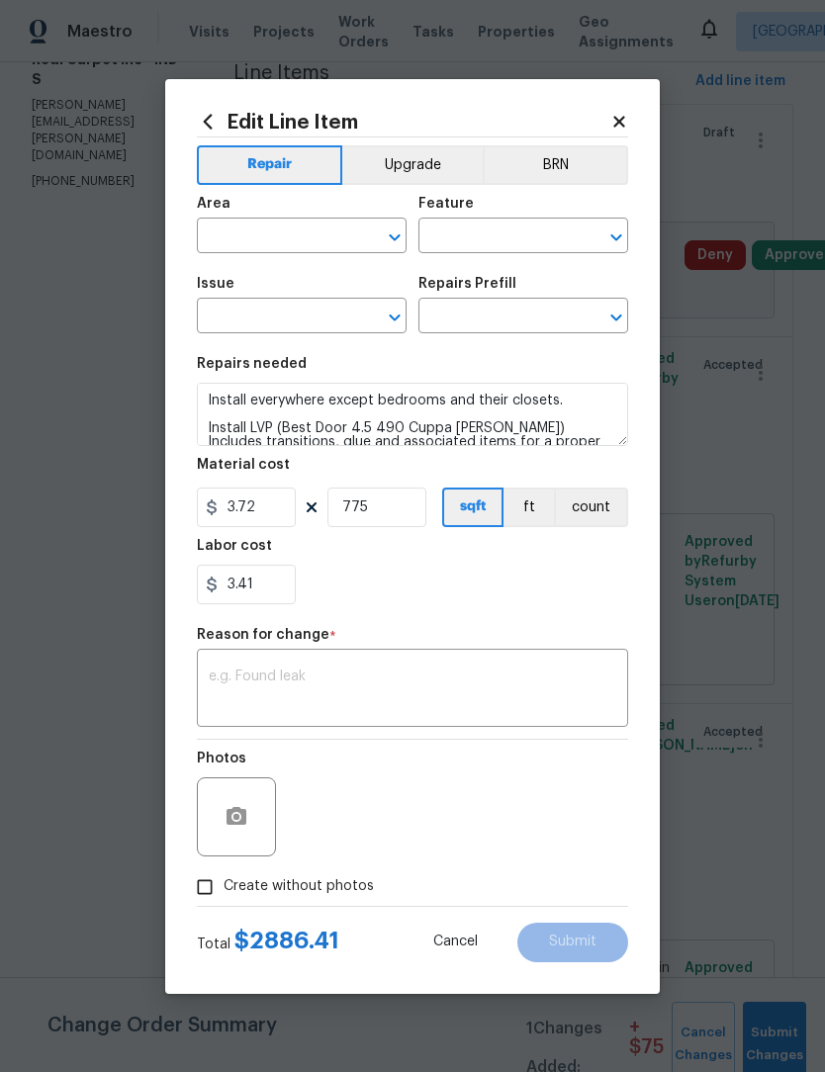
type input "Interior Overall"
type input "Overall Flooring"
type input "Flooring General"
type input "Vinyl Plank LVL 2 - Best Door 4.5 (Brown) $3.50"
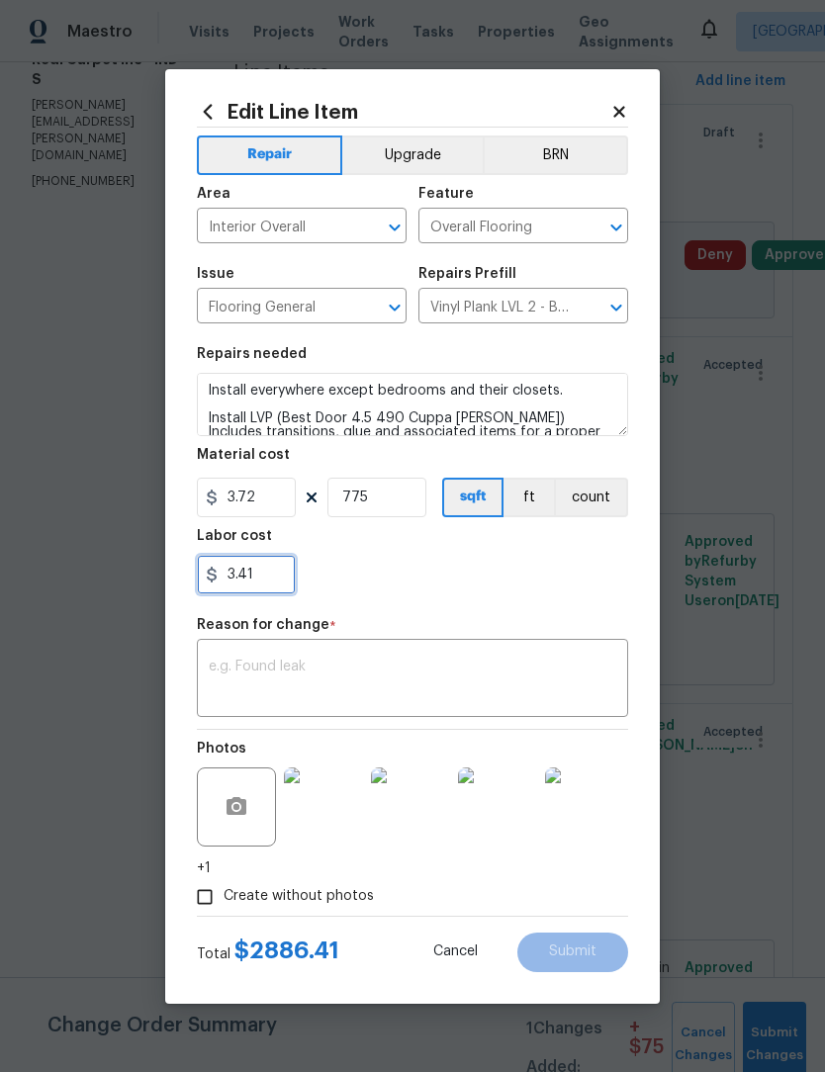
click at [274, 581] on input "3.41" at bounding box center [246, 575] width 99 height 40
click at [228, 577] on input "3.41" at bounding box center [246, 575] width 99 height 40
type input "143.41"
click at [352, 665] on textarea at bounding box center [413, 681] width 408 height 42
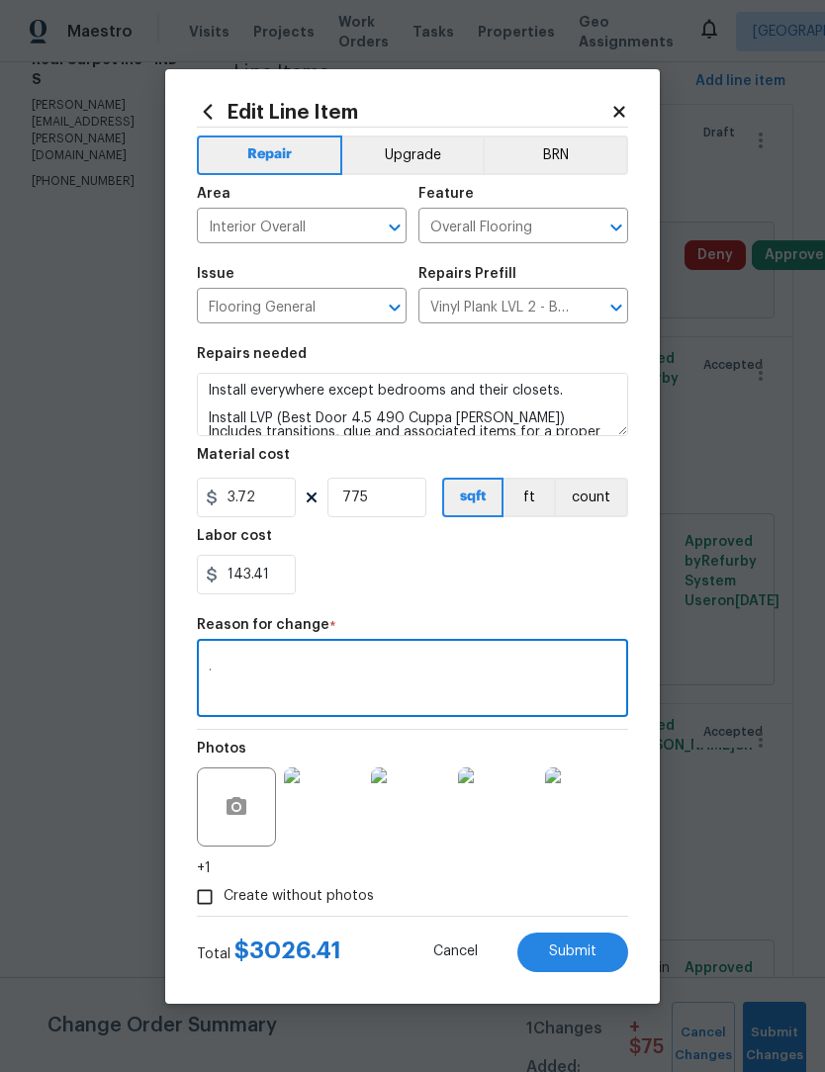
type textarea "."
click at [508, 548] on div "Labor cost" at bounding box center [412, 542] width 431 height 26
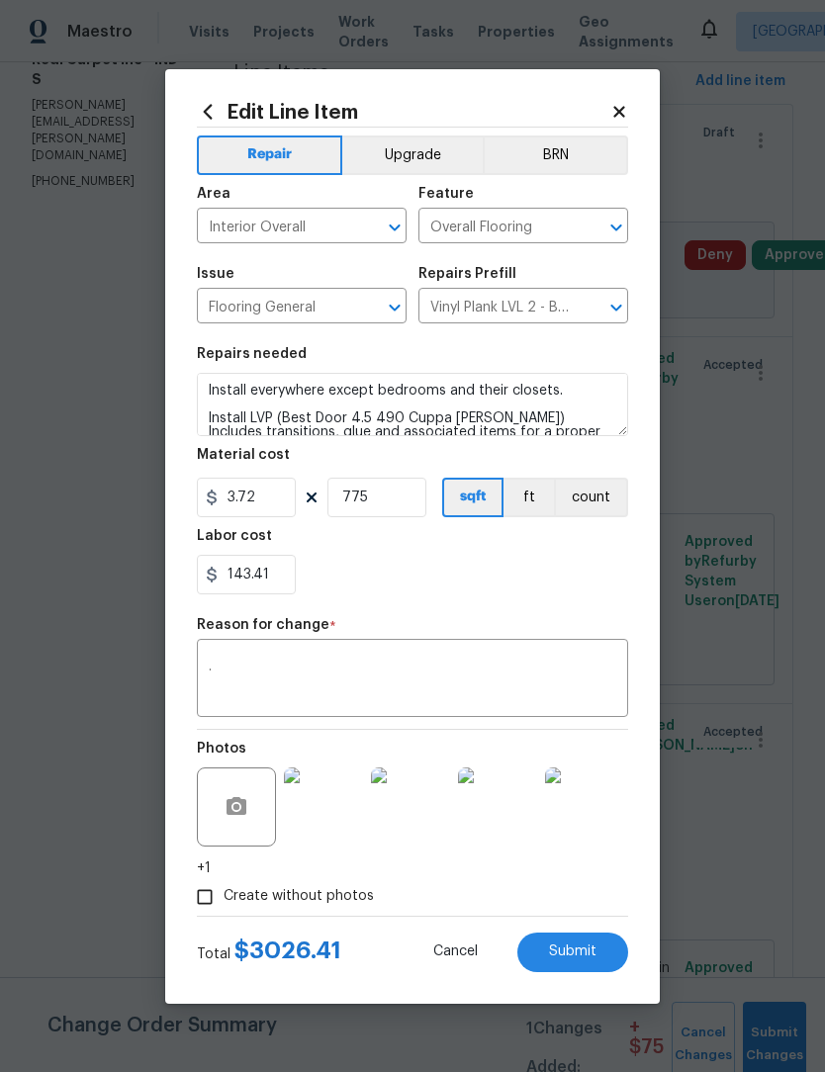
click at [587, 938] on button "Submit" at bounding box center [572, 953] width 111 height 40
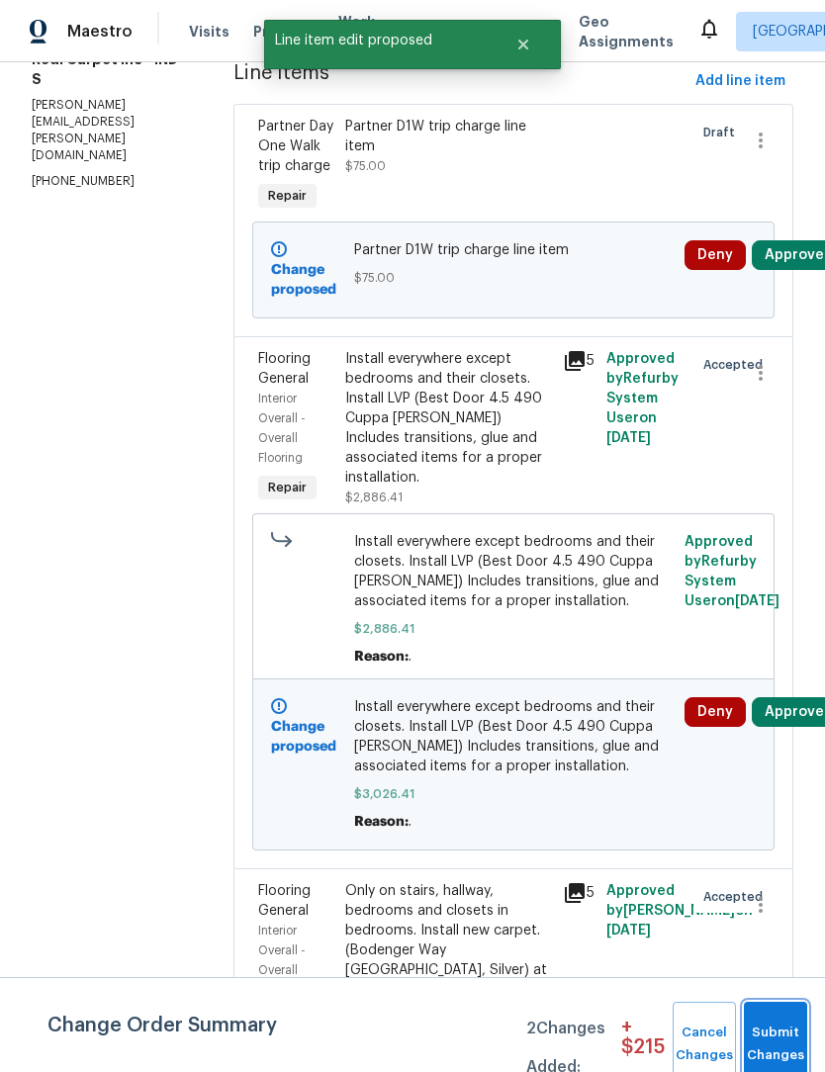
click at [784, 1040] on button "Submit Changes" at bounding box center [775, 1044] width 63 height 85
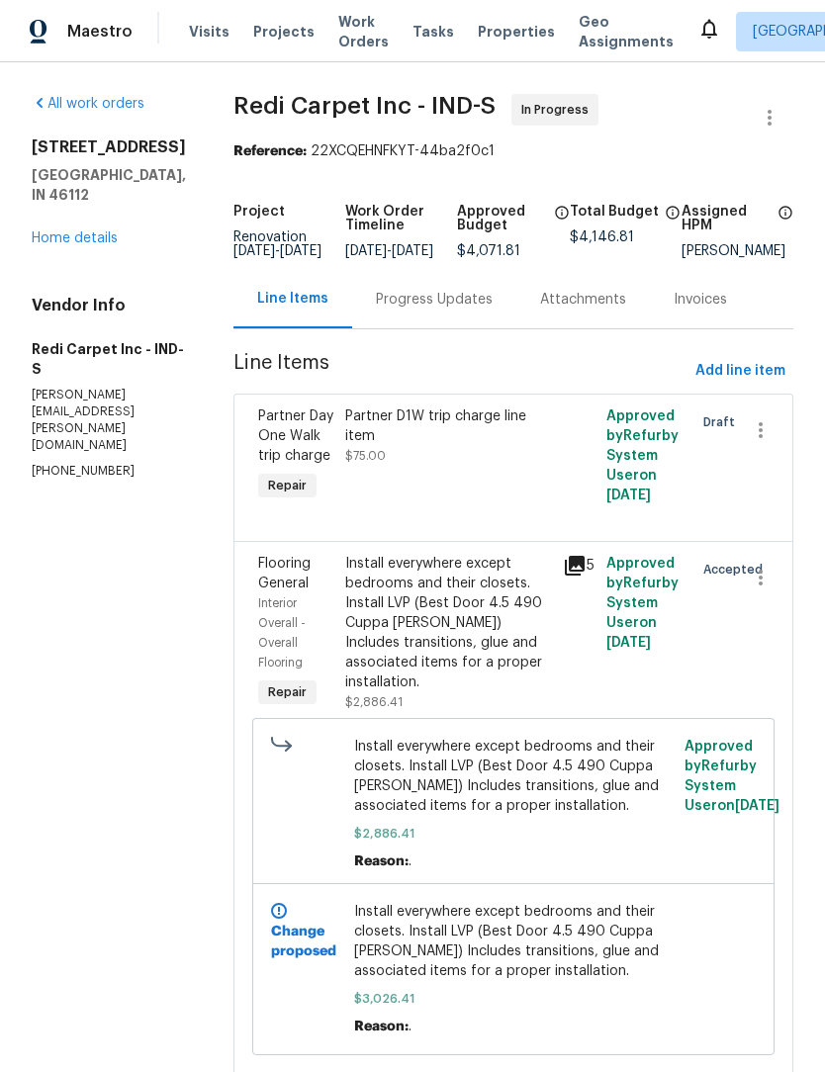
scroll to position [0, 0]
click at [433, 310] on div "Progress Updates" at bounding box center [434, 300] width 117 height 20
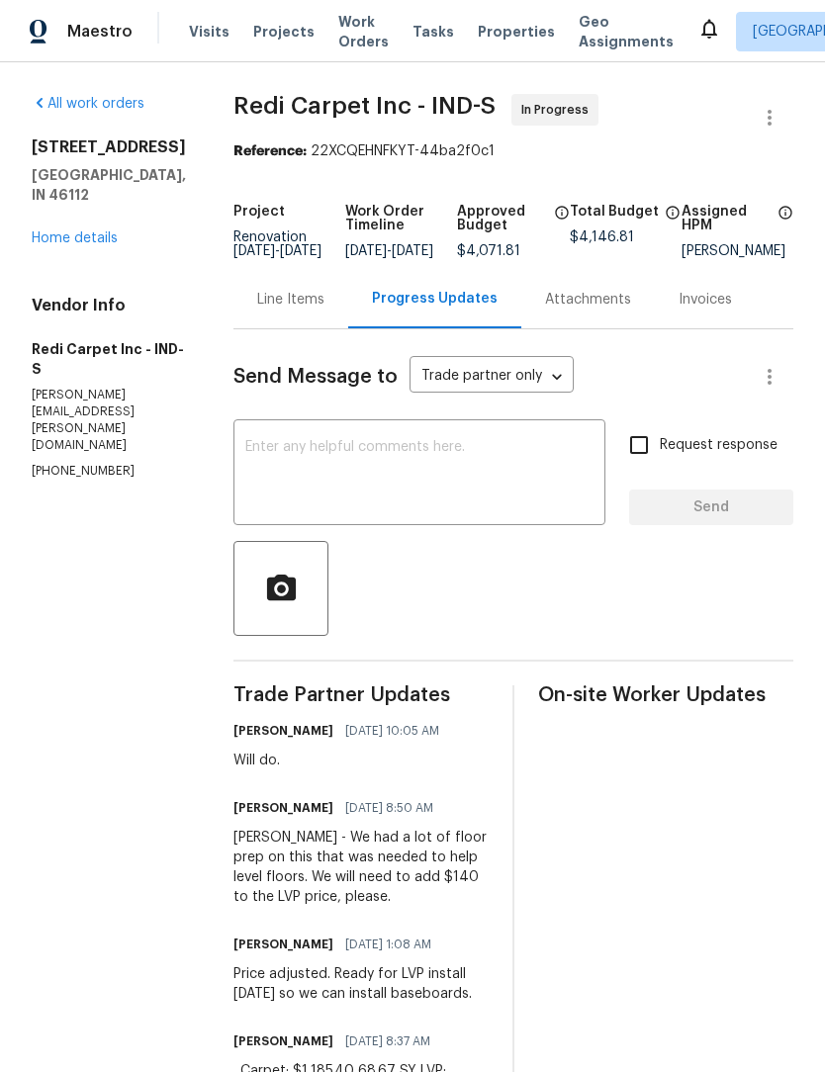
click at [362, 449] on div "x ​" at bounding box center [419, 474] width 372 height 101
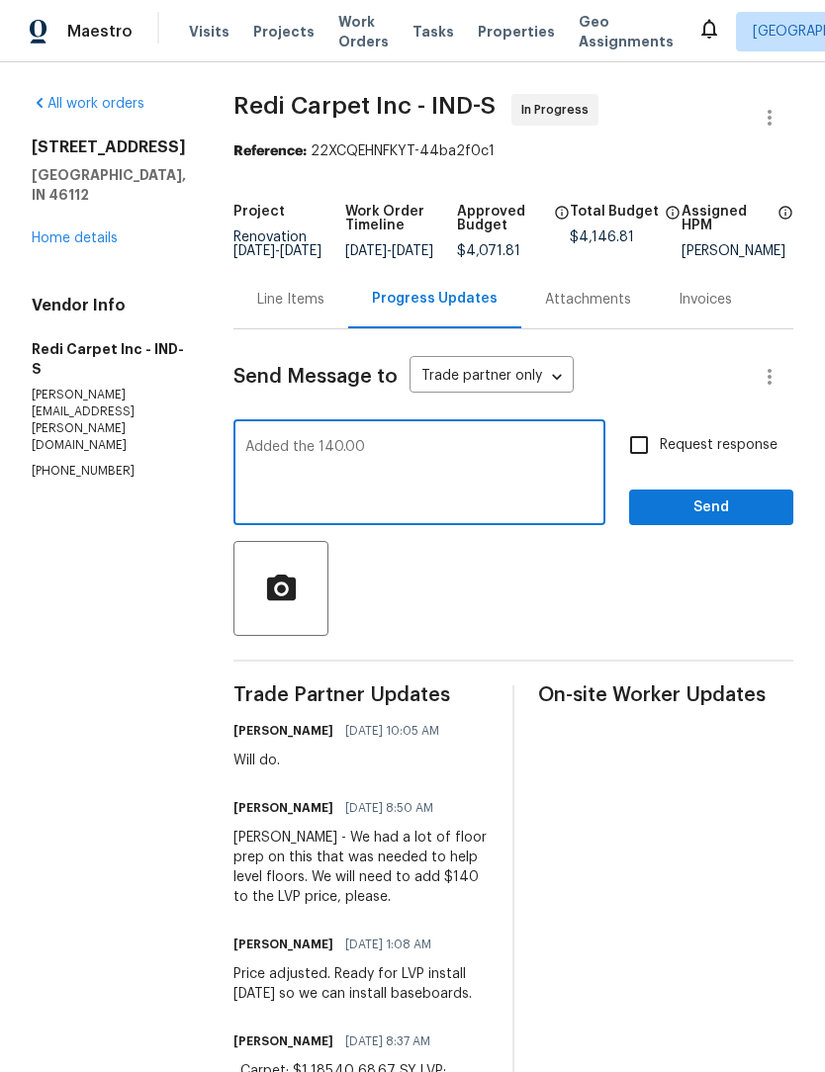
click at [599, 588] on div at bounding box center [513, 588] width 560 height 95
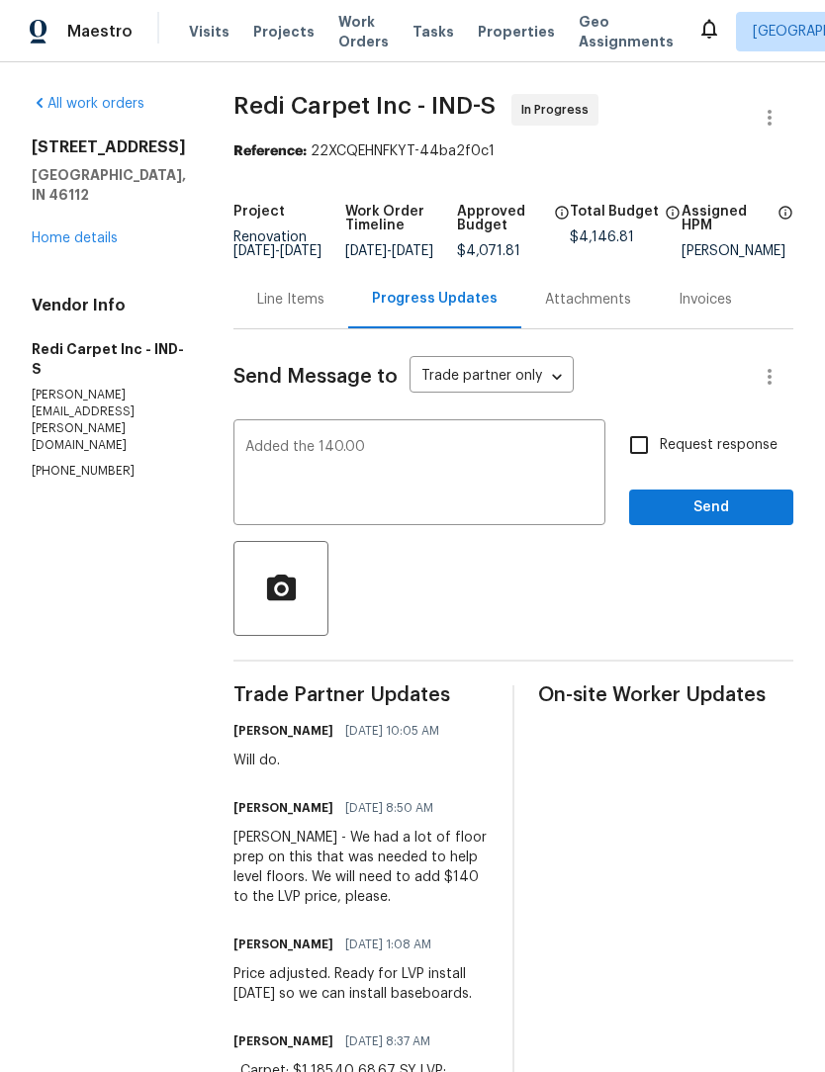
click at [474, 457] on textarea "Added the 140.00" at bounding box center [419, 474] width 348 height 69
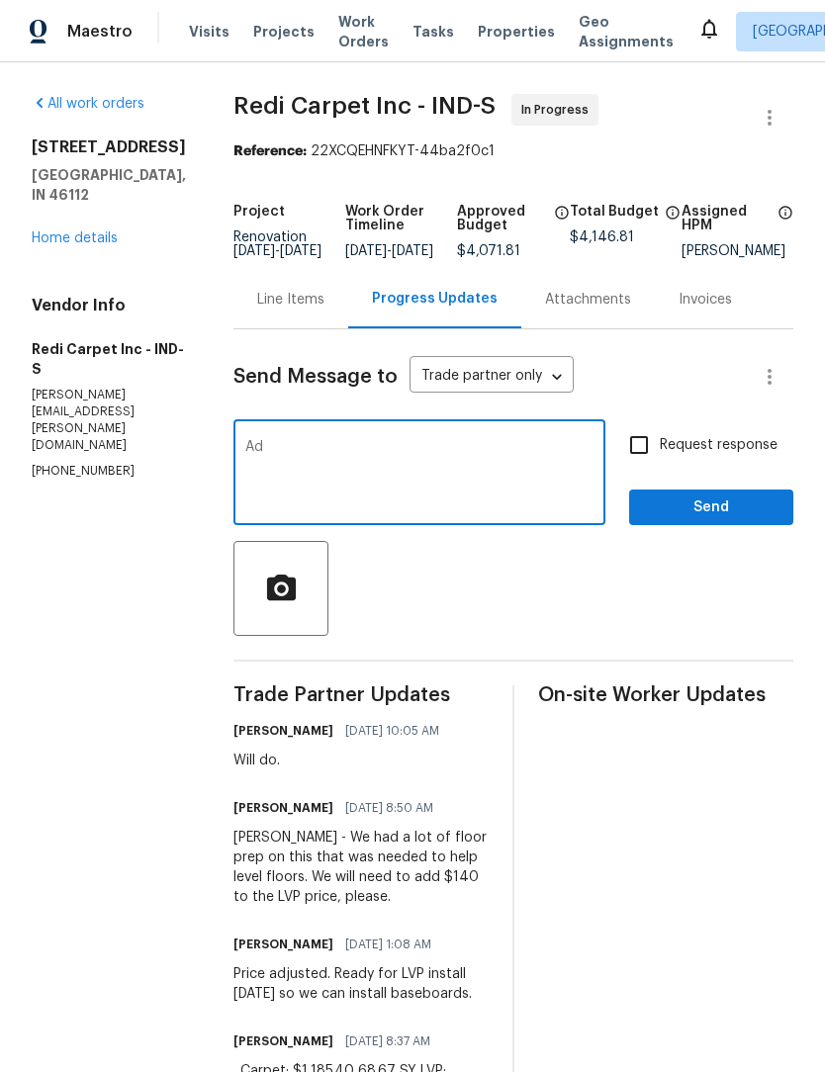
type textarea "A"
type textarea "I"
type textarea "Price adjusted for the 140."
click at [734, 520] on span "Send" at bounding box center [711, 508] width 133 height 25
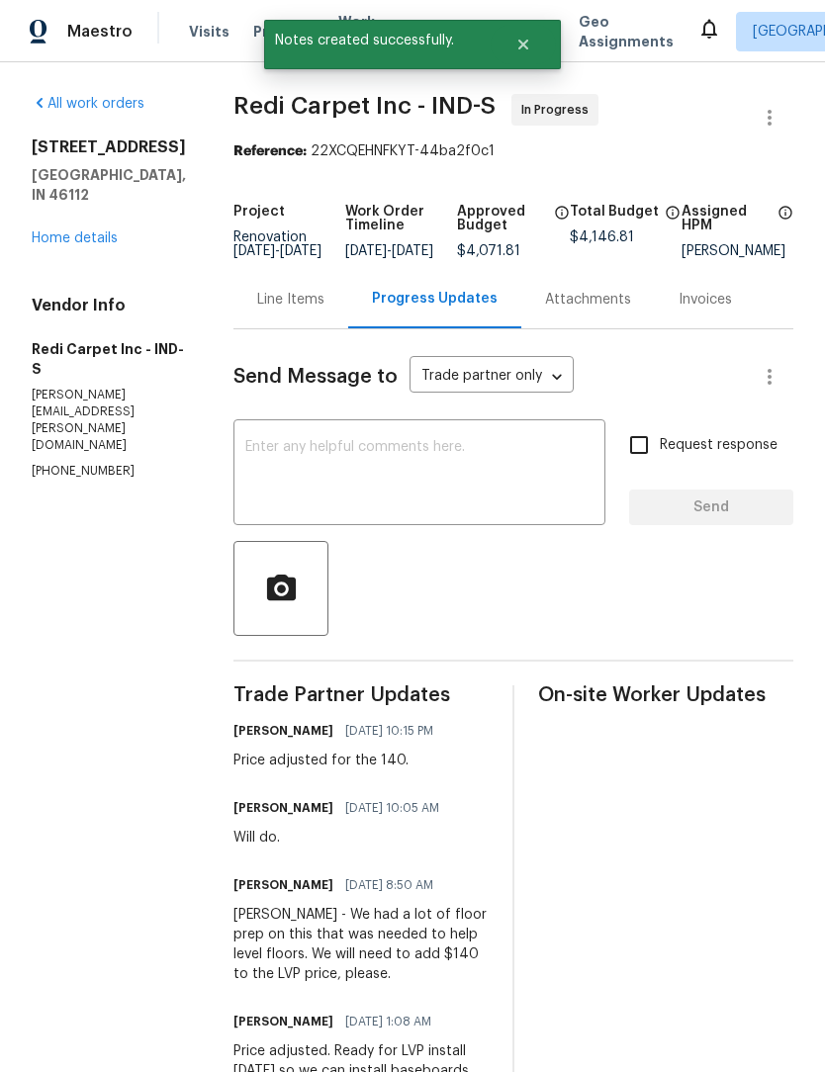
click at [302, 310] on div "Line Items" at bounding box center [290, 300] width 67 height 20
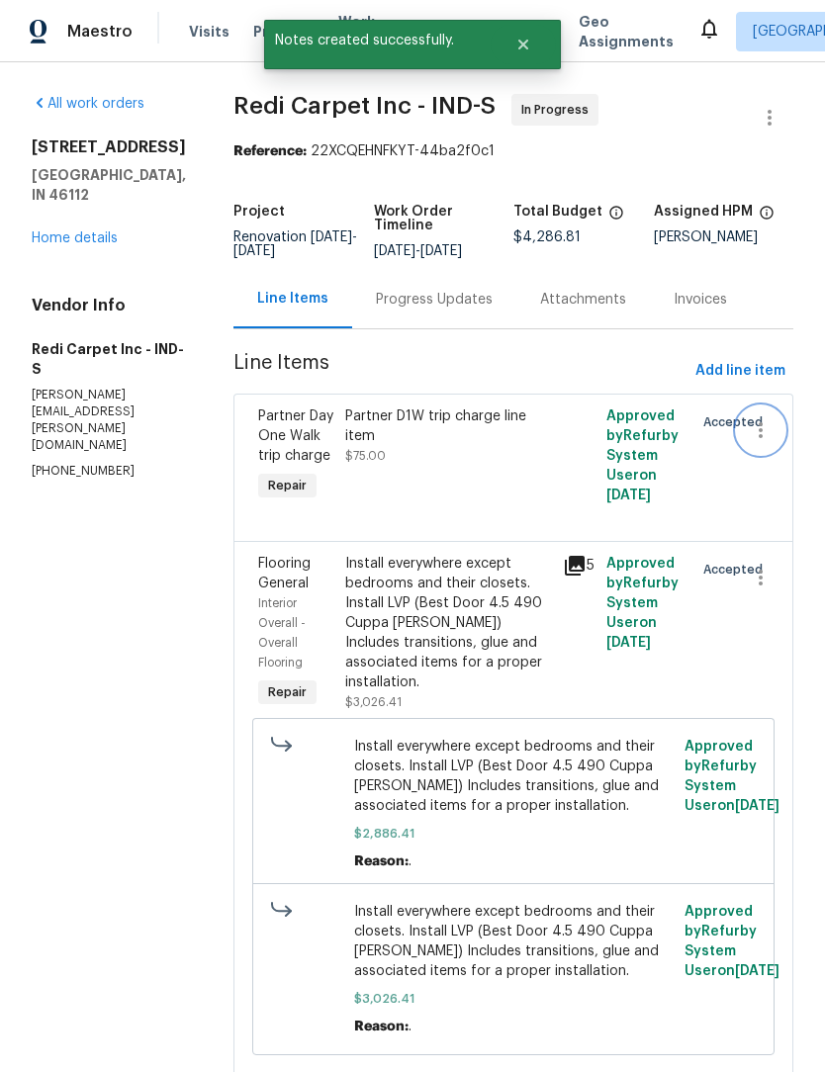
click at [754, 442] on icon "button" at bounding box center [761, 430] width 24 height 24
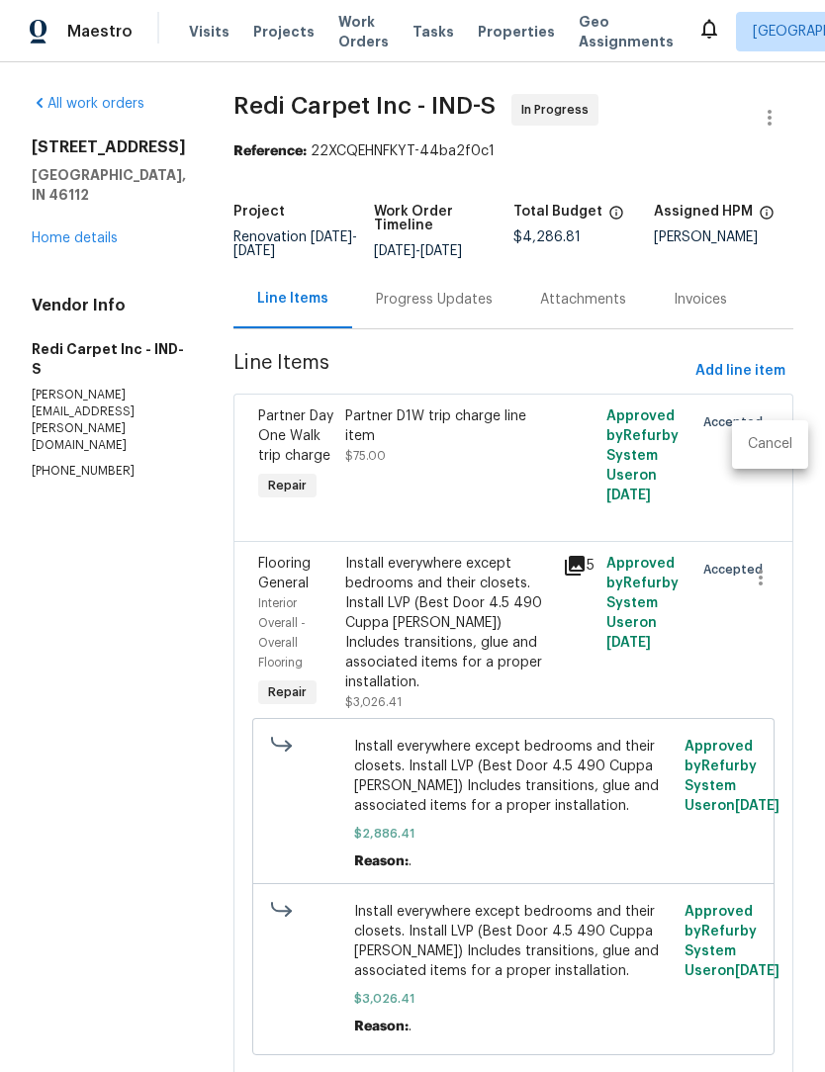
click at [770, 454] on li "Cancel" at bounding box center [770, 444] width 76 height 33
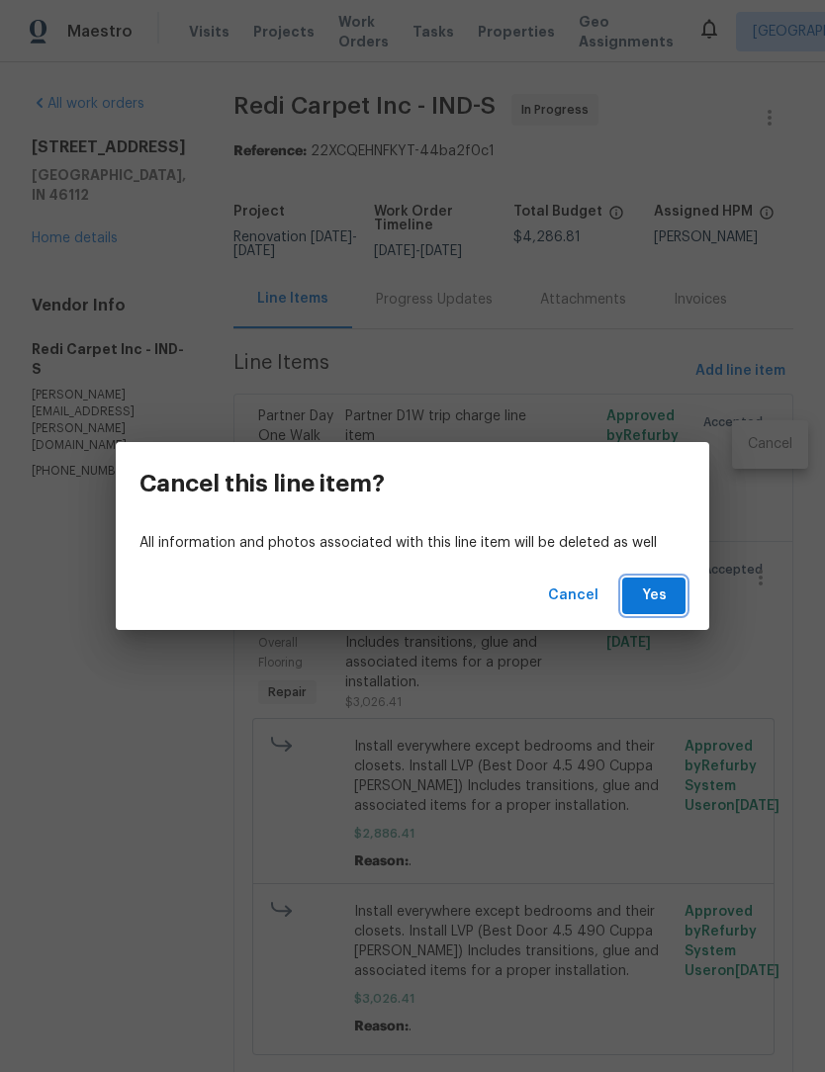
click at [670, 600] on button "Yes" at bounding box center [653, 596] width 63 height 37
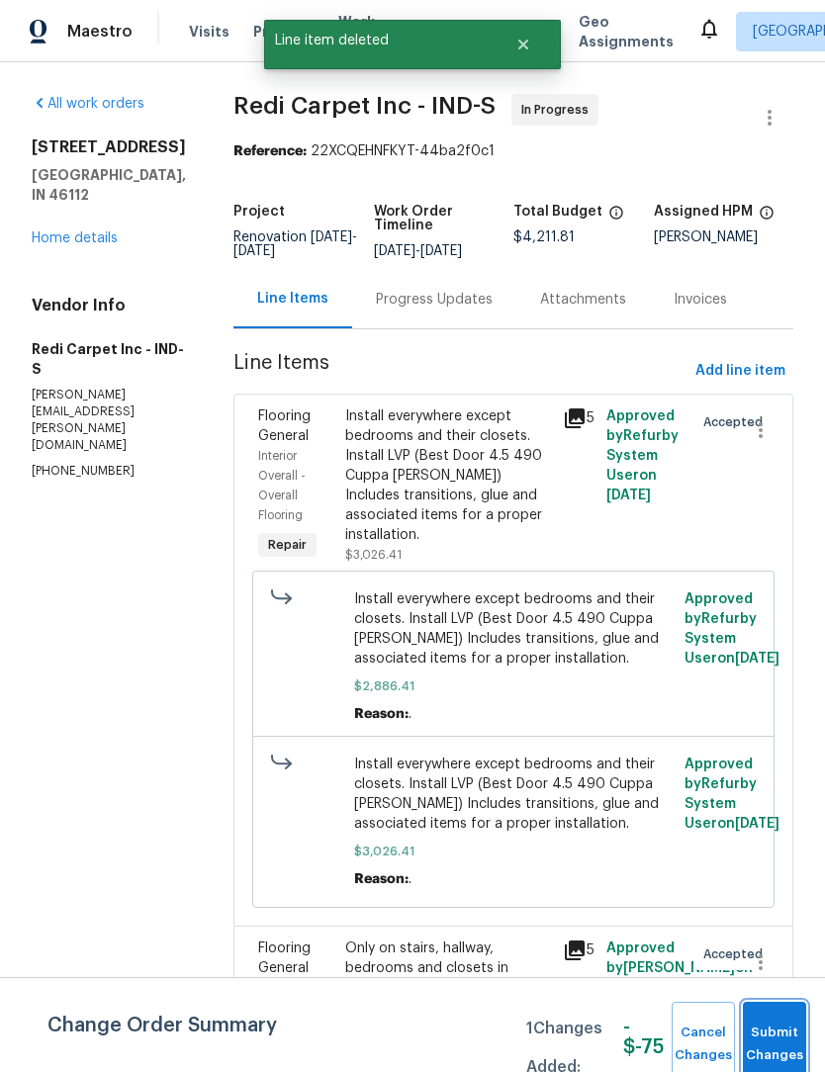
click at [792, 1038] on span "Submit Changes" at bounding box center [775, 1044] width 44 height 45
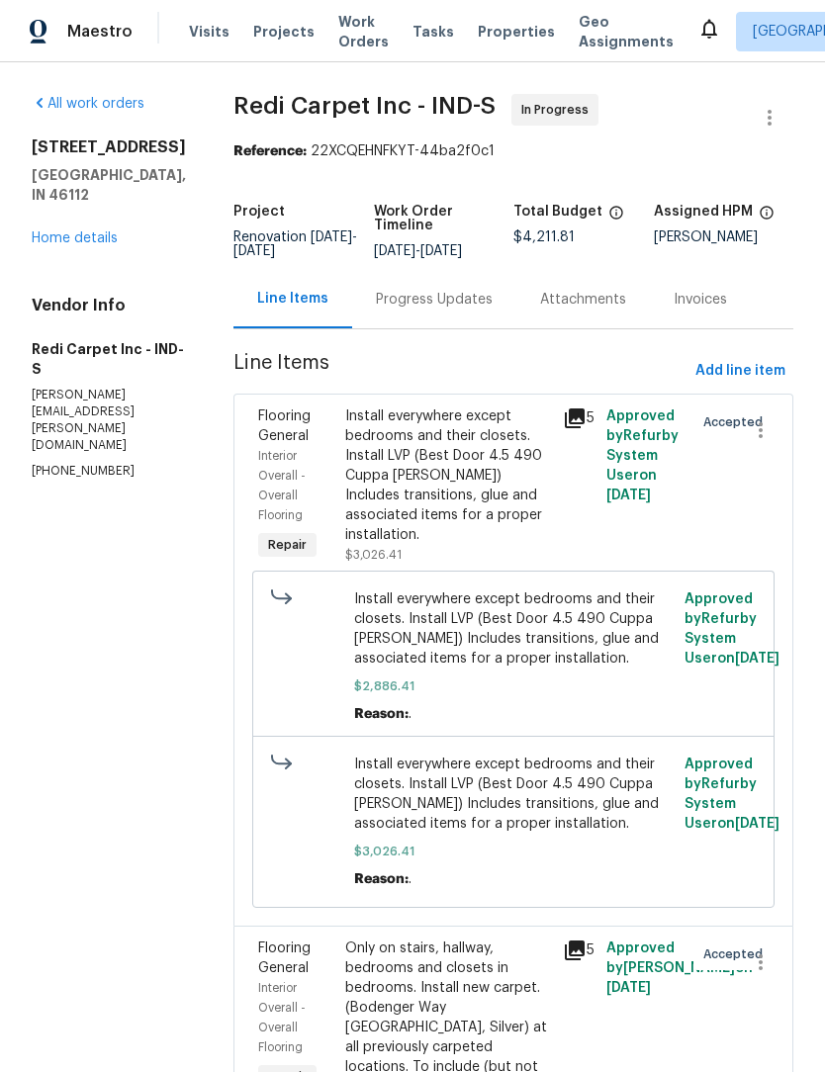
click at [347, 47] on span "Work Orders" at bounding box center [363, 32] width 50 height 40
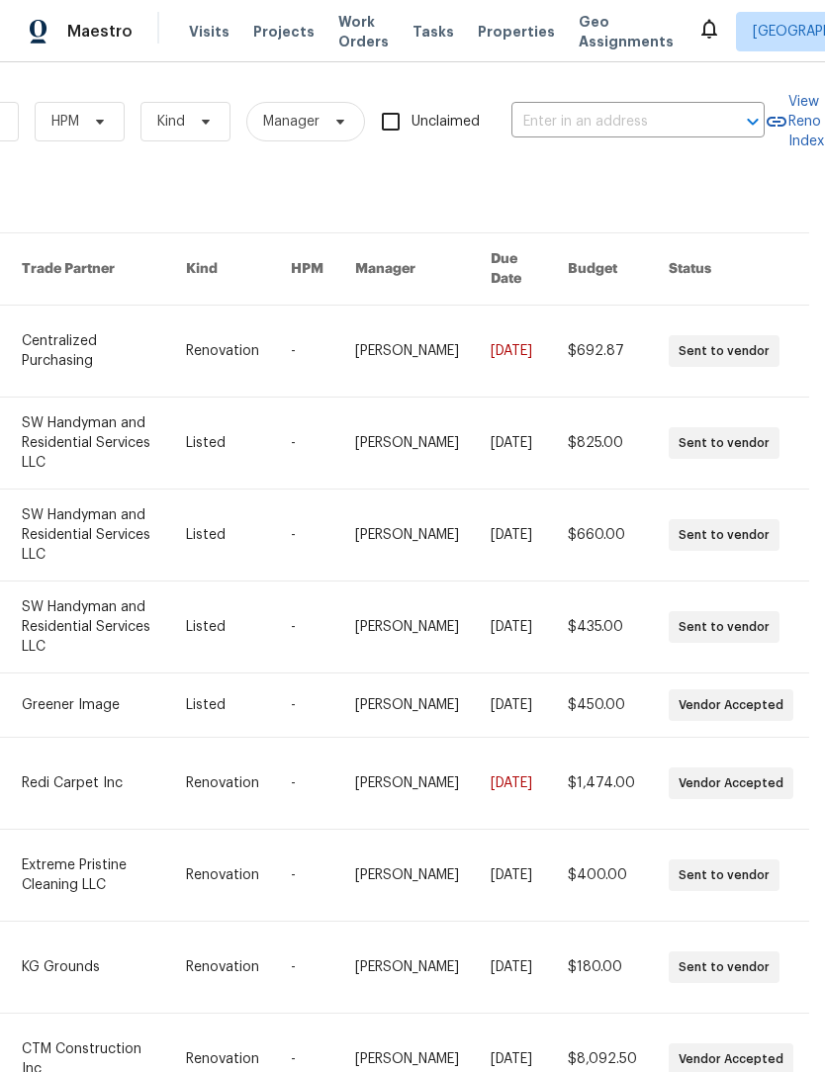
scroll to position [0, 325]
click at [581, 124] on input "text" at bounding box center [610, 122] width 198 height 31
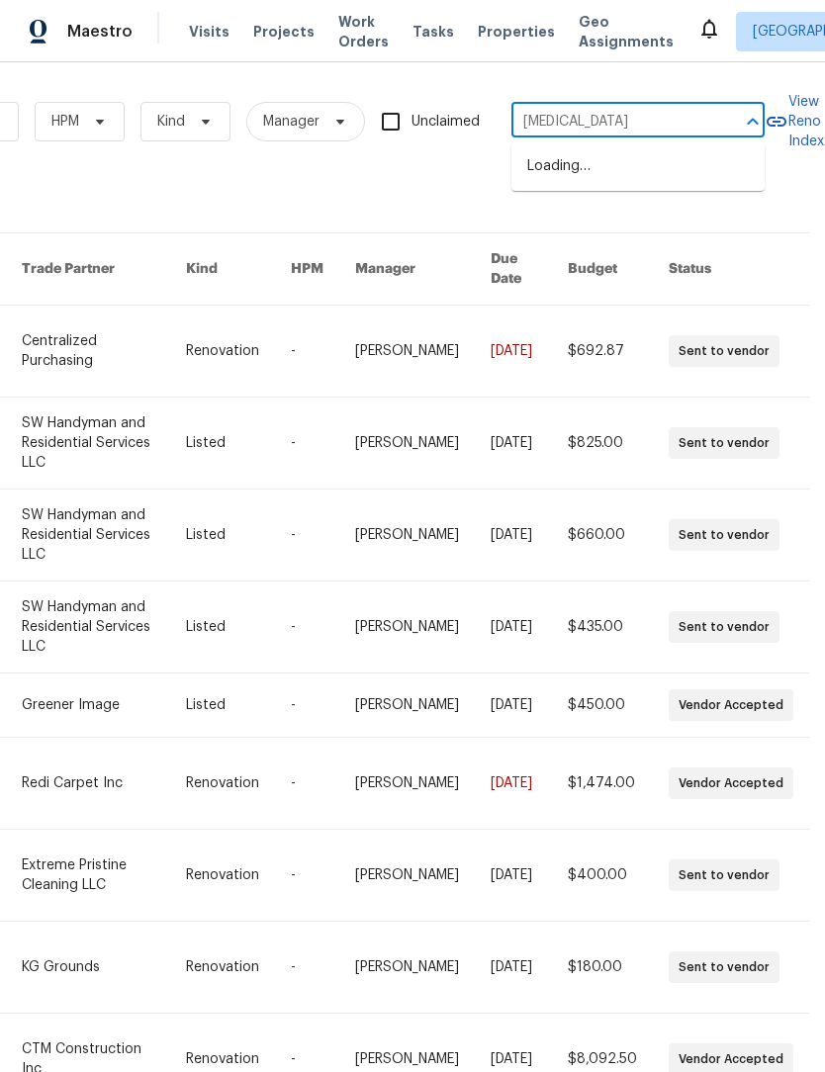
type input "balm"
click at [614, 158] on li "8358 Balmoral Ln, Avon, IN 46123" at bounding box center [637, 166] width 253 height 33
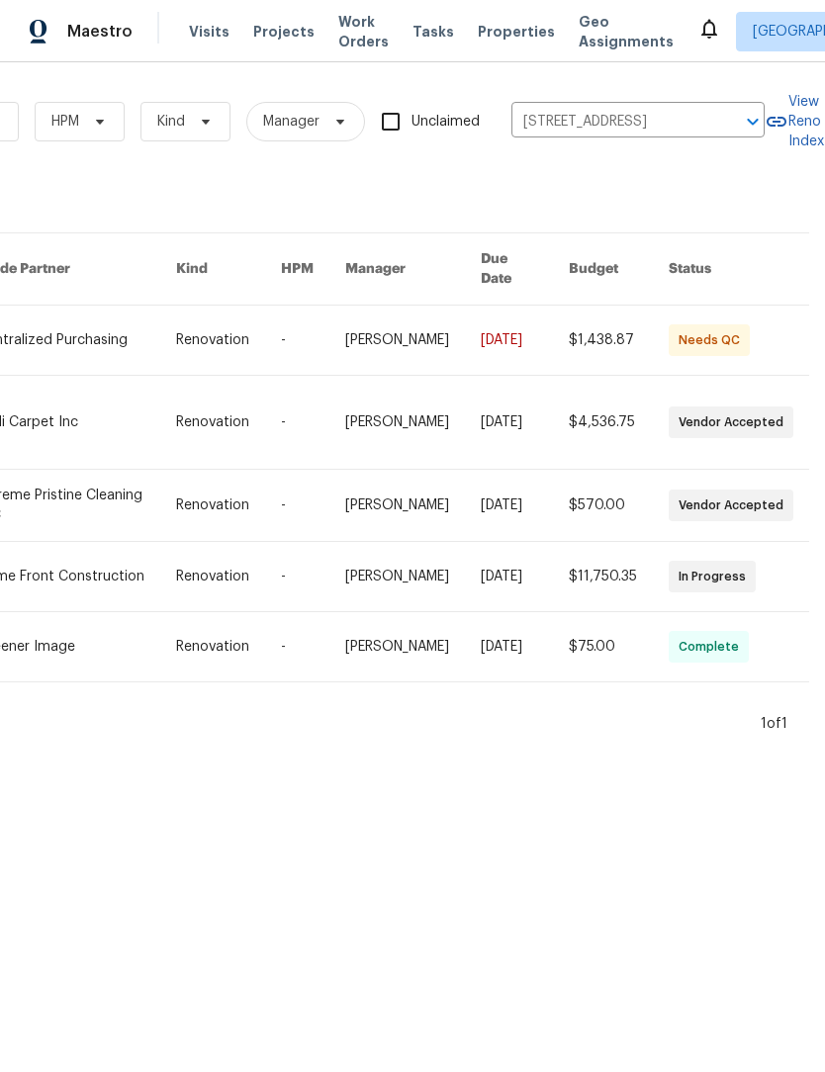
click at [84, 405] on link at bounding box center [77, 422] width 200 height 93
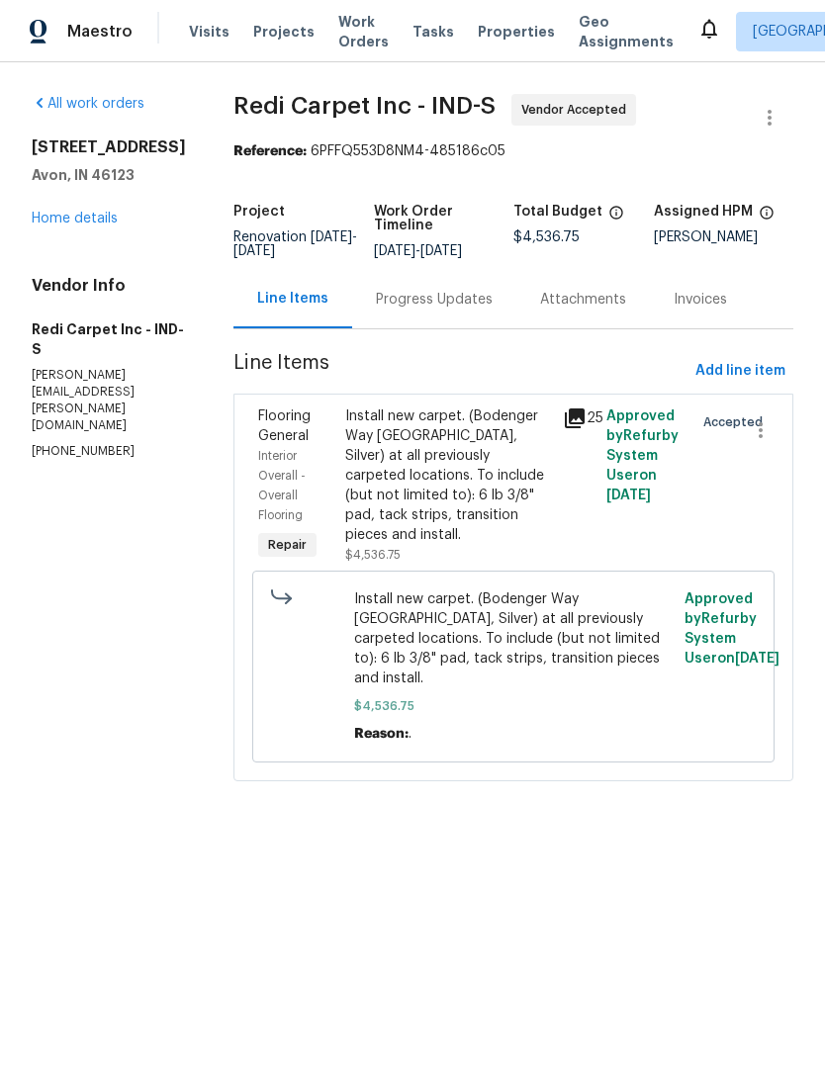
click at [430, 328] on div "Progress Updates" at bounding box center [434, 299] width 164 height 58
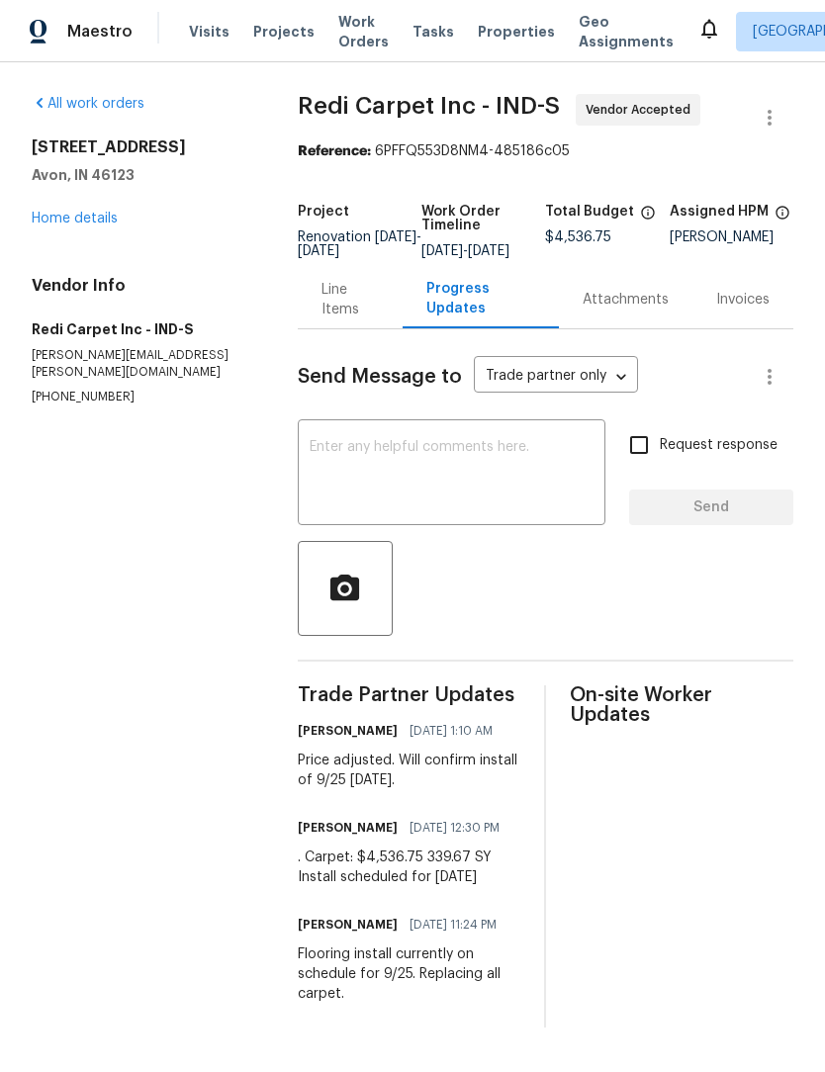
click at [338, 319] on div "Line Items" at bounding box center [350, 300] width 58 height 40
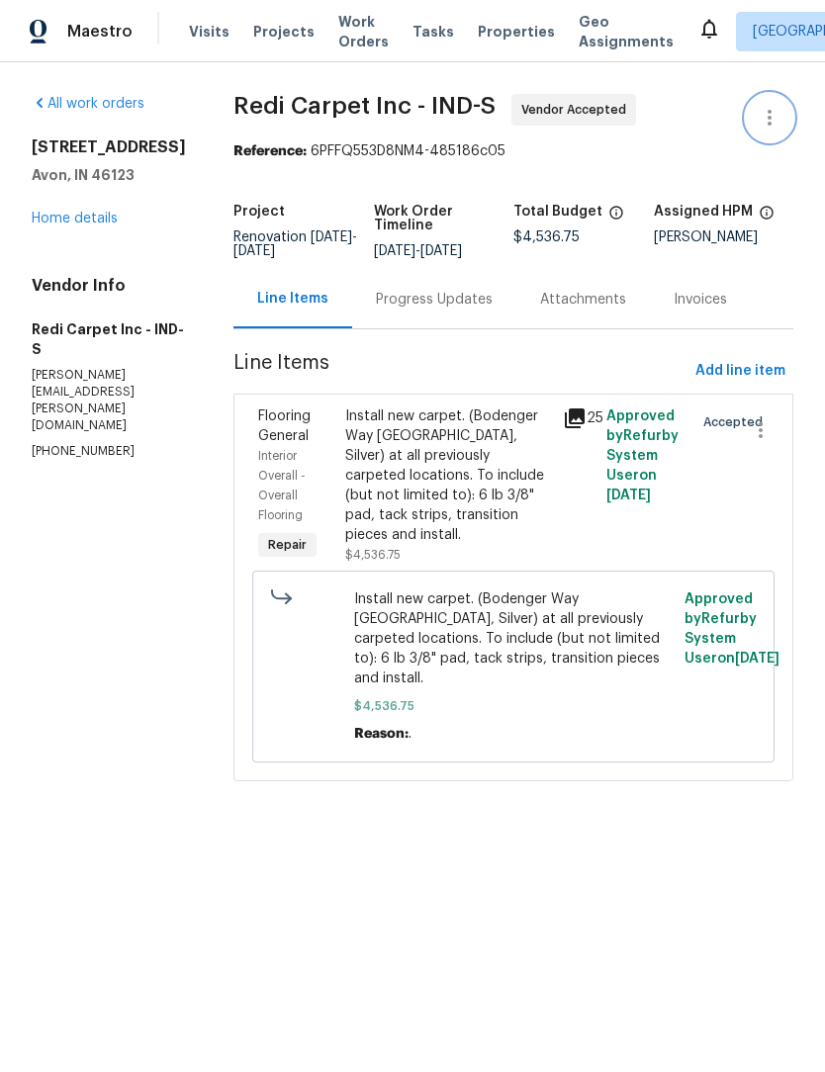
click at [769, 128] on icon "button" at bounding box center [770, 118] width 24 height 24
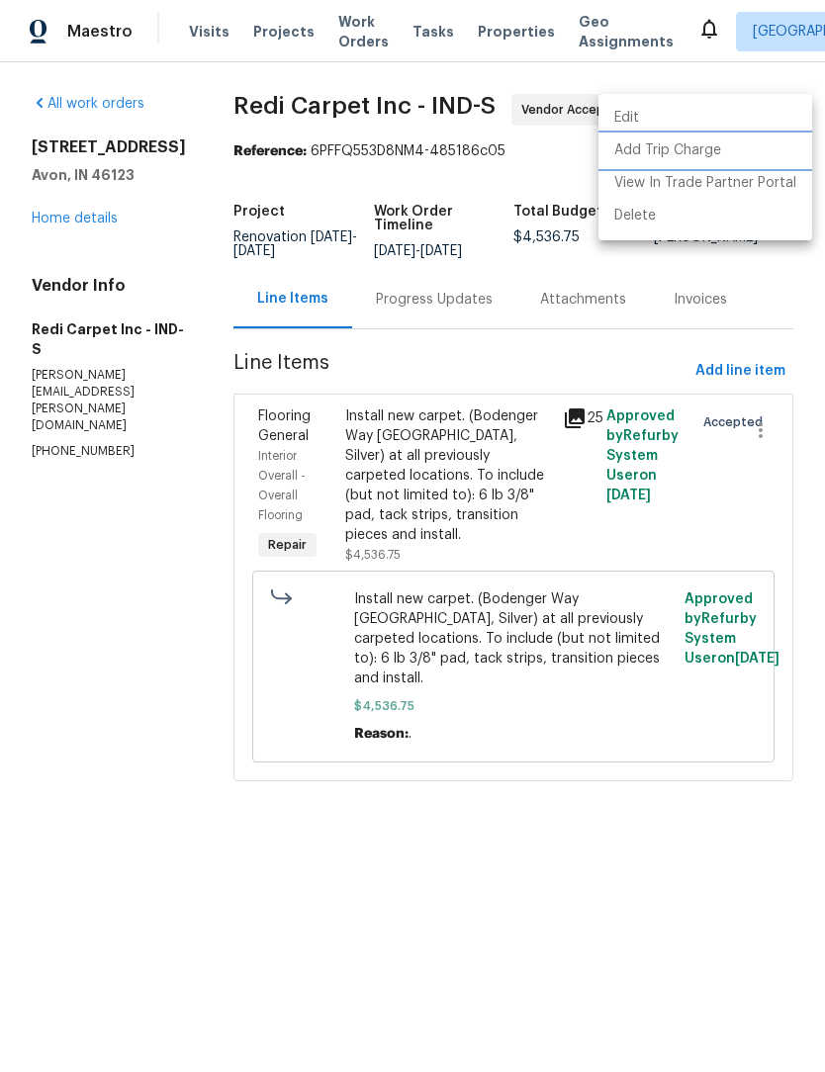
click at [676, 157] on li "Add Trip Charge" at bounding box center [705, 151] width 214 height 33
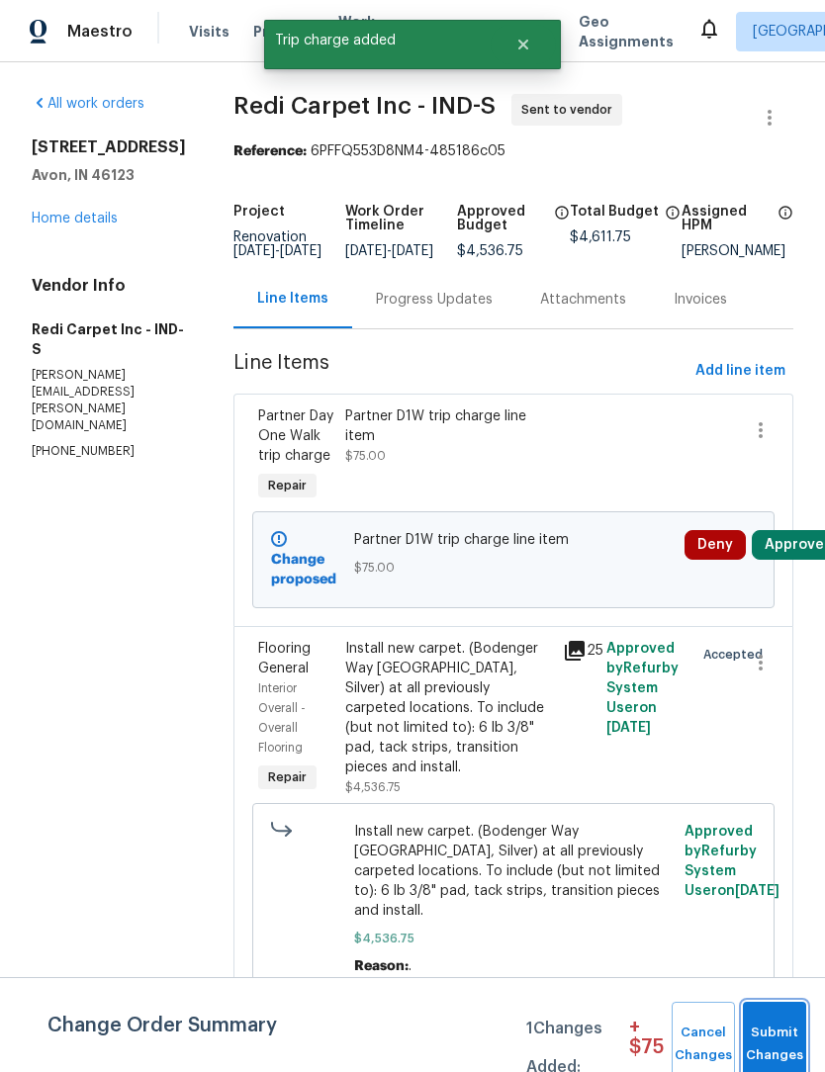
click at [778, 1038] on span "Submit Changes" at bounding box center [775, 1044] width 44 height 45
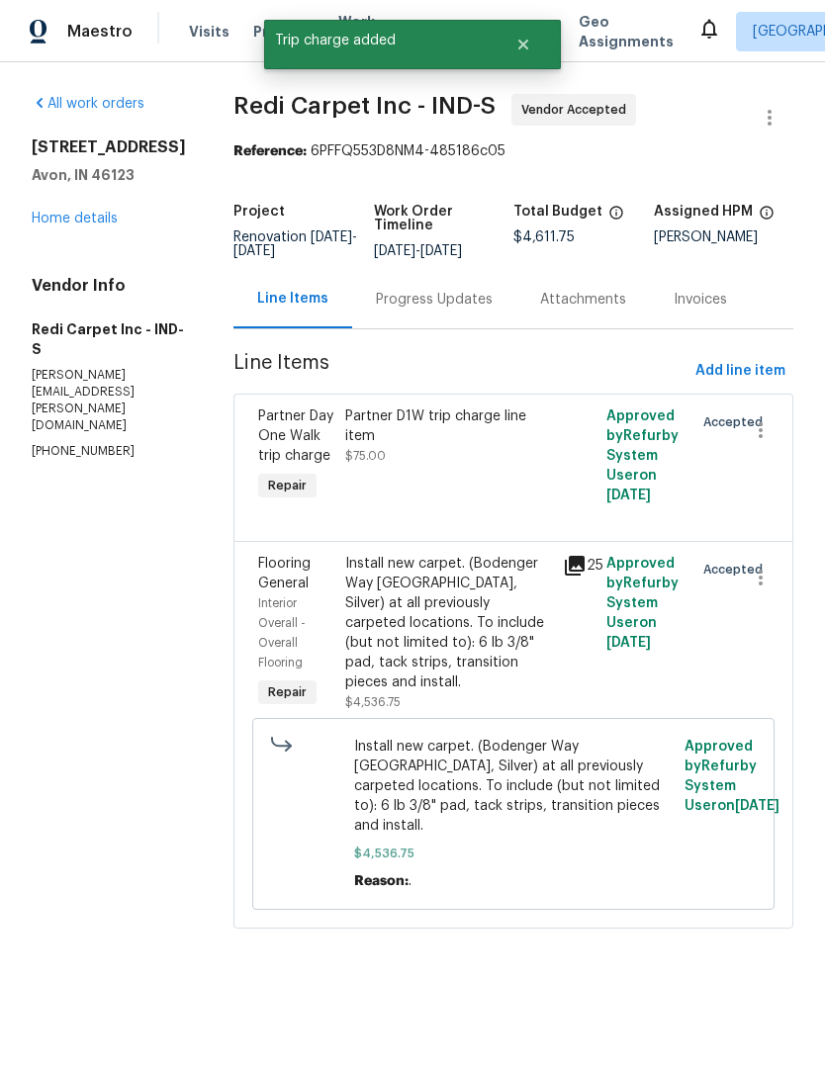
click at [455, 295] on div "Progress Updates" at bounding box center [434, 299] width 164 height 58
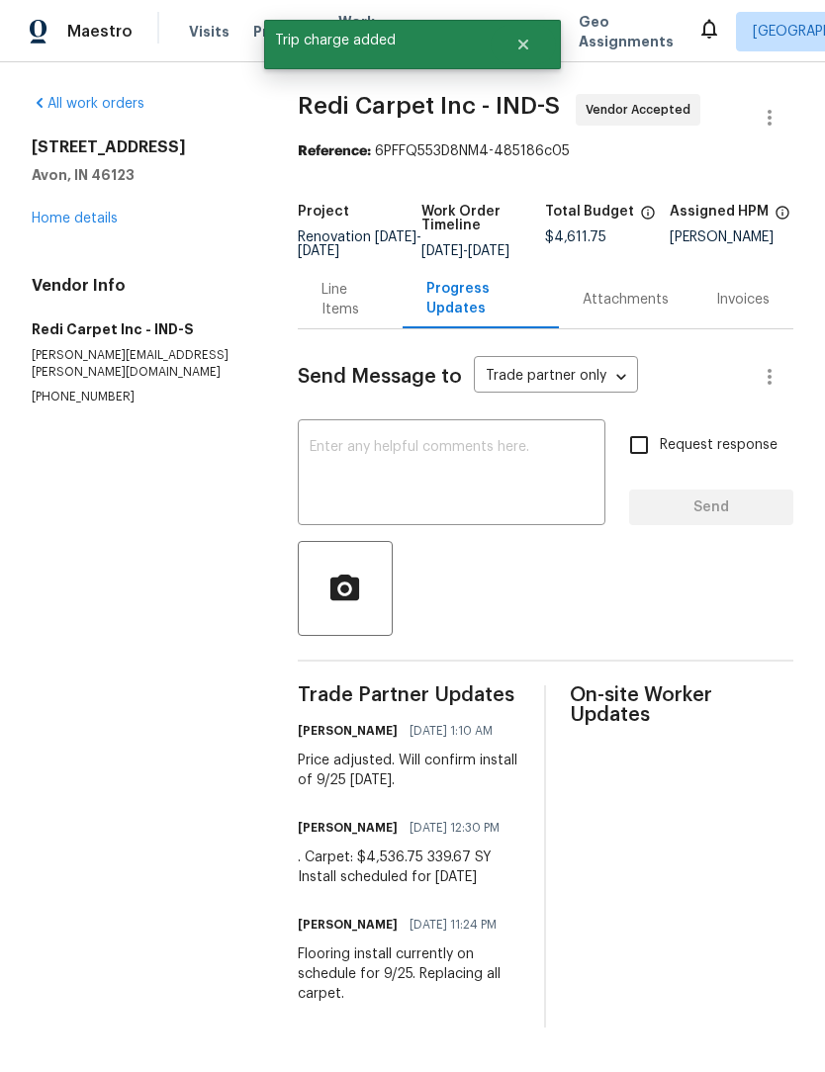
click at [356, 471] on textarea at bounding box center [452, 474] width 284 height 69
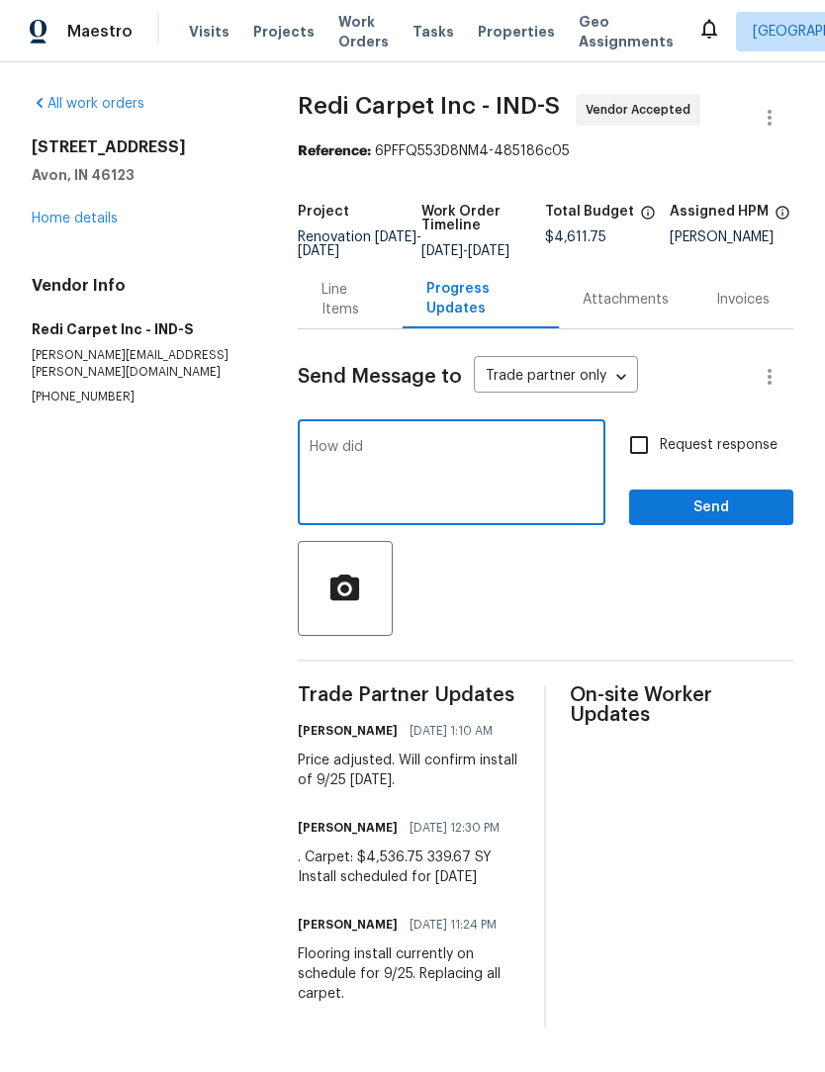
type textarea "How"
type textarea "Added trip charge due to delay from GC."
click at [721, 520] on span "Send" at bounding box center [711, 508] width 133 height 25
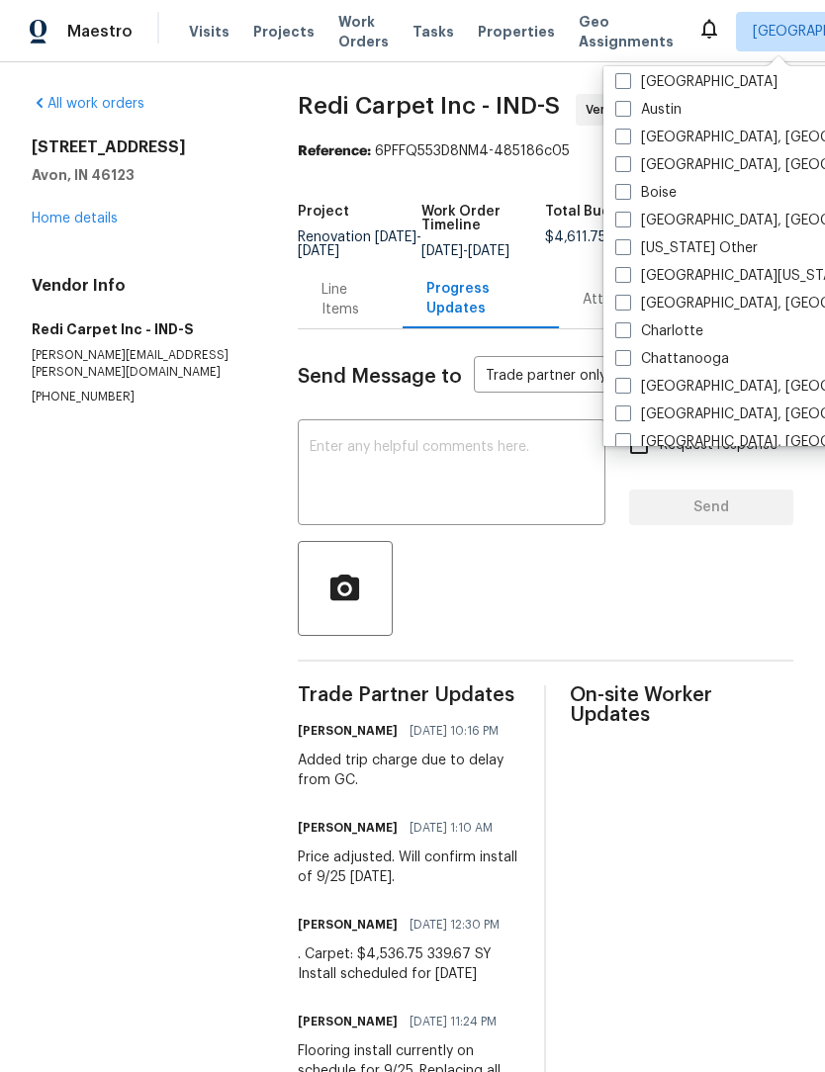
scroll to position [203, 0]
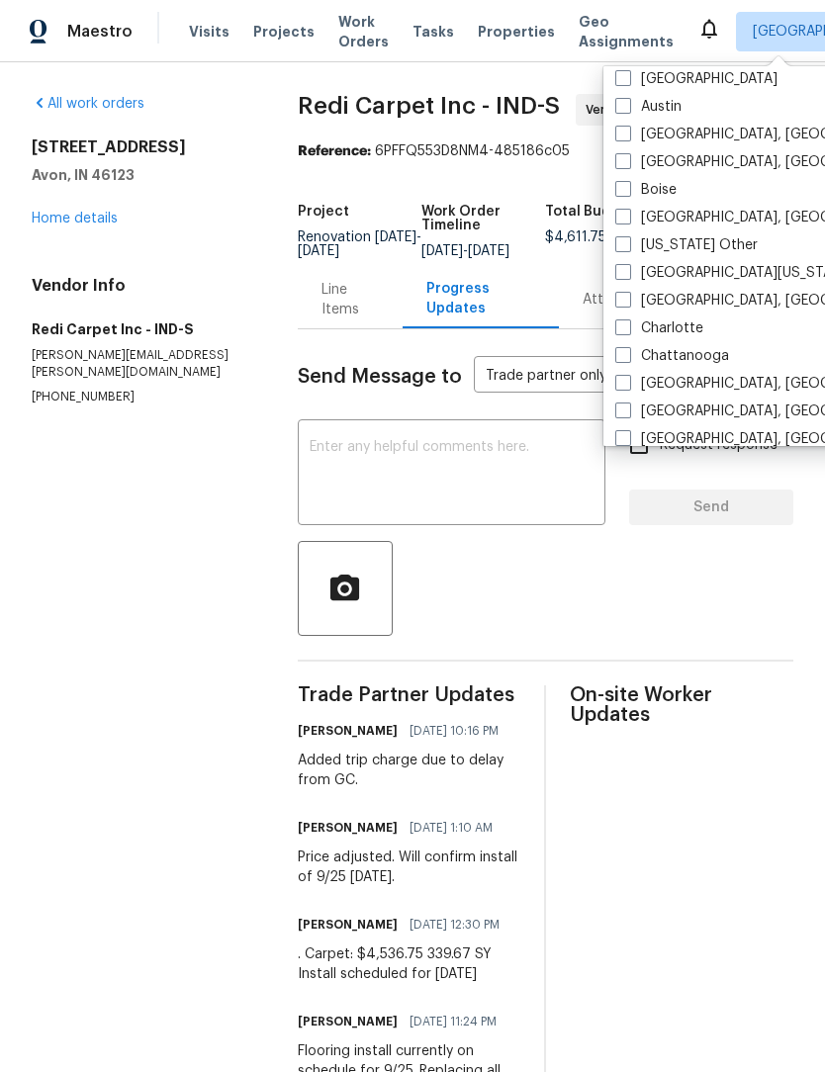
click at [625, 417] on span at bounding box center [623, 411] width 16 height 16
click at [625, 414] on input "Cincinnati, OH" at bounding box center [621, 408] width 13 height 13
checkbox input "true"
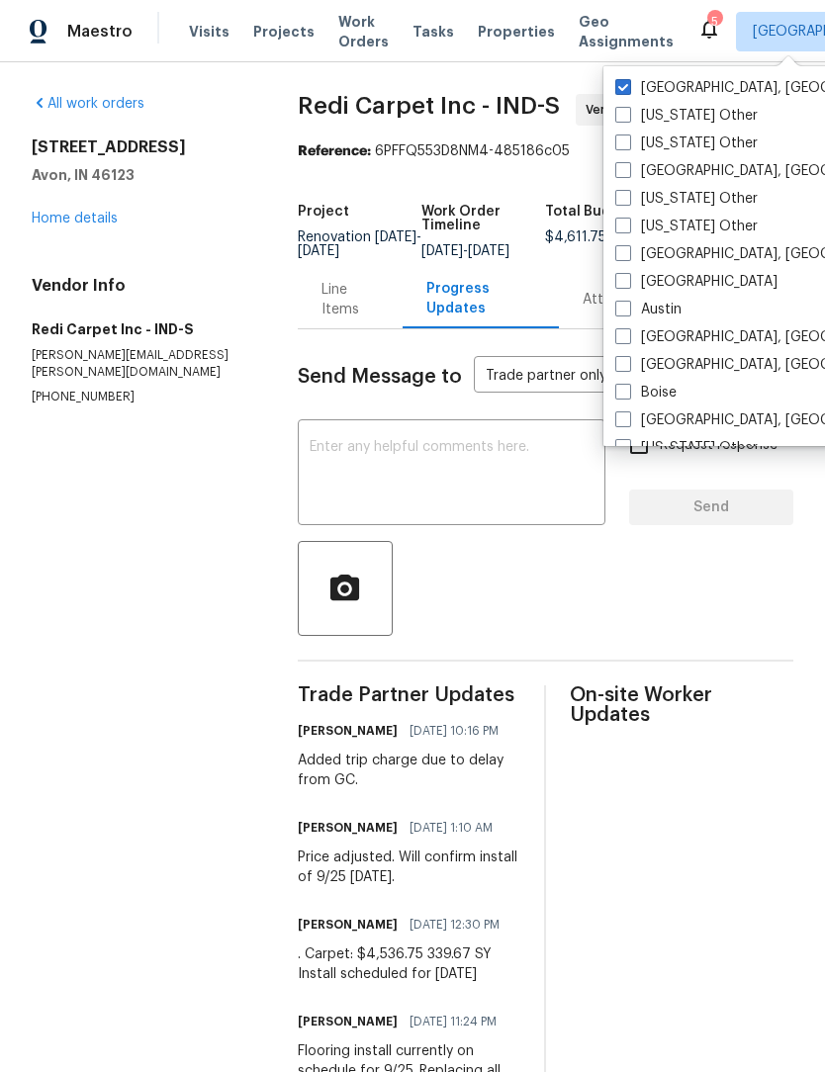
click at [627, 89] on span at bounding box center [623, 87] width 16 height 16
click at [627, 89] on input "[GEOGRAPHIC_DATA], [GEOGRAPHIC_DATA]" at bounding box center [621, 84] width 13 height 13
checkbox input "false"
click at [167, 668] on section "All work orders 8358 Balmoral Ln Avon, IN 46123 Home details Vendor Info Redi C…" at bounding box center [141, 609] width 219 height 1031
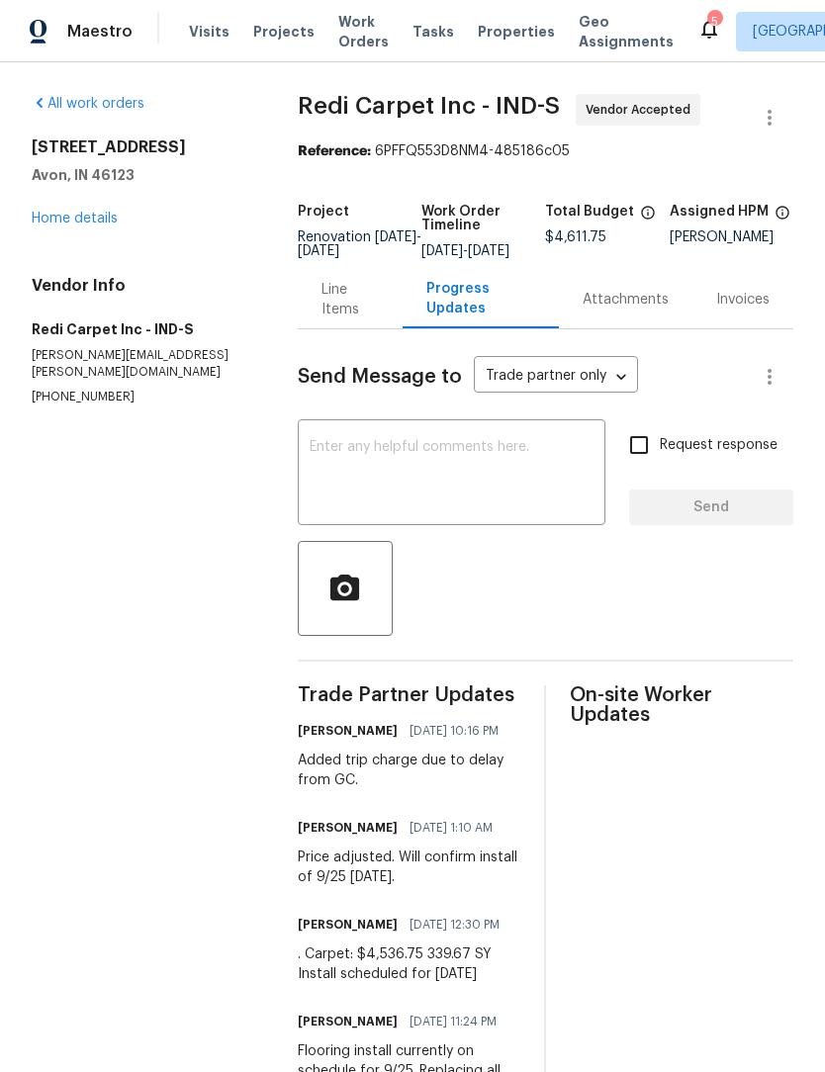
click at [416, 31] on span "Tasks" at bounding box center [433, 32] width 42 height 14
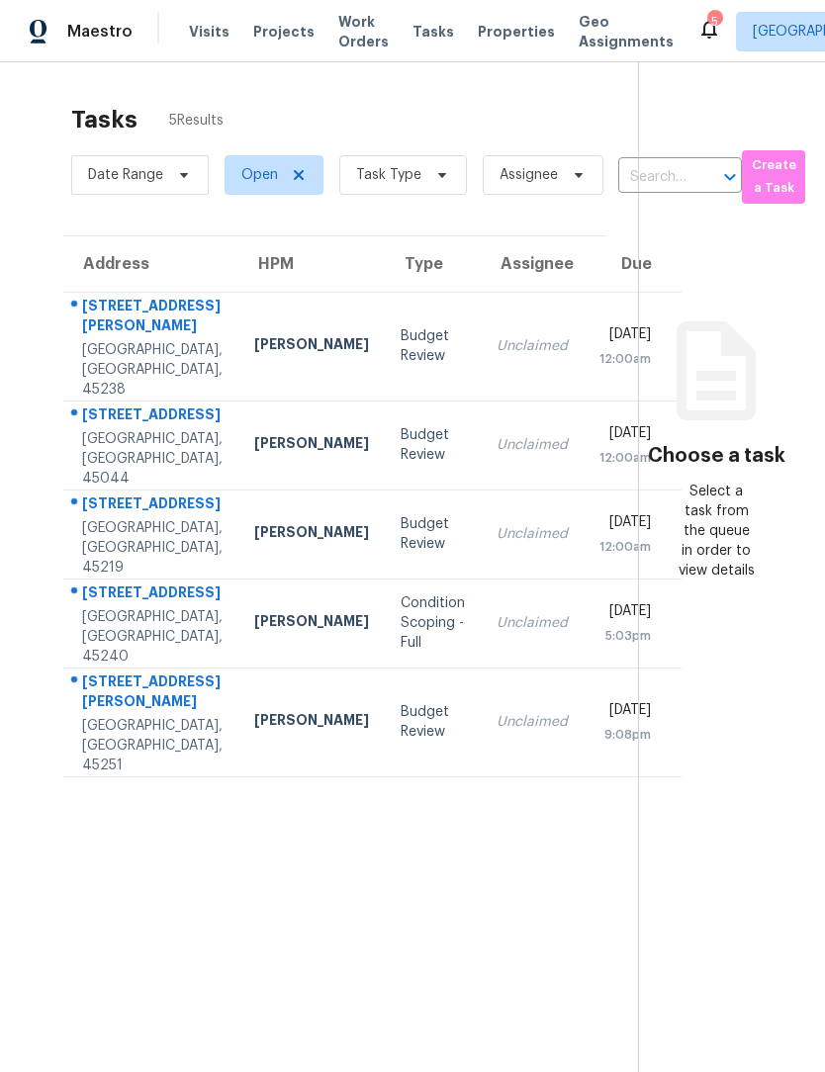
click at [401, 333] on div "Budget Review" at bounding box center [433, 346] width 64 height 40
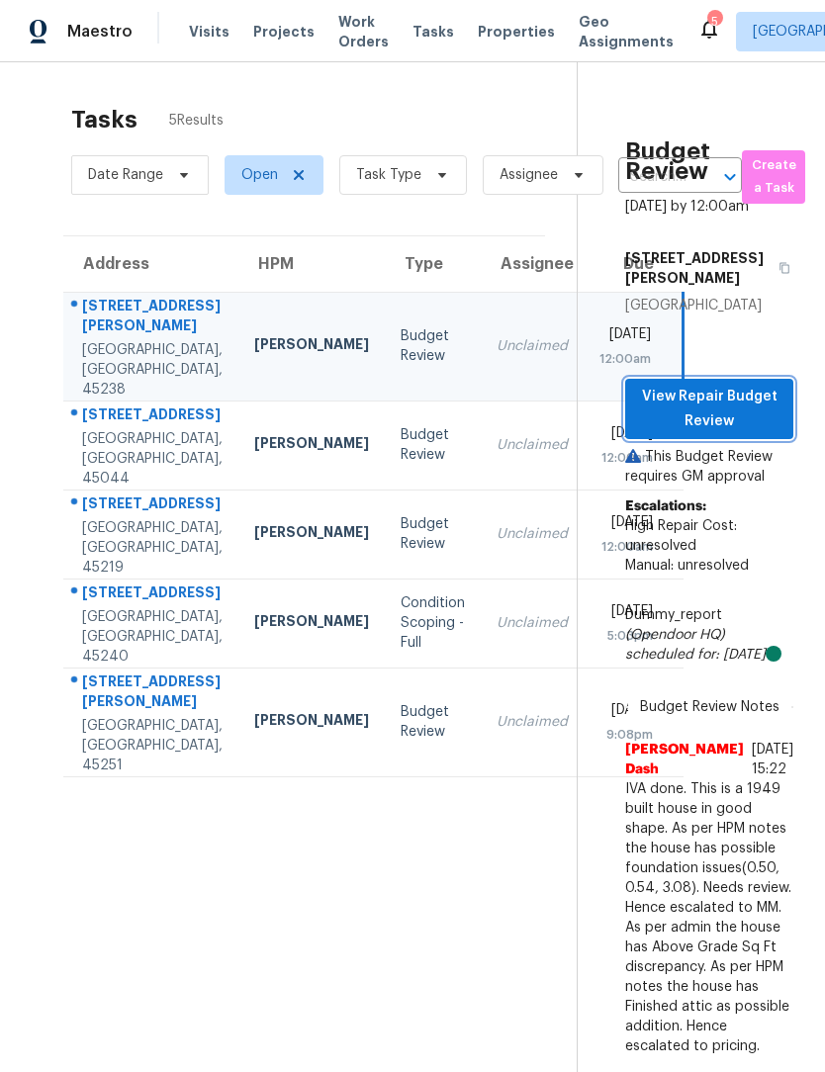
click at [742, 385] on span "View Repair Budget Review" at bounding box center [709, 409] width 136 height 48
click at [238, 463] on td "Robert Carl" at bounding box center [311, 445] width 146 height 89
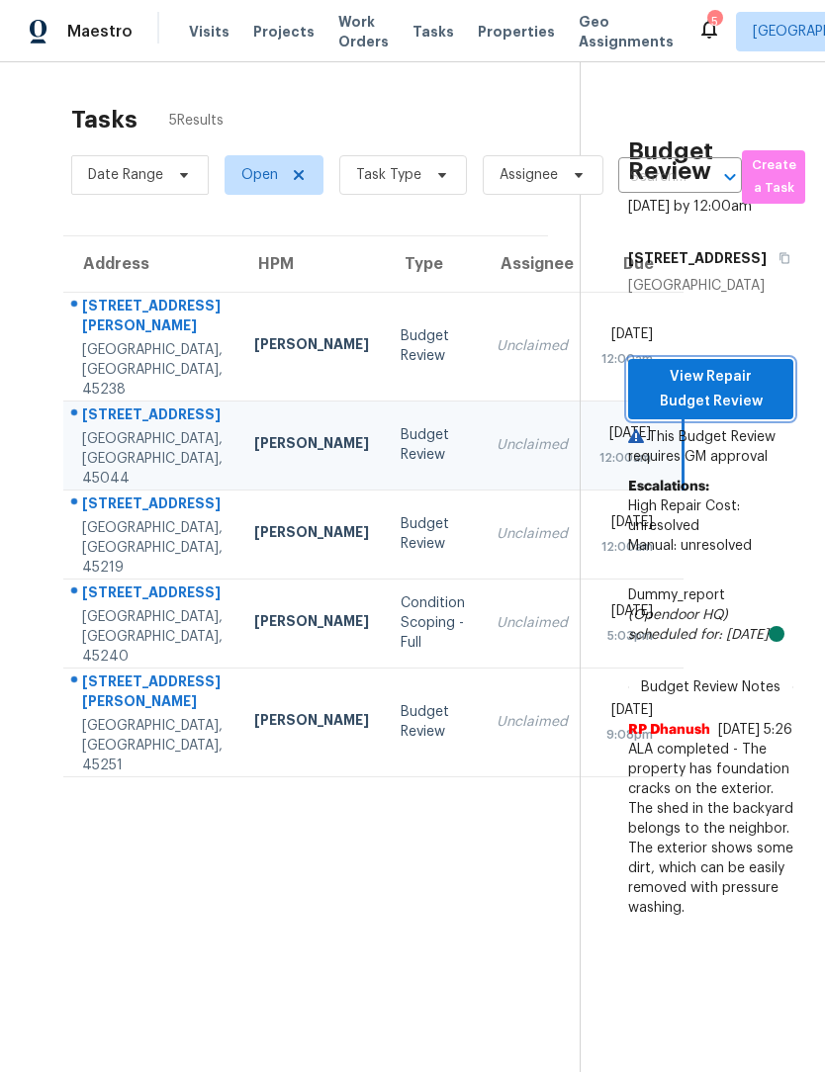
click at [738, 413] on span "View Repair Budget Review" at bounding box center [711, 389] width 134 height 48
click at [254, 458] on div "Robert Carl" at bounding box center [311, 445] width 115 height 25
click at [763, 413] on span "View Repair Budget Review" at bounding box center [711, 389] width 134 height 48
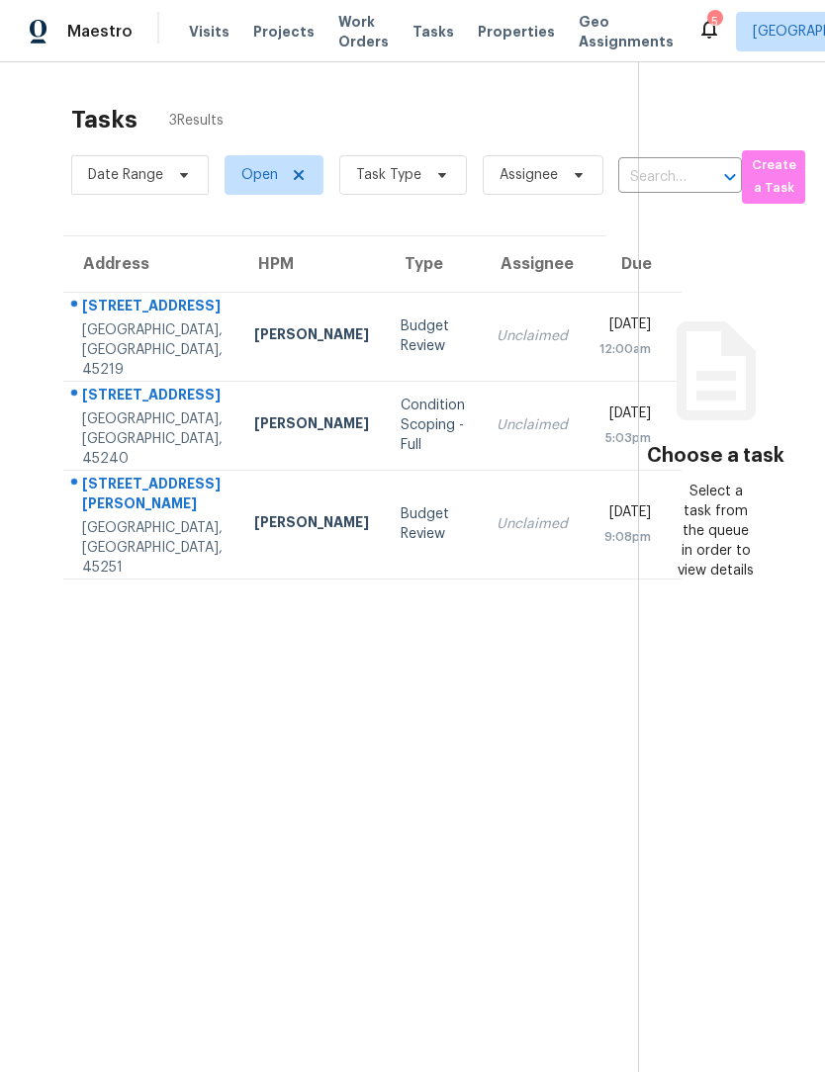
click at [401, 350] on div "Budget Review" at bounding box center [433, 337] width 64 height 40
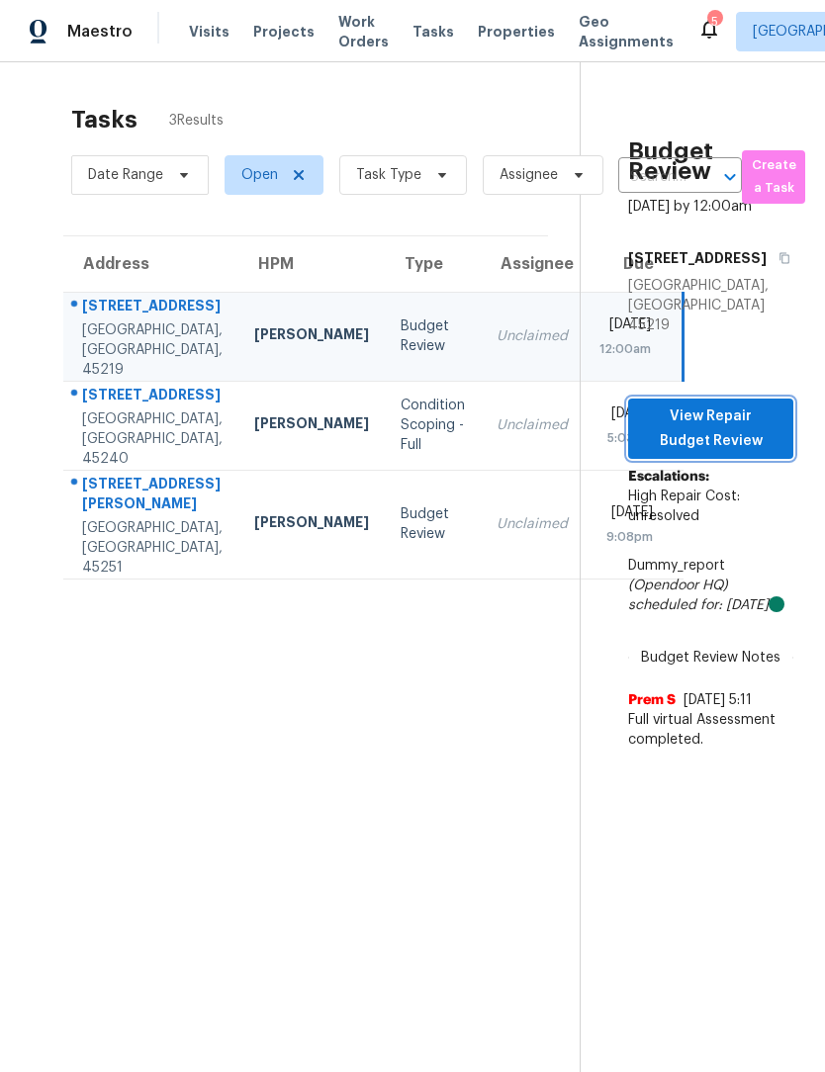
click at [749, 448] on span "View Repair Budget Review" at bounding box center [711, 429] width 134 height 48
click at [737, 443] on span "View Repair Budget Review" at bounding box center [711, 429] width 134 height 48
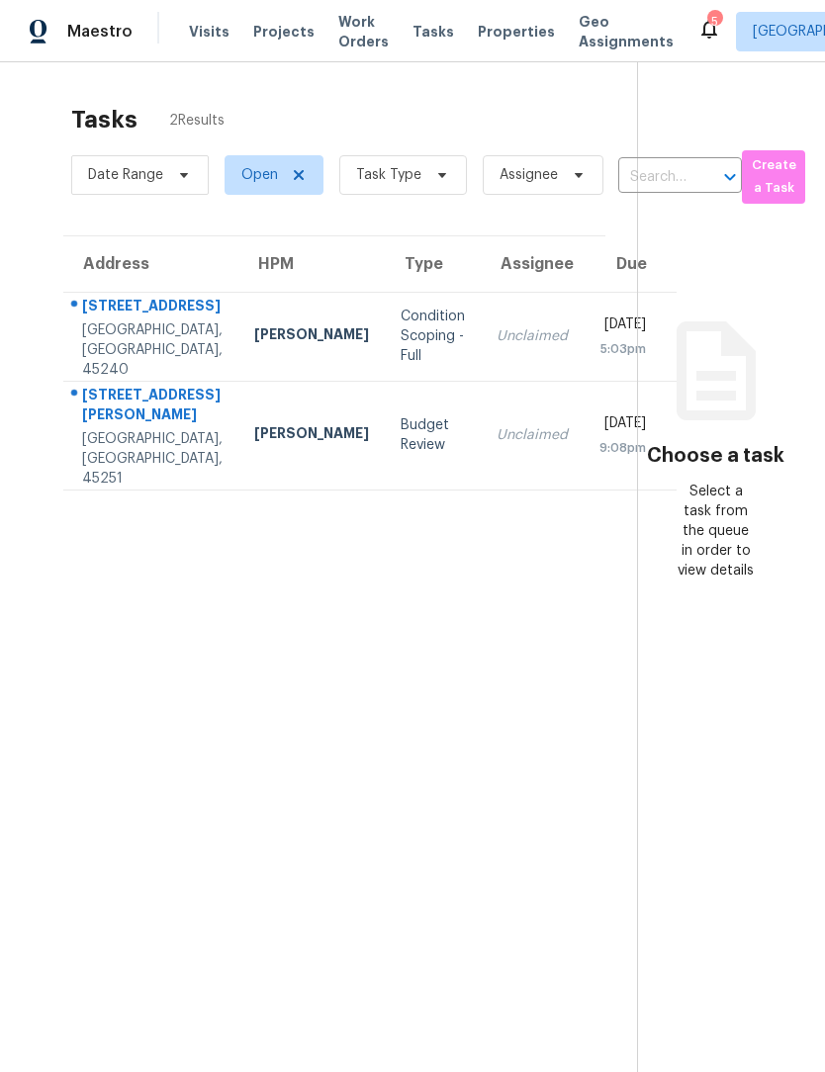
click at [254, 448] on div "[PERSON_NAME]" at bounding box center [311, 435] width 115 height 25
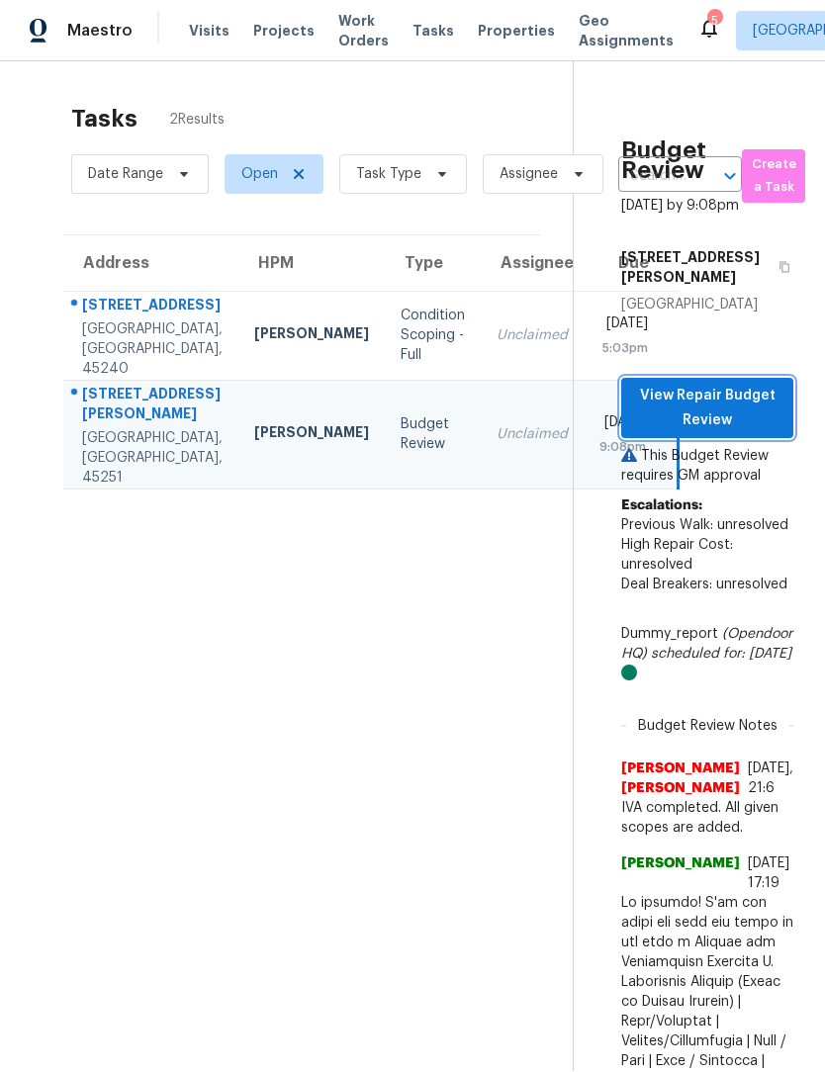
click at [756, 385] on span "View Repair Budget Review" at bounding box center [707, 409] width 140 height 48
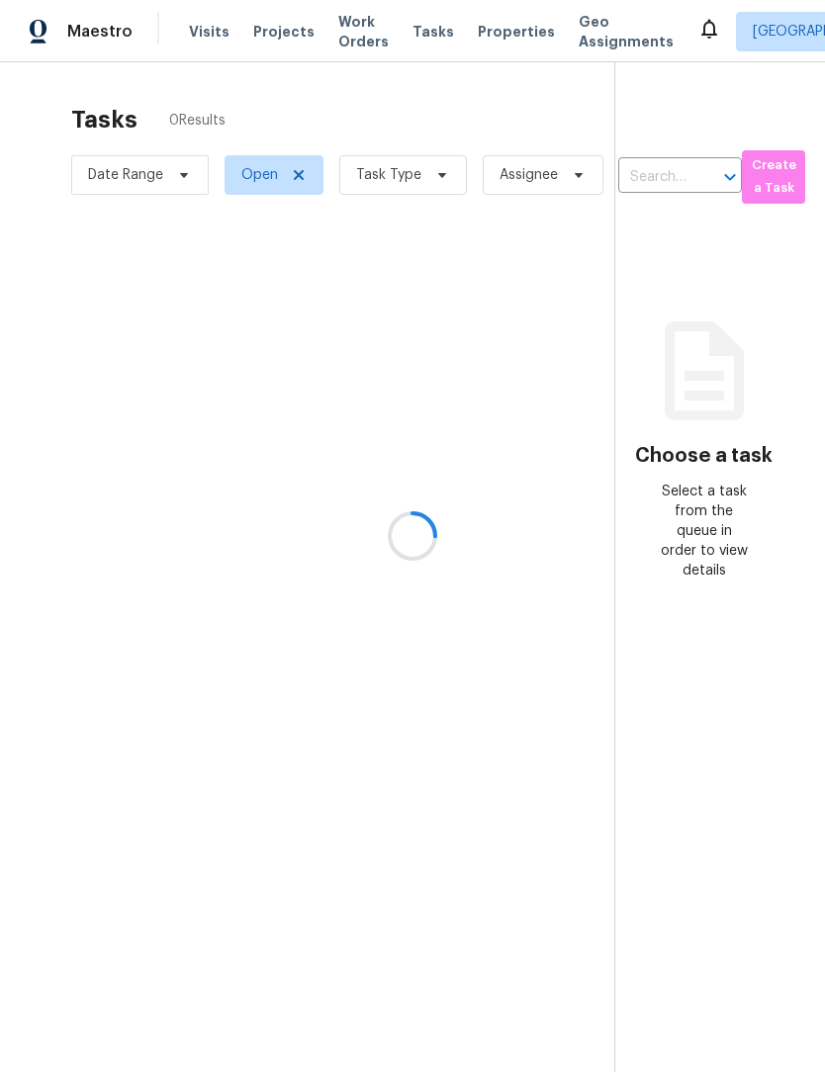
scroll to position [65, 0]
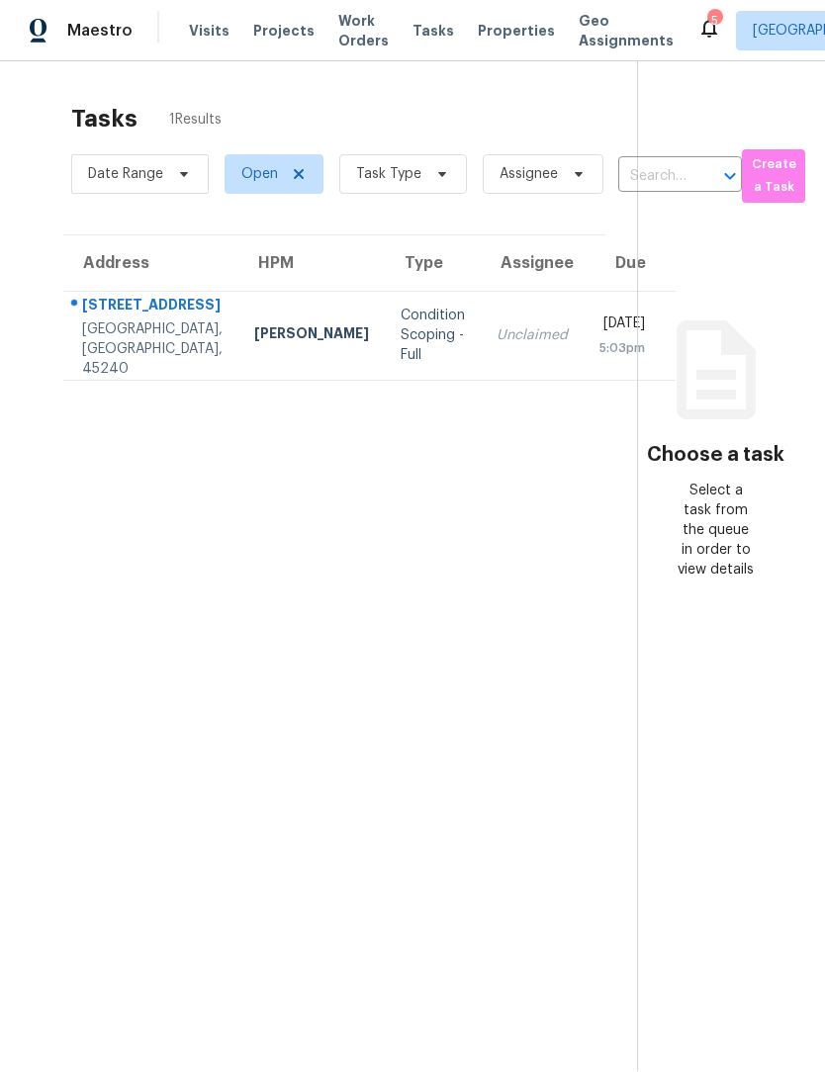
click at [403, 486] on section "Tasks 1 Results Date Range Open Task Type Assignee ​ Create a Task Address HPM …" at bounding box center [334, 614] width 605 height 1041
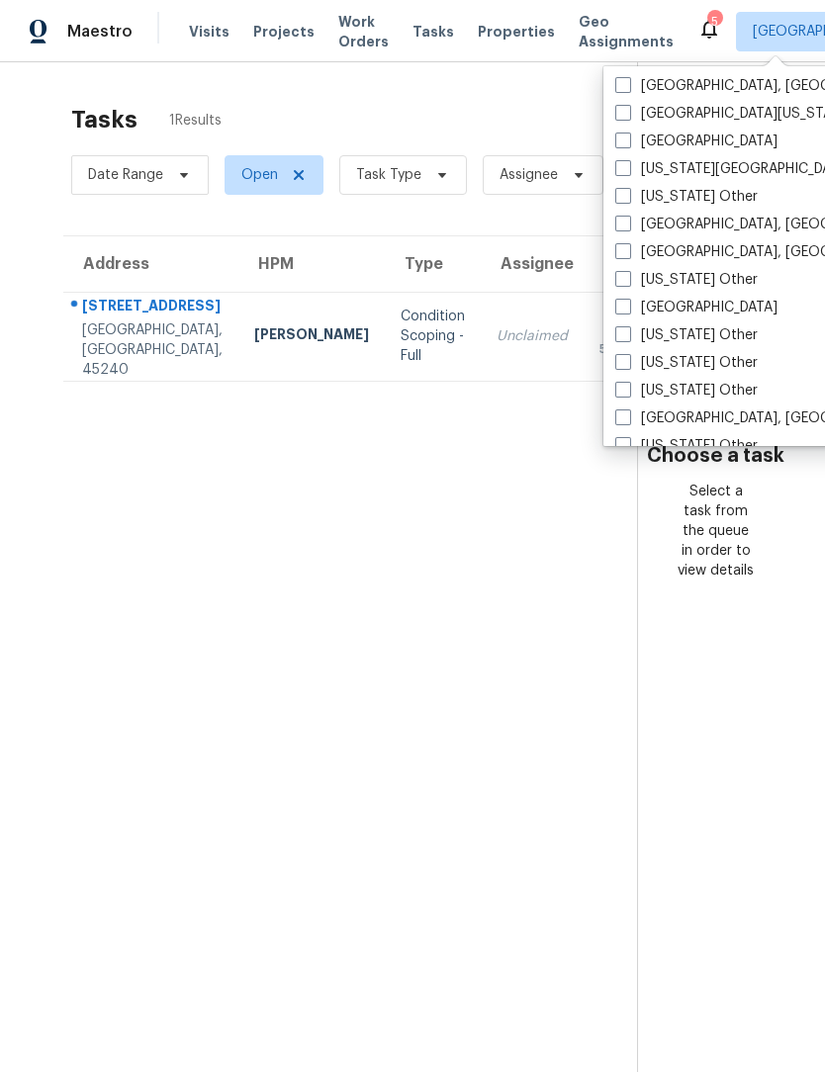
scroll to position [873, 0]
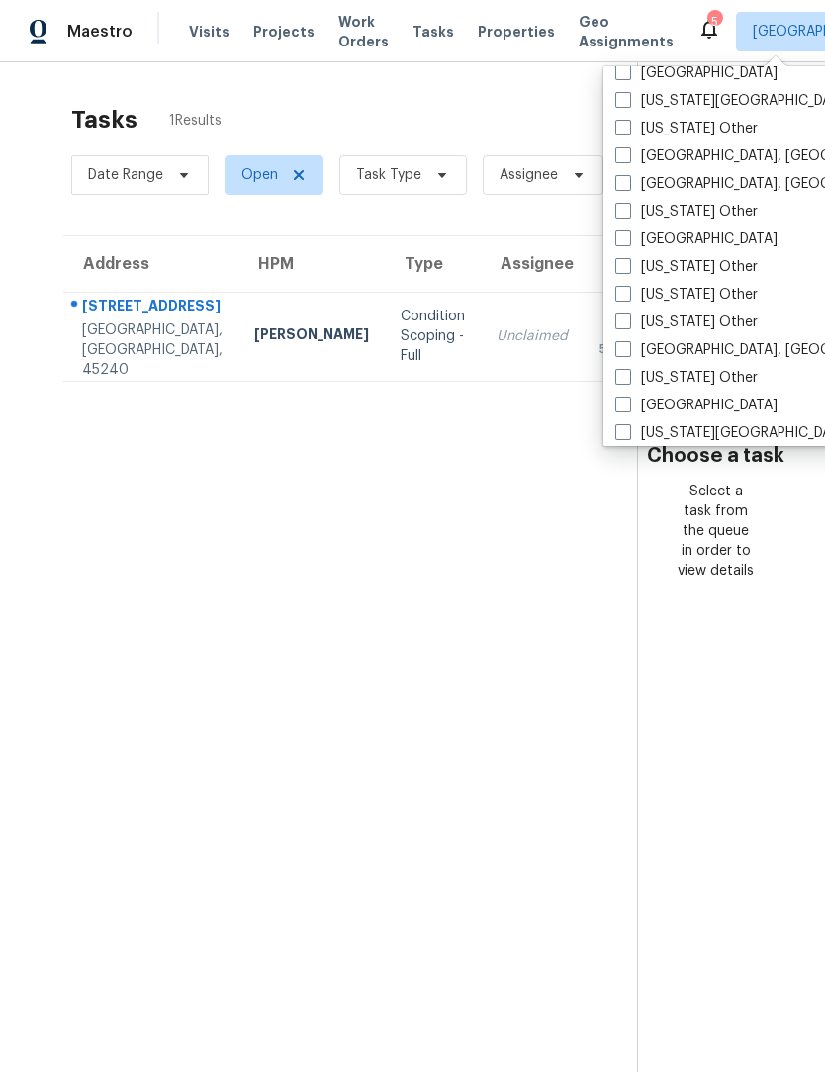
click at [629, 349] on span at bounding box center [623, 349] width 16 height 16
click at [628, 349] on input "[GEOGRAPHIC_DATA], [GEOGRAPHIC_DATA]" at bounding box center [621, 346] width 13 height 13
checkbox input "true"
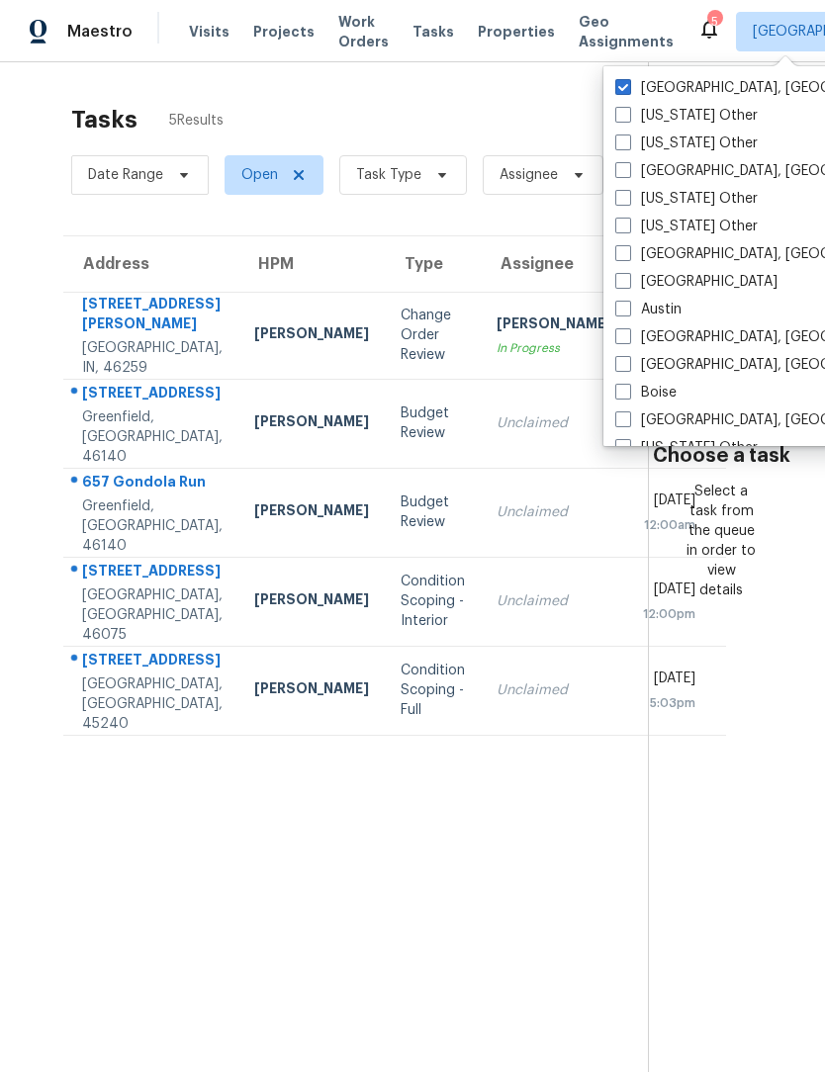
click at [629, 88] on span at bounding box center [623, 87] width 16 height 16
click at [628, 88] on input "[GEOGRAPHIC_DATA], [GEOGRAPHIC_DATA]" at bounding box center [621, 84] width 13 height 13
checkbox input "false"
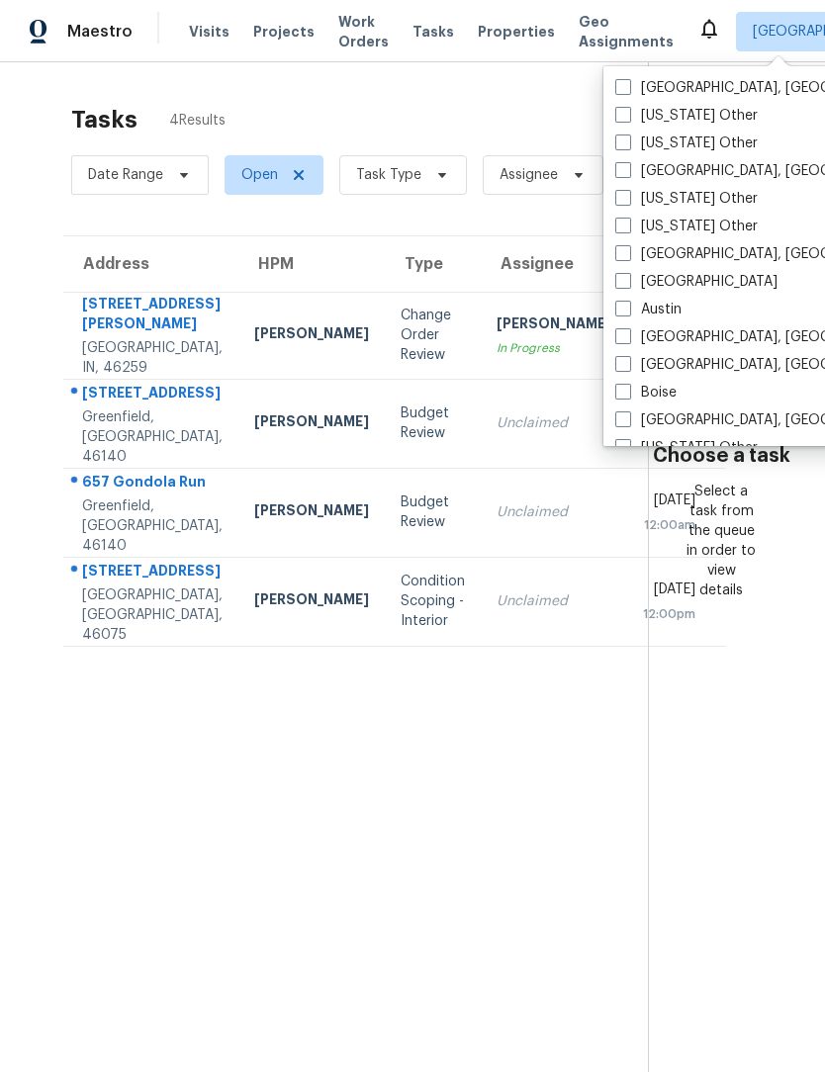
click at [459, 876] on section "Tasks 4 Results Date Range Open Task Type Assignee ​ Create a Task Address HPM …" at bounding box center [340, 614] width 616 height 1041
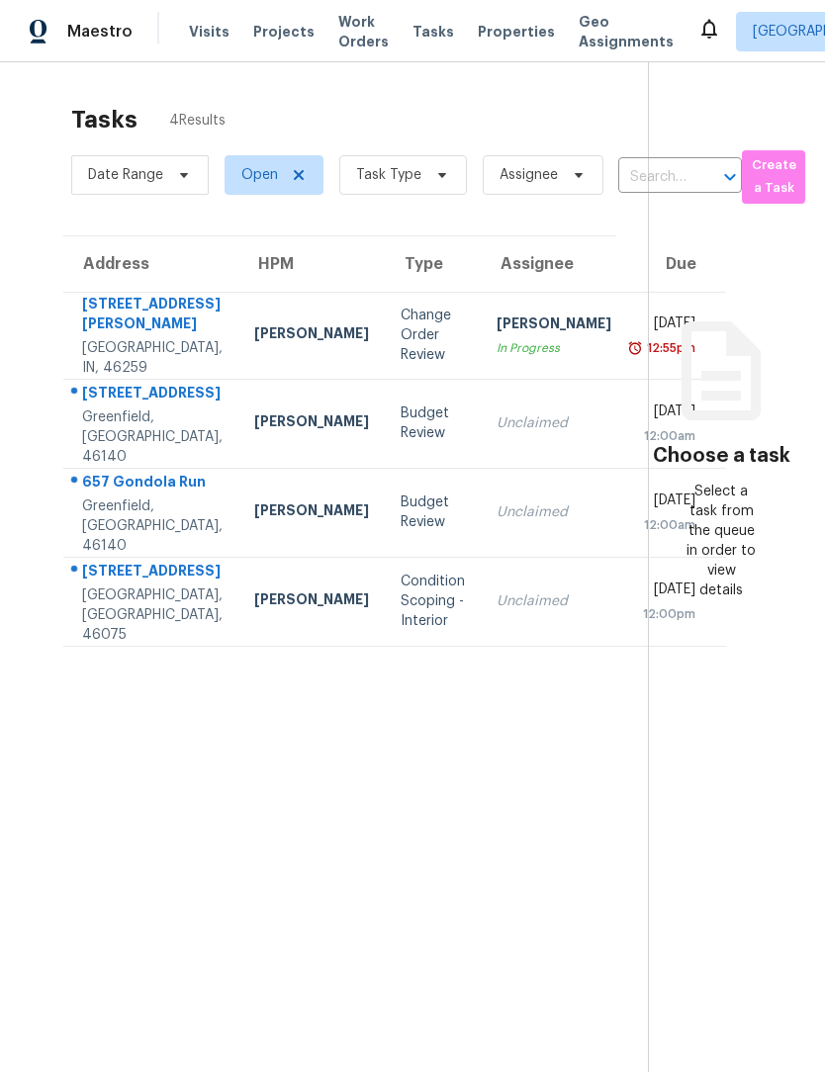
click at [434, 870] on section "Tasks 4 Results Date Range Open Task Type Assignee ​ Create a Task Address HPM …" at bounding box center [340, 614] width 616 height 1041
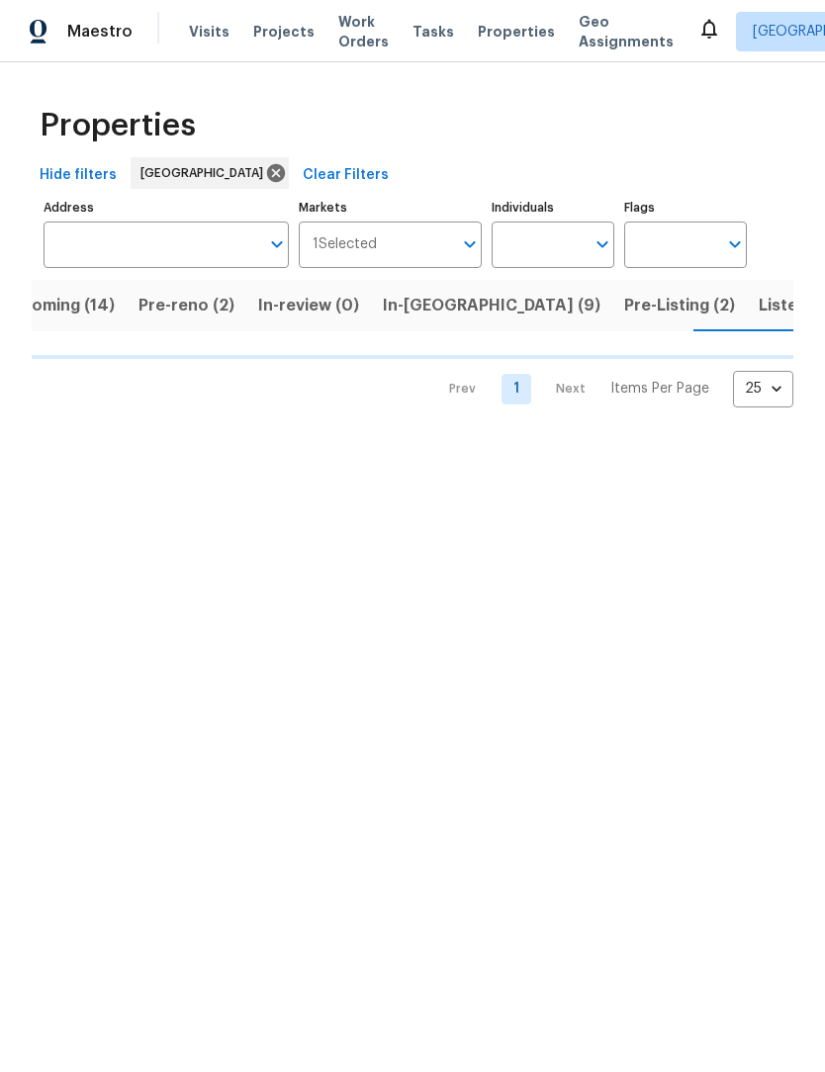
scroll to position [0, 48]
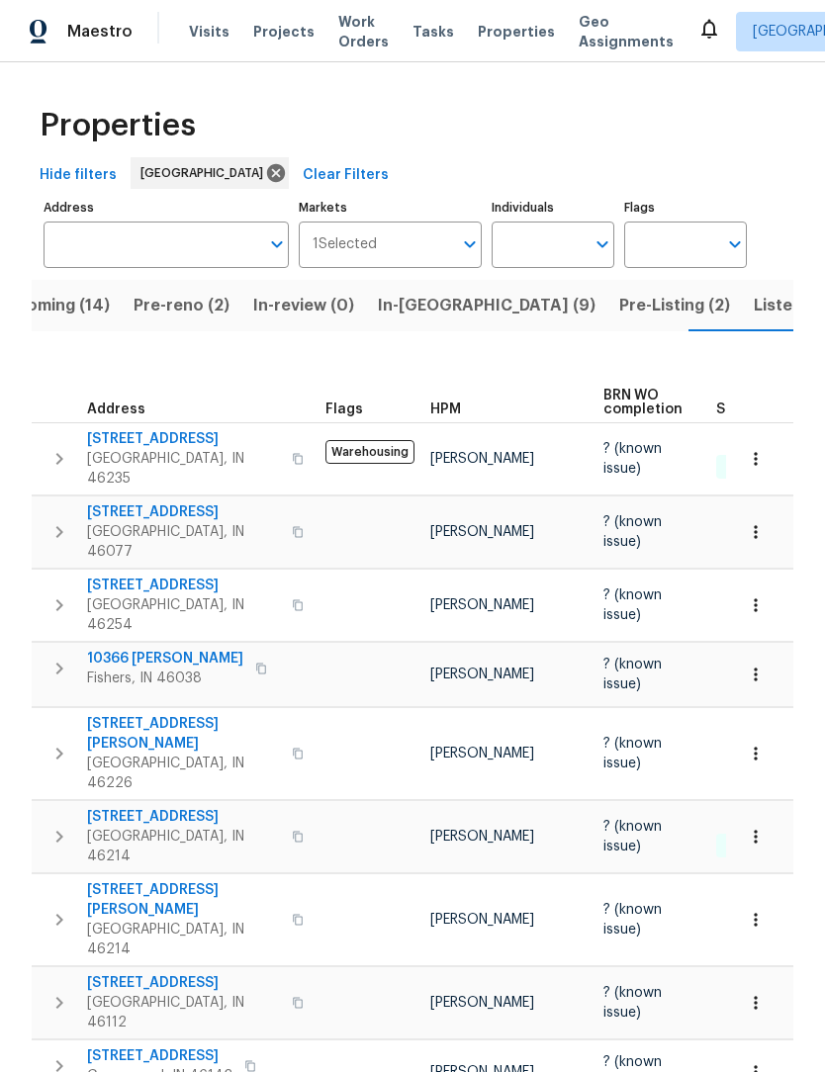
click at [565, 123] on div "Properties" at bounding box center [413, 125] width 762 height 63
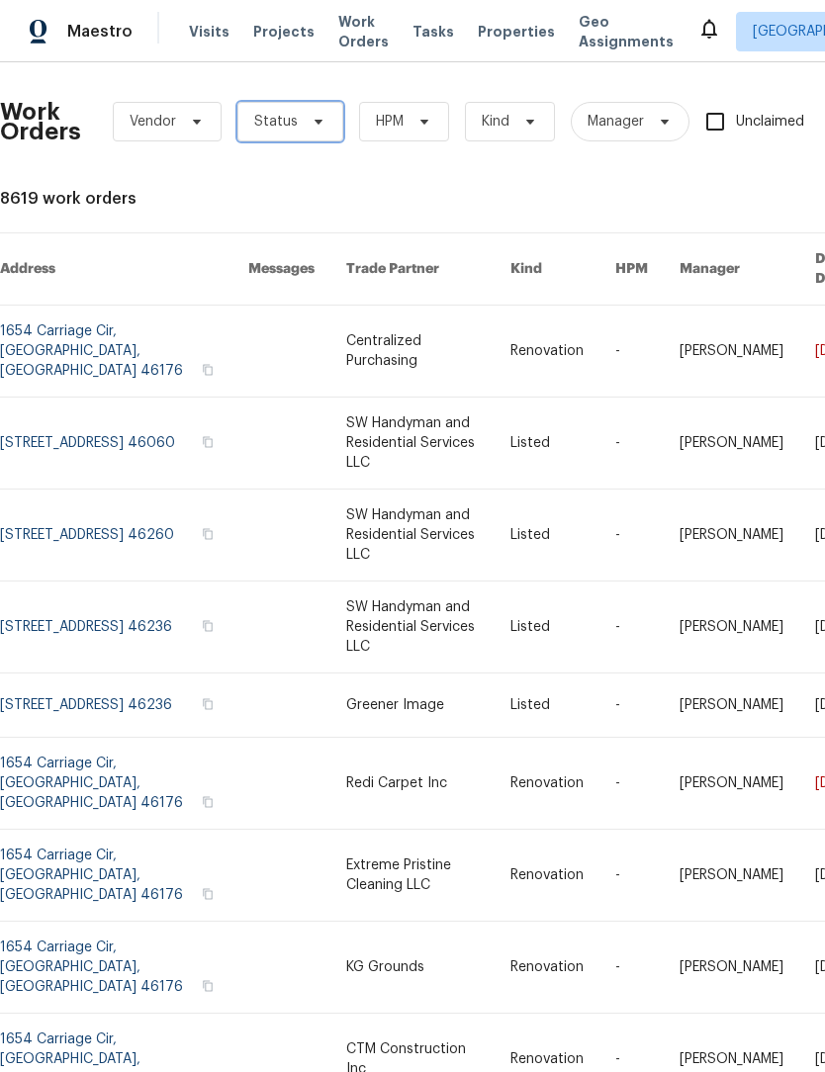
click at [313, 105] on span "Status" at bounding box center [290, 122] width 106 height 40
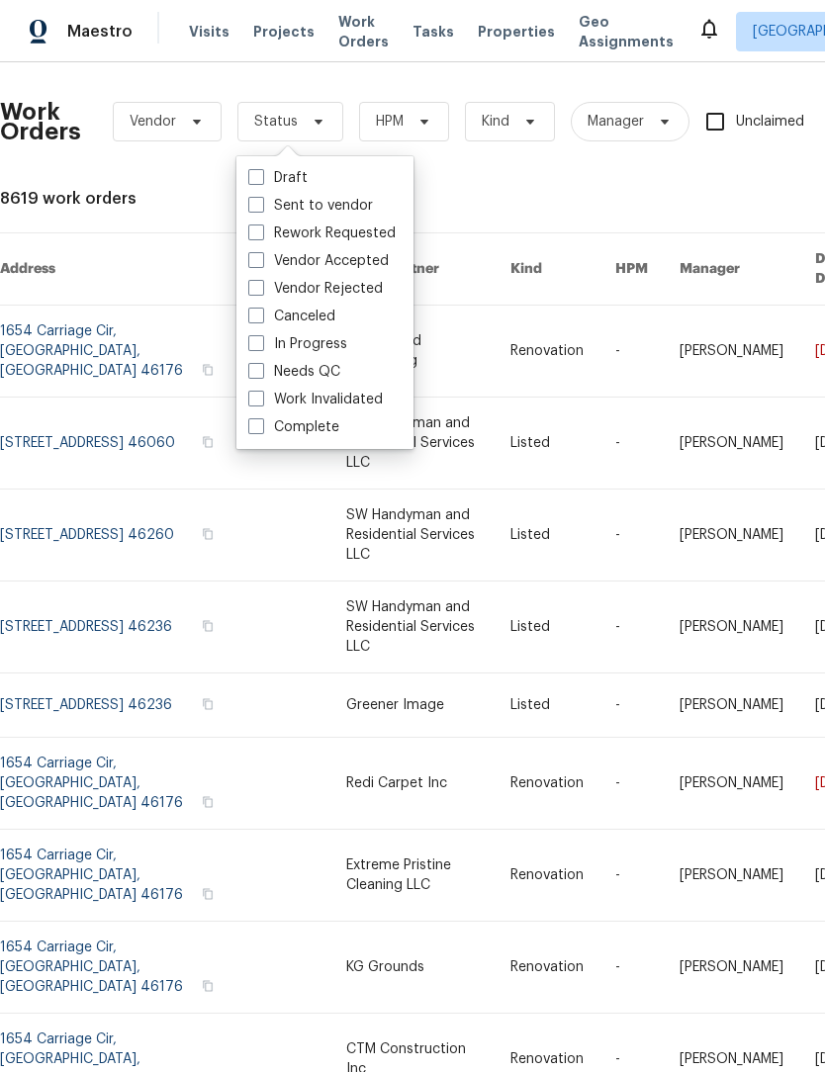
click at [321, 371] on label "Needs QC" at bounding box center [294, 372] width 92 height 20
click at [261, 371] on input "Needs QC" at bounding box center [254, 368] width 13 height 13
checkbox input "true"
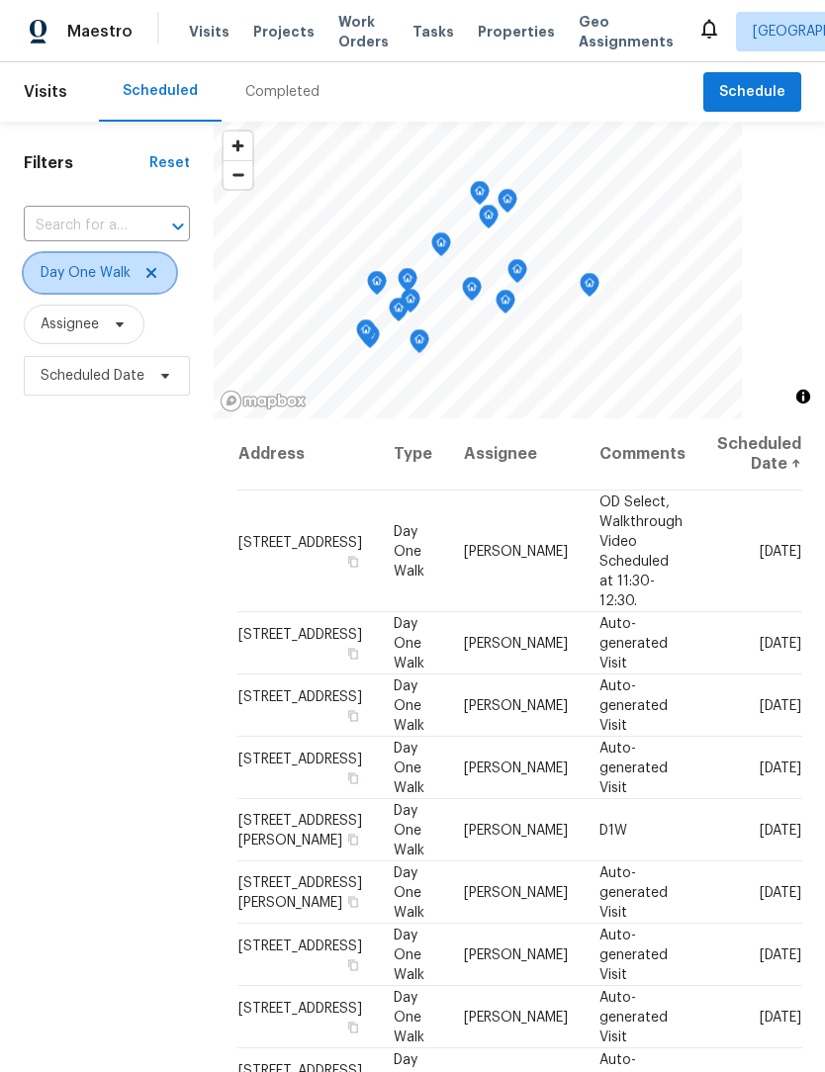
click at [154, 274] on icon at bounding box center [151, 273] width 16 height 16
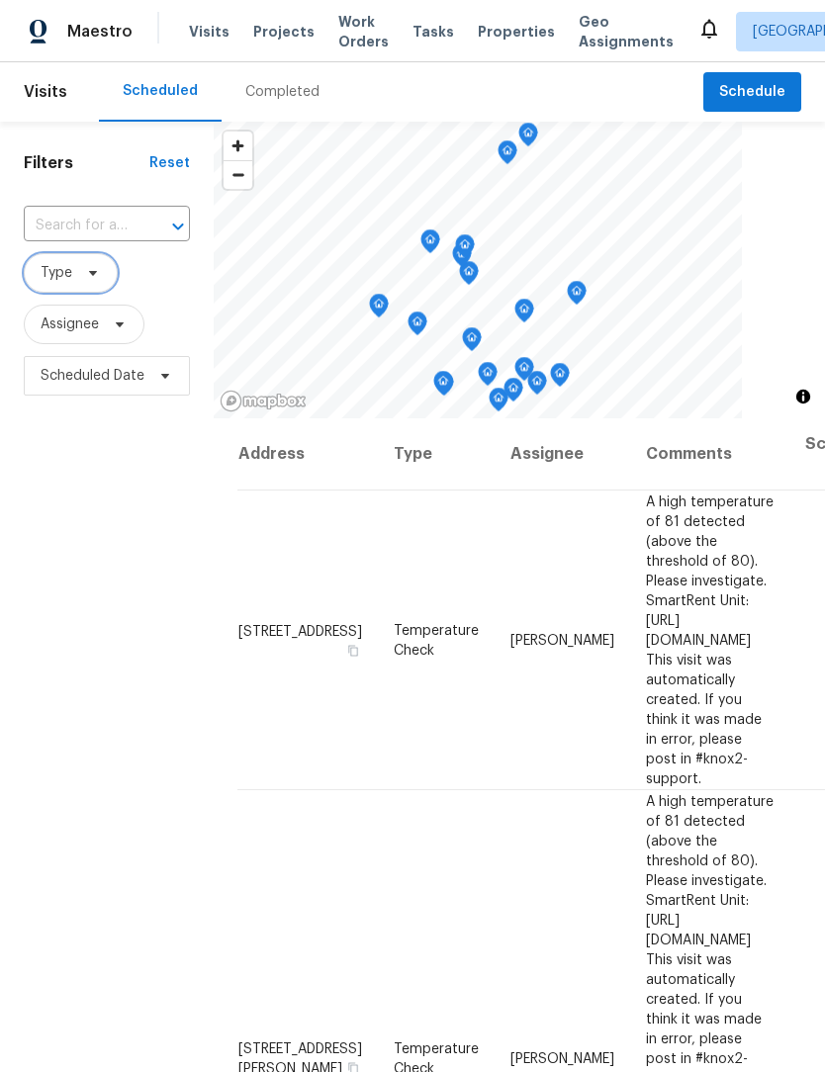
click at [79, 274] on span at bounding box center [90, 273] width 22 height 16
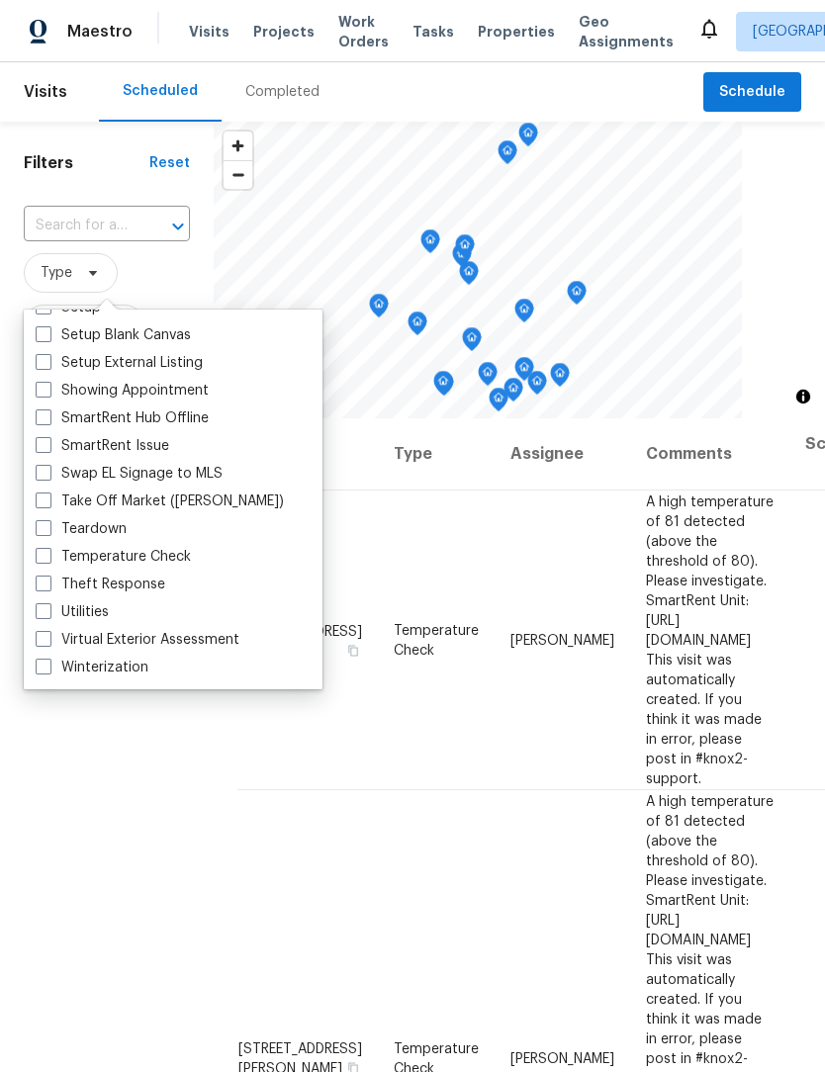
scroll to position [1681, 0]
click at [100, 533] on label "Teardown" at bounding box center [81, 529] width 91 height 20
click at [48, 532] on input "Teardown" at bounding box center [42, 525] width 13 height 13
checkbox input "true"
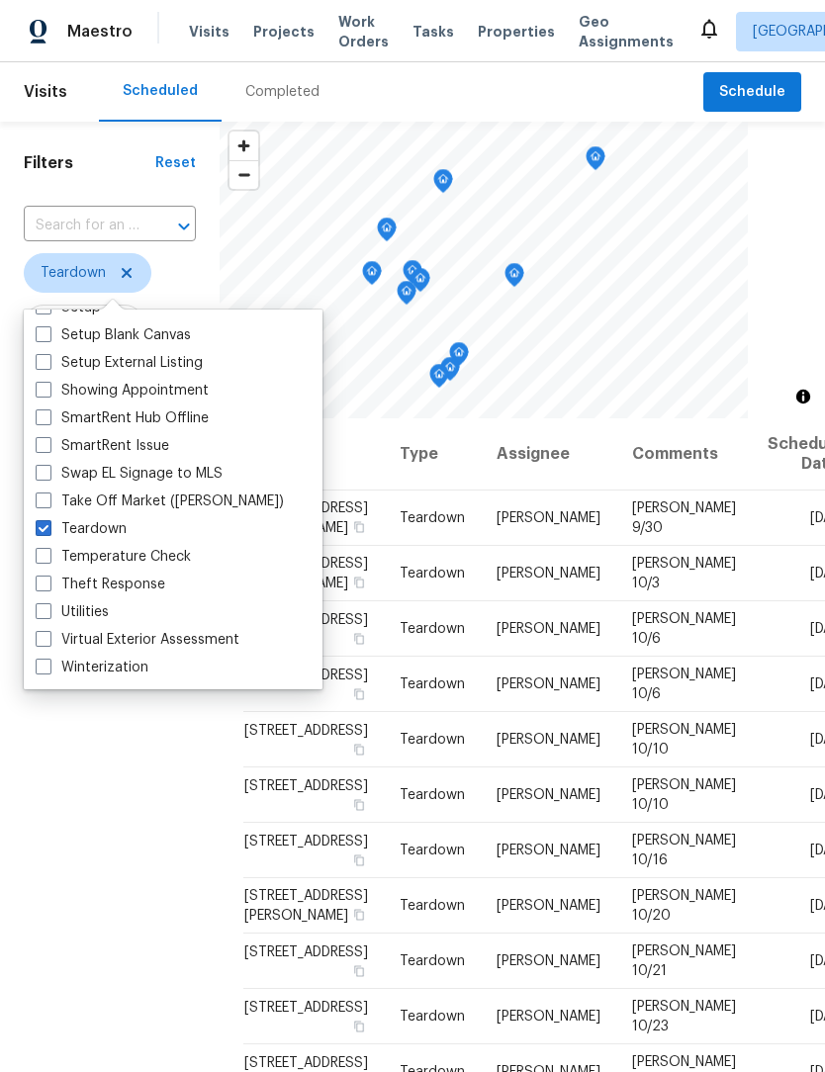
click at [159, 778] on div "Filters Reset ​ Teardown Assignee Scheduled Date" at bounding box center [110, 699] width 220 height 1154
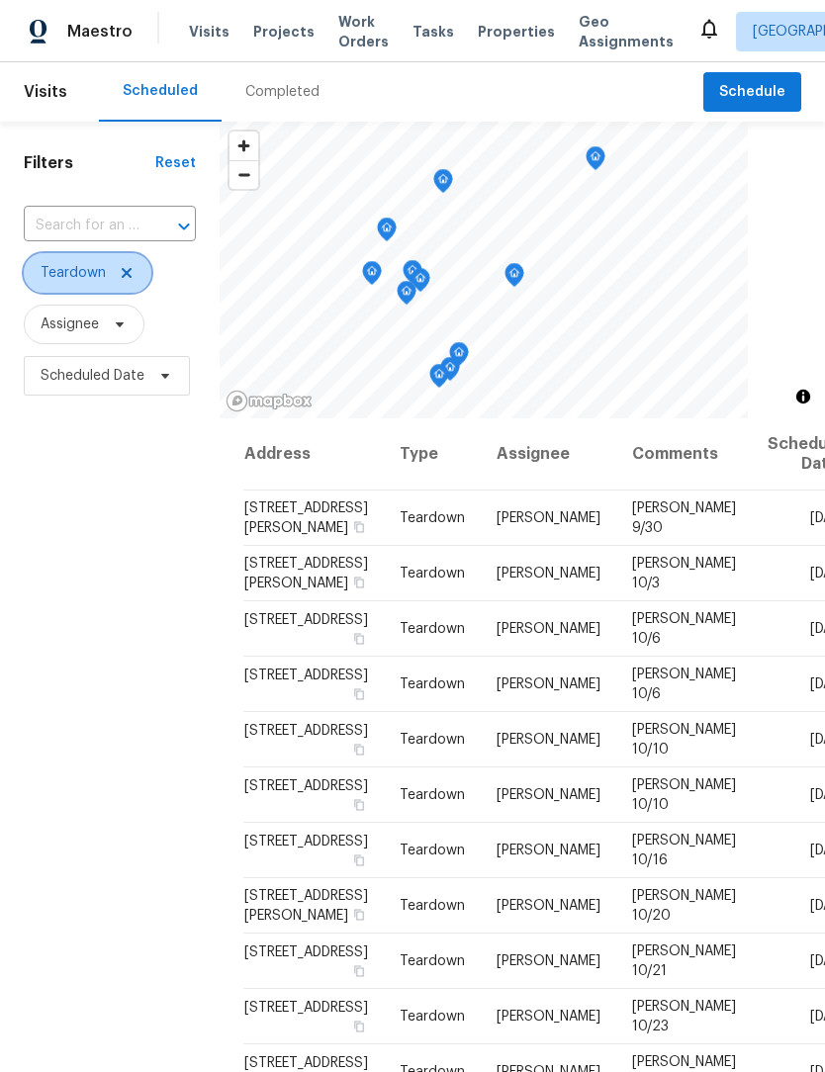
click at [131, 271] on icon at bounding box center [127, 273] width 16 height 16
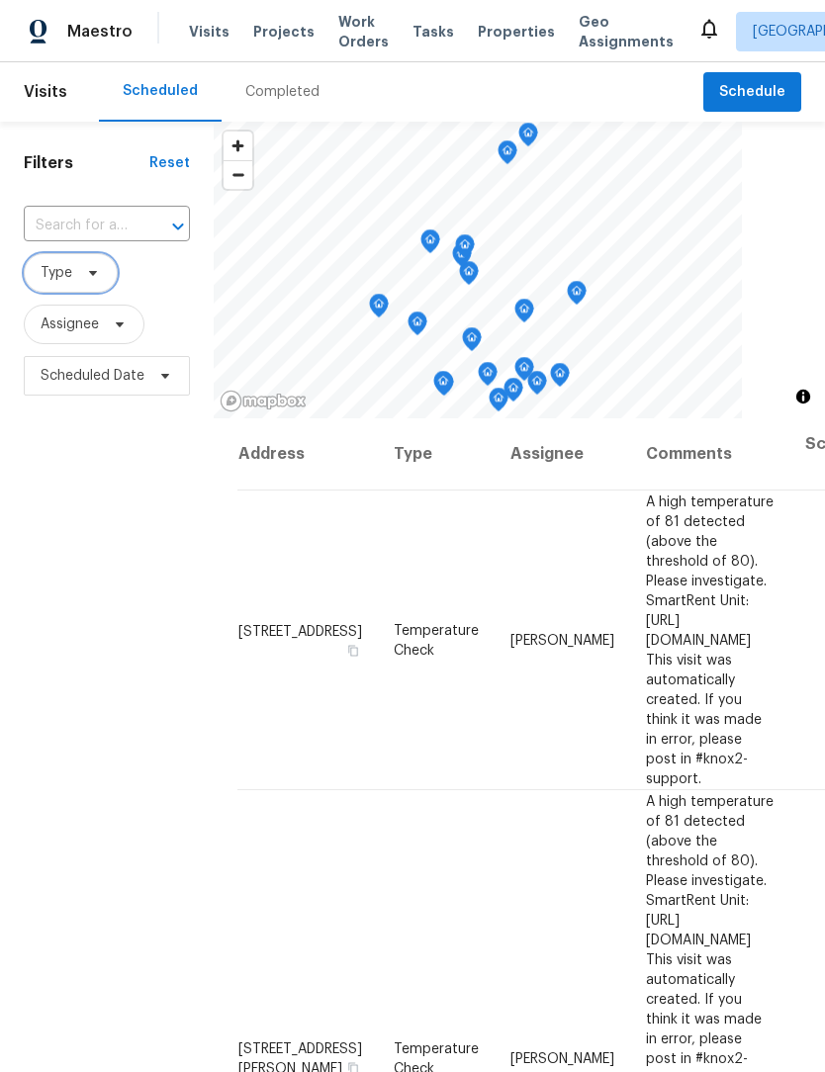
click at [66, 278] on span "Type" at bounding box center [57, 273] width 32 height 20
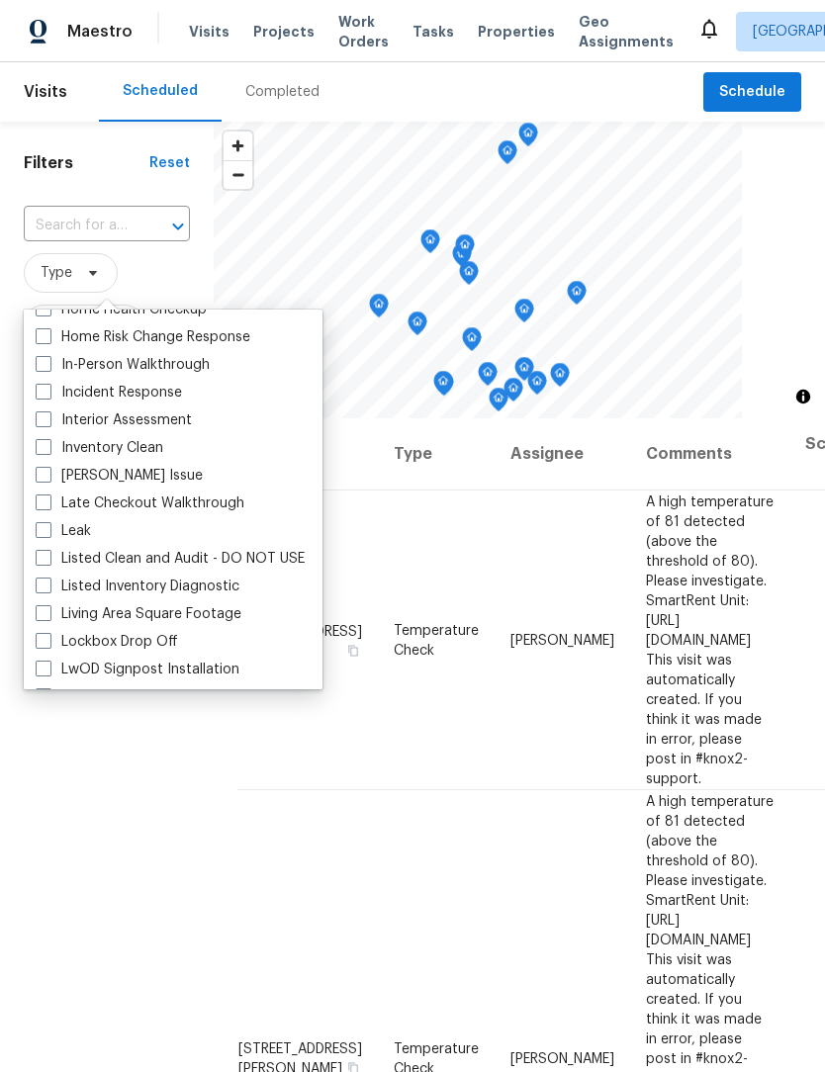
scroll to position [680, 0]
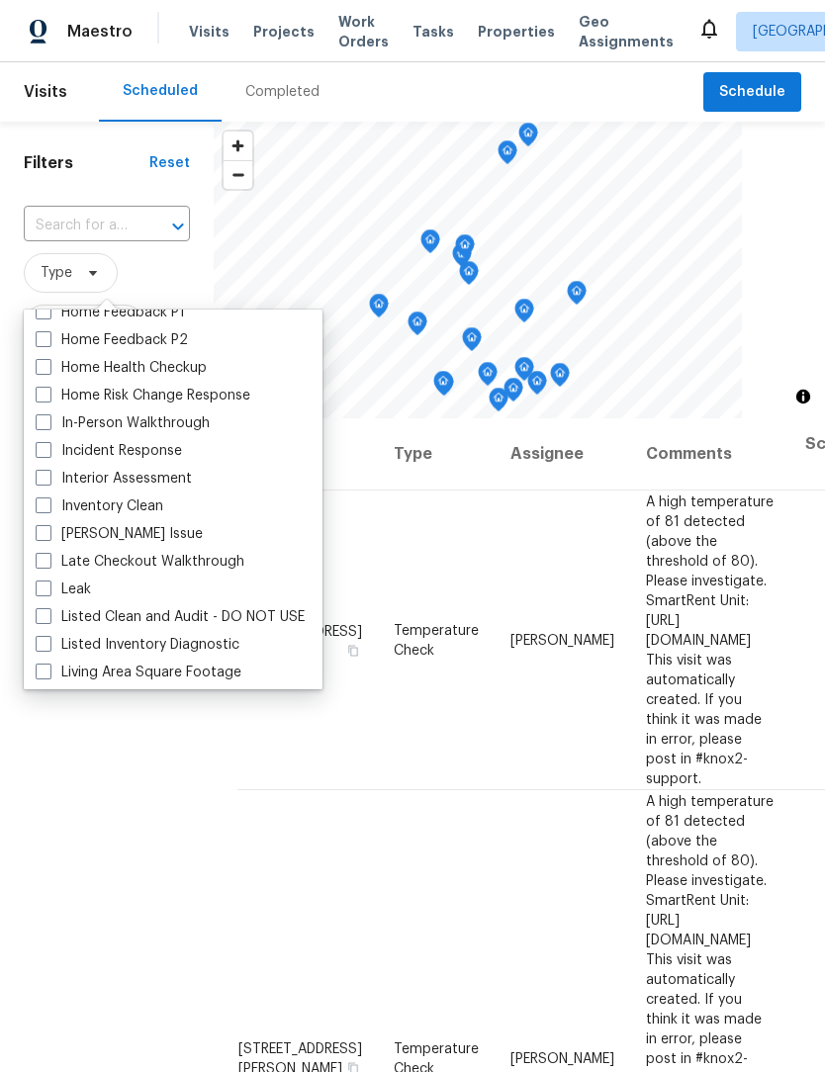
click at [191, 422] on label "In-Person Walkthrough" at bounding box center [123, 423] width 174 height 20
click at [48, 422] on input "In-Person Walkthrough" at bounding box center [42, 419] width 13 height 13
checkbox input "true"
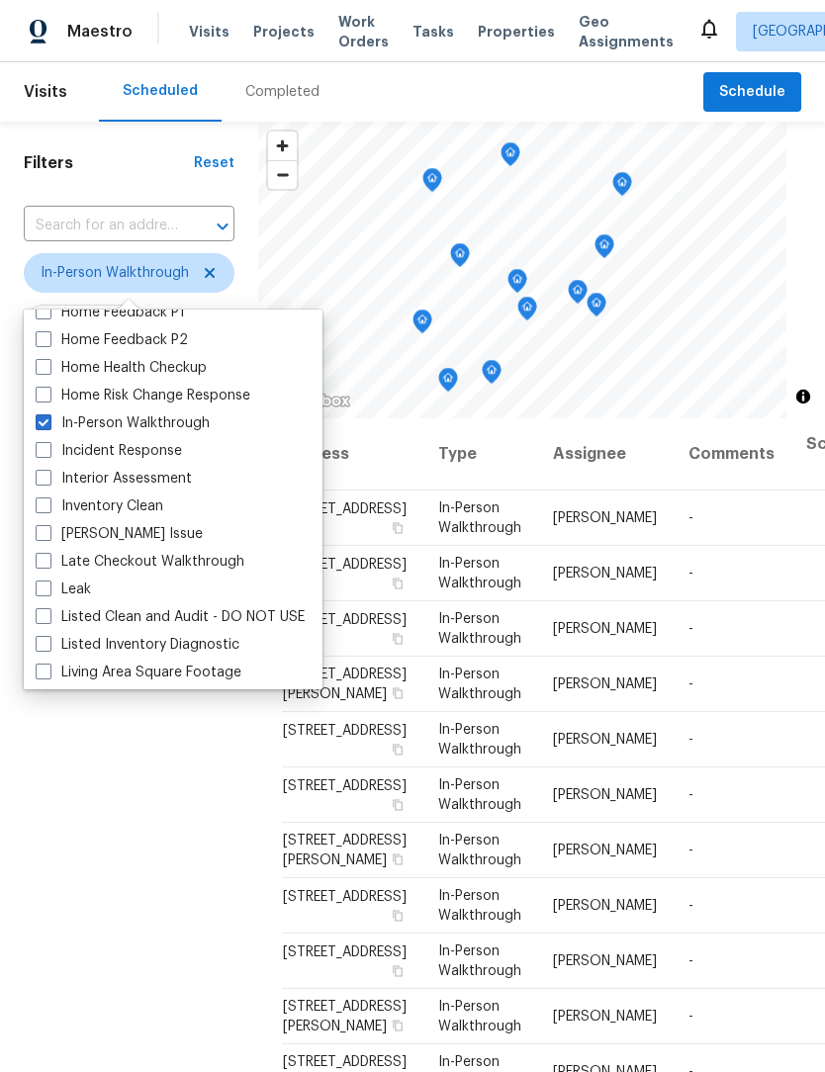
click at [162, 805] on div "Filters Reset ​ In-Person Walkthrough Assignee Scheduled Date" at bounding box center [129, 699] width 258 height 1154
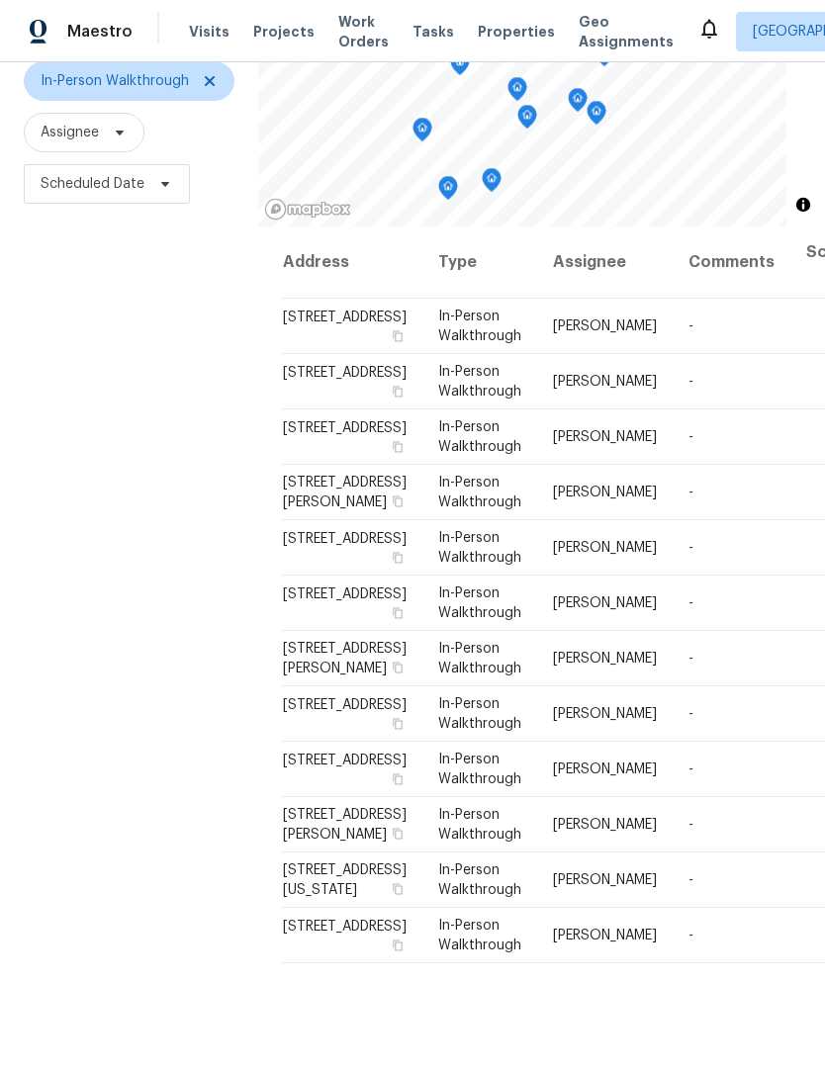
scroll to position [191, 0]
click at [153, 590] on div "Filters Reset ​ In-Person Walkthrough Assignee Scheduled Date" at bounding box center [129, 508] width 258 height 1154
click at [222, 473] on div "Filters Reset ​ In-Person Walkthrough Assignee Scheduled Date" at bounding box center [129, 508] width 258 height 1154
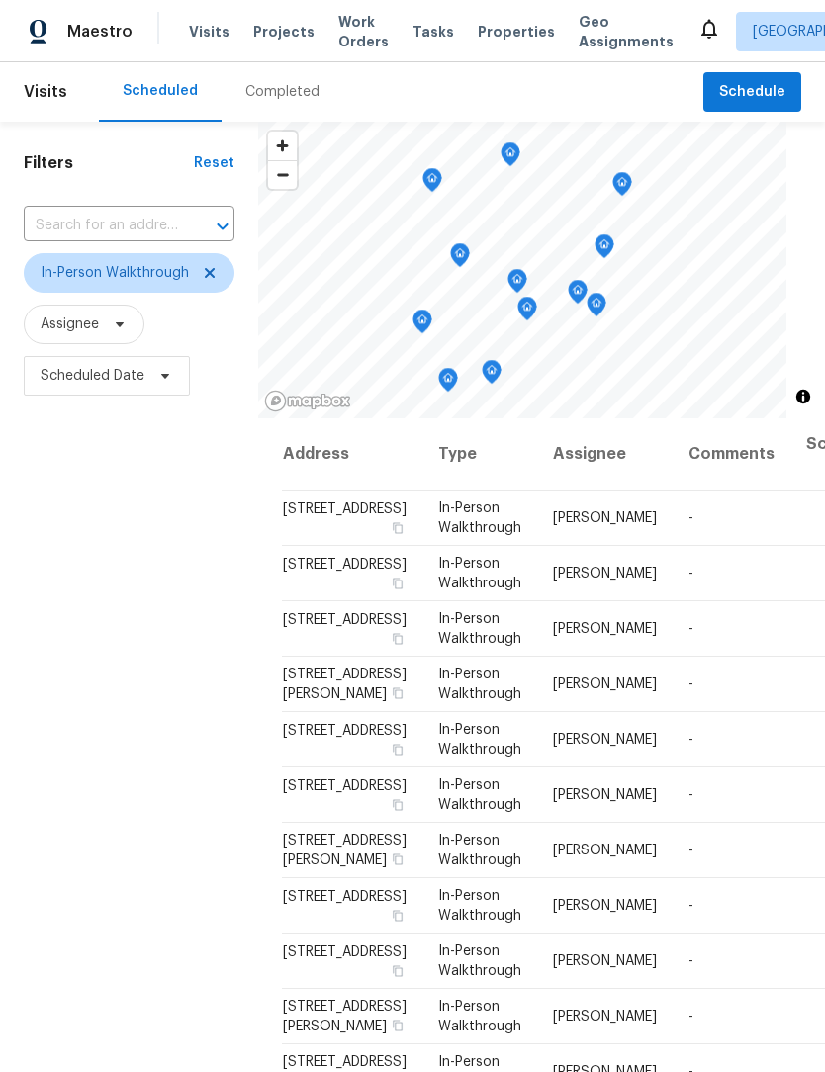
scroll to position [0, 0]
click at [214, 279] on icon at bounding box center [210, 273] width 16 height 16
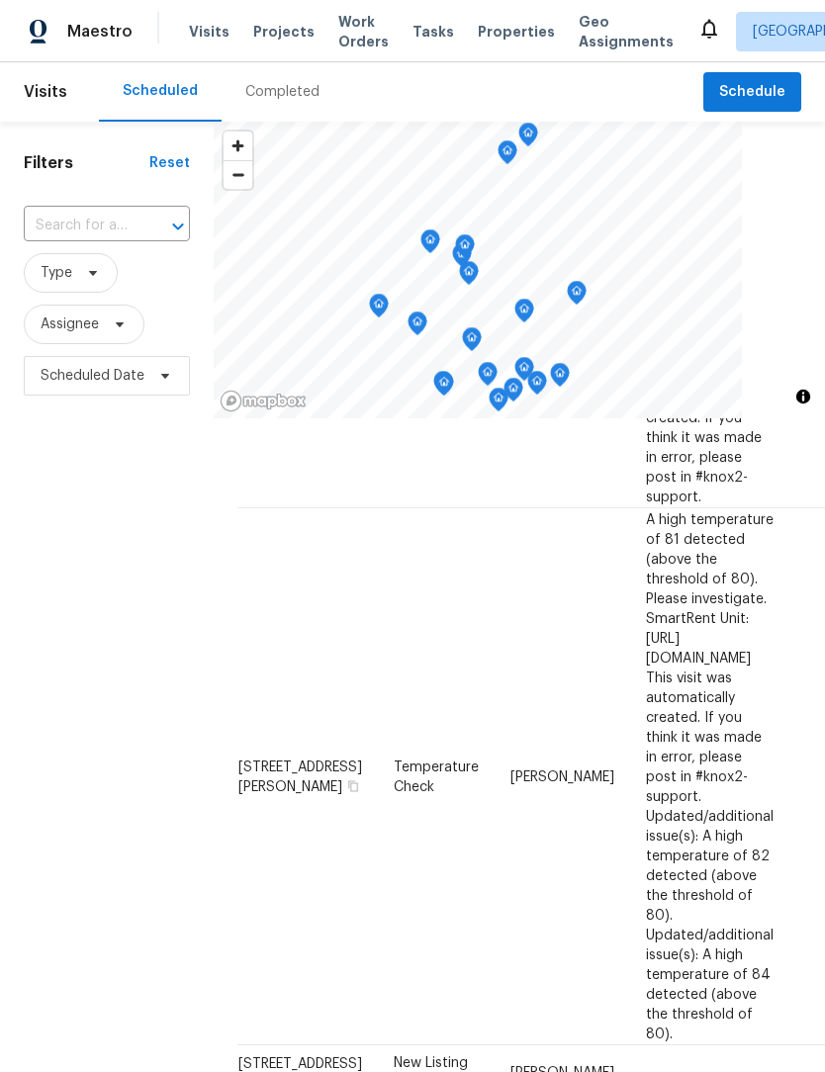
click at [168, 620] on div "Filters Reset ​ Type Assignee Scheduled Date" at bounding box center [107, 699] width 214 height 1154
